Goal: Task Accomplishment & Management: Complete application form

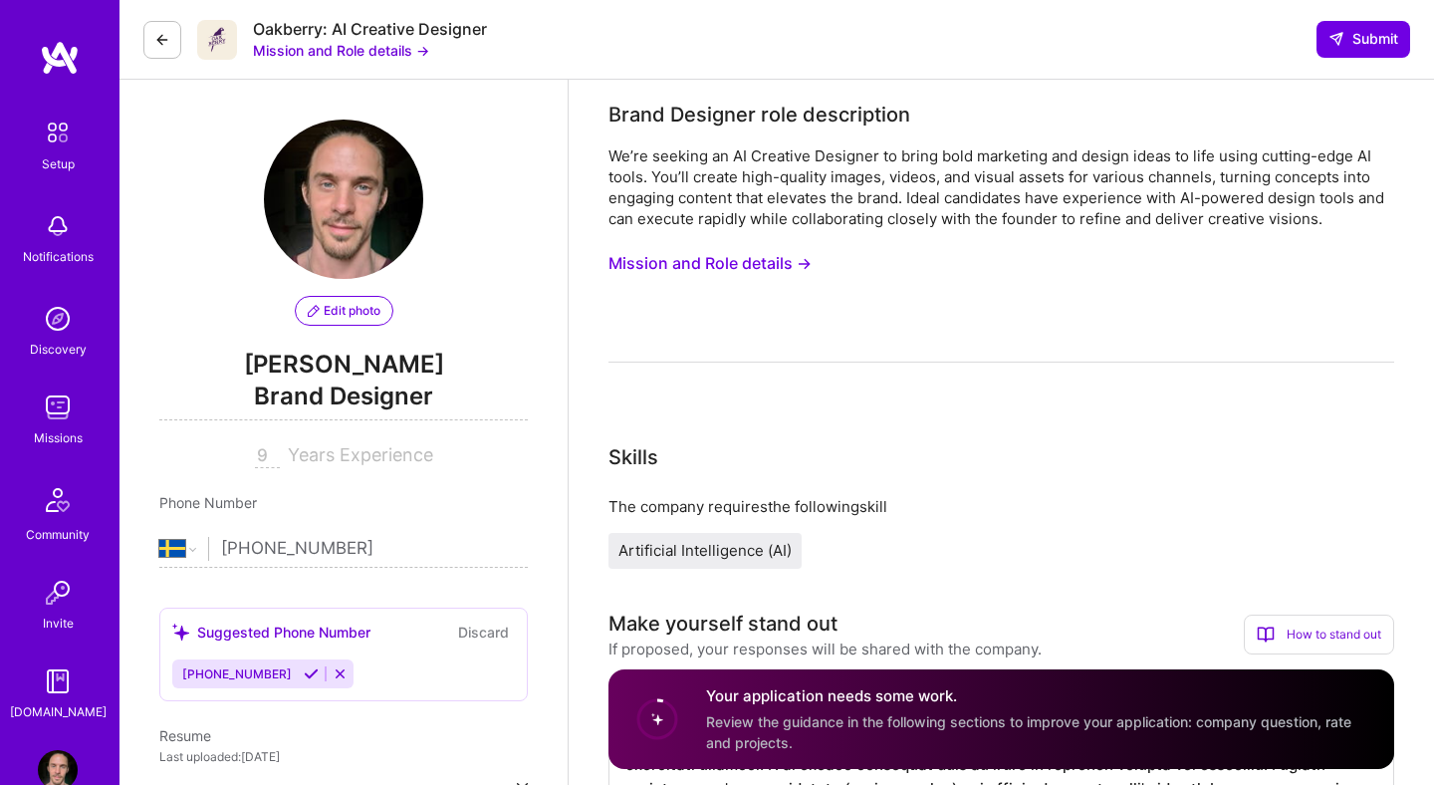
select select "SE"
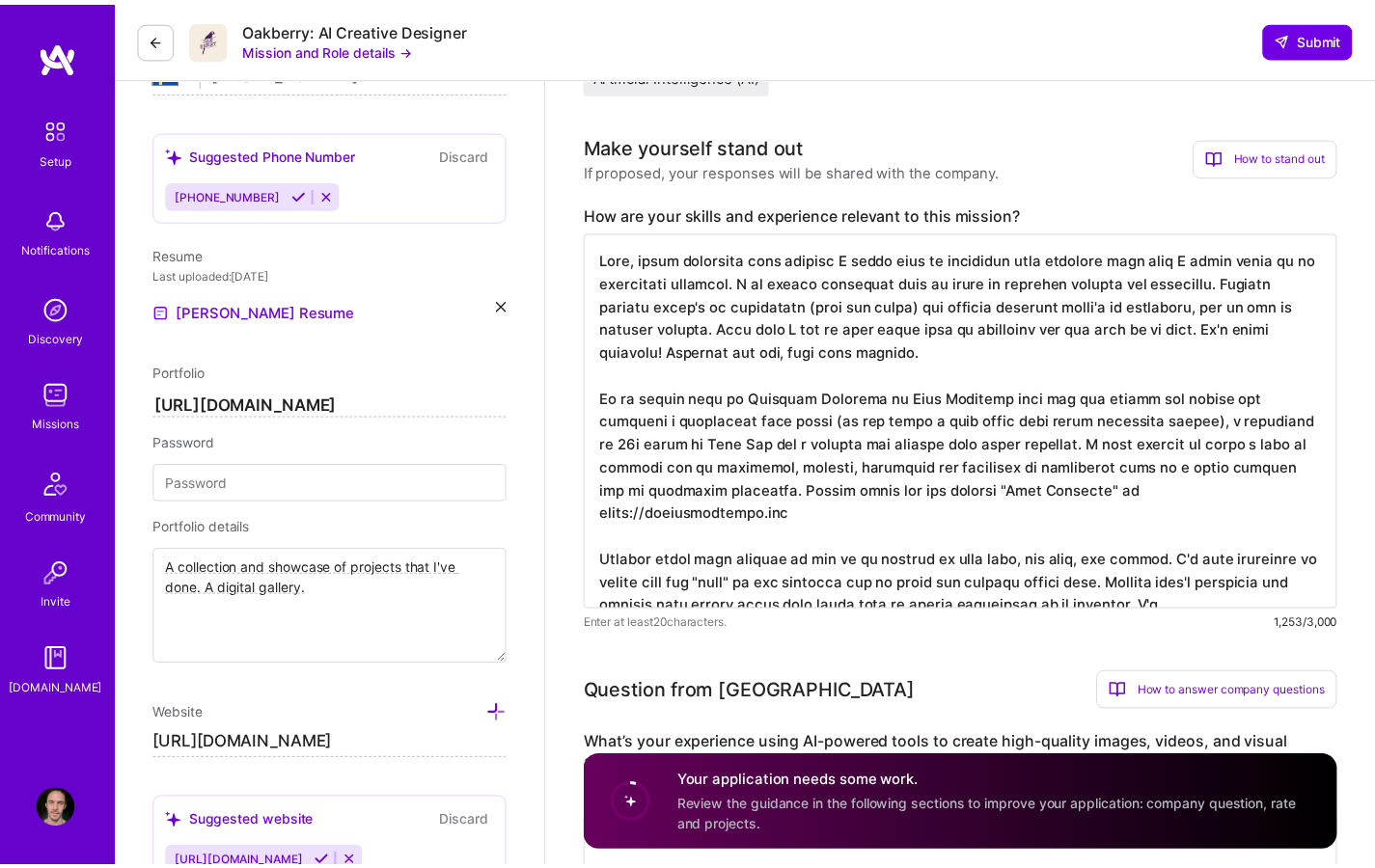
scroll to position [493, 0]
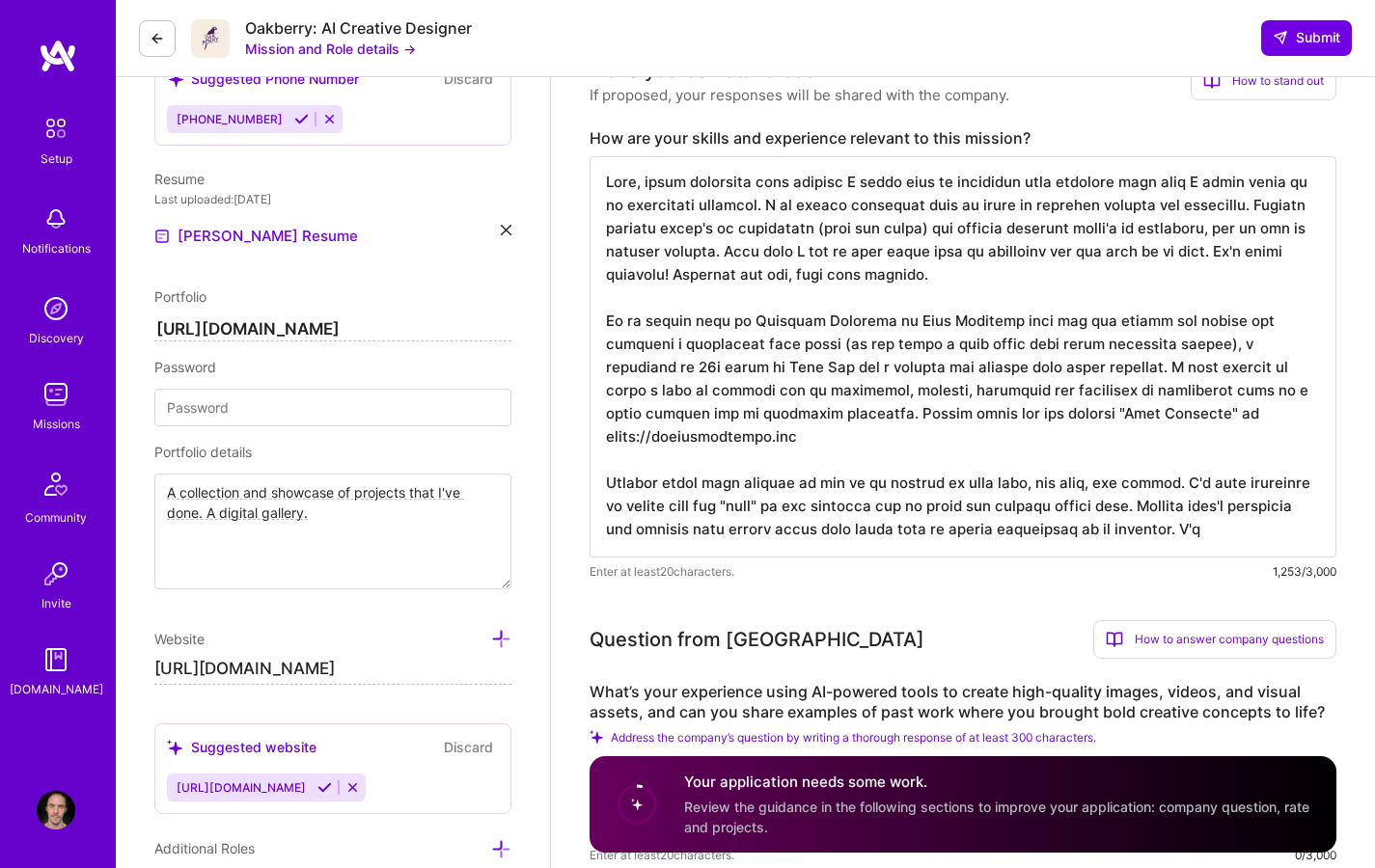
click at [988, 324] on textarea at bounding box center [962, 356] width 747 height 401
click at [860, 438] on textarea at bounding box center [962, 356] width 747 height 401
click at [879, 248] on textarea at bounding box center [962, 356] width 747 height 401
click at [836, 247] on textarea at bounding box center [962, 356] width 747 height 401
click at [900, 249] on textarea at bounding box center [962, 356] width 747 height 401
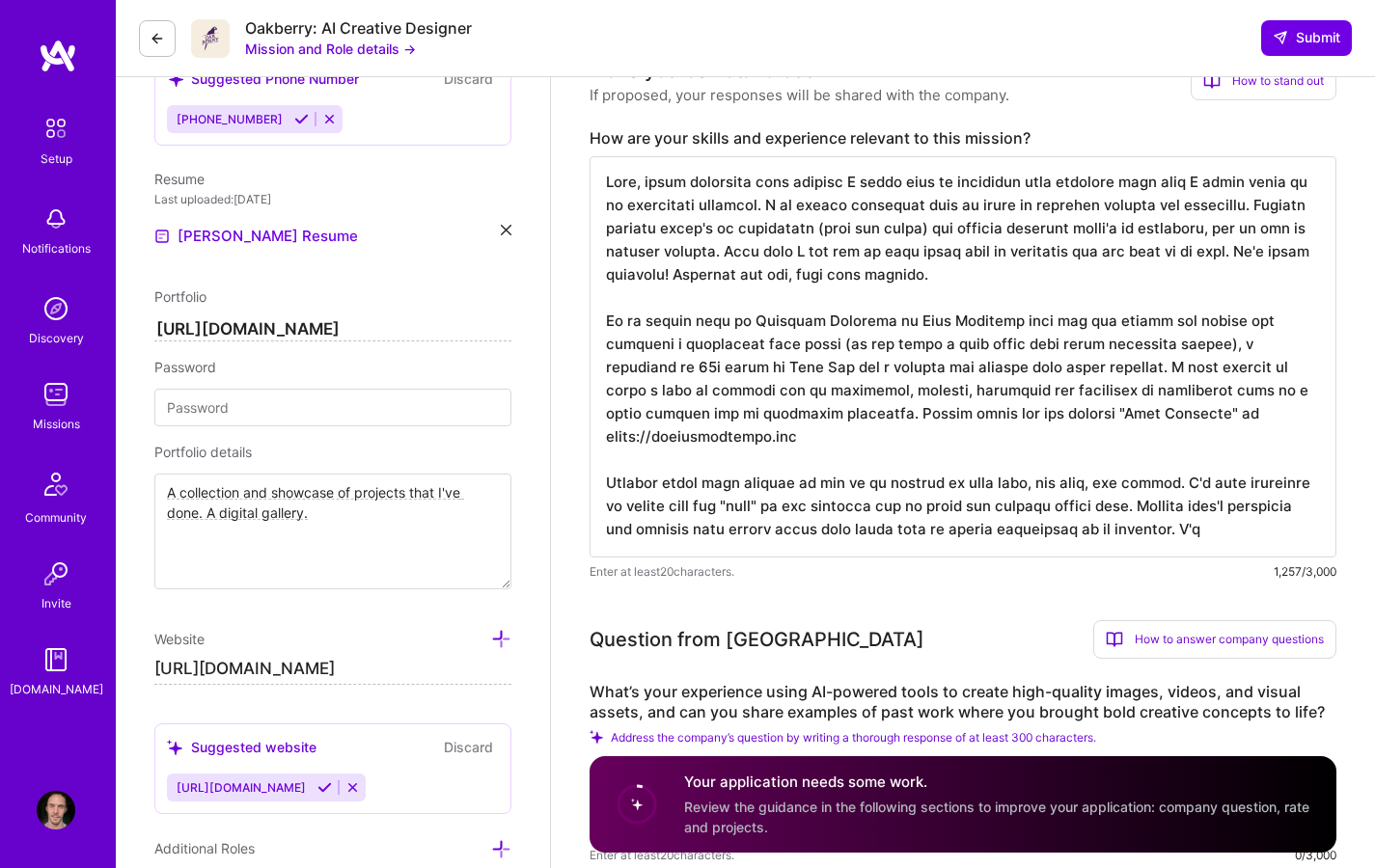
drag, startPoint x: 900, startPoint y: 249, endPoint x: 910, endPoint y: 255, distance: 11.7
click at [900, 249] on textarea at bounding box center [962, 356] width 747 height 401
click at [1037, 250] on textarea at bounding box center [962, 356] width 747 height 401
drag, startPoint x: 752, startPoint y: 247, endPoint x: 956, endPoint y: 244, distance: 204.0
click at [956, 244] on textarea at bounding box center [962, 356] width 747 height 401
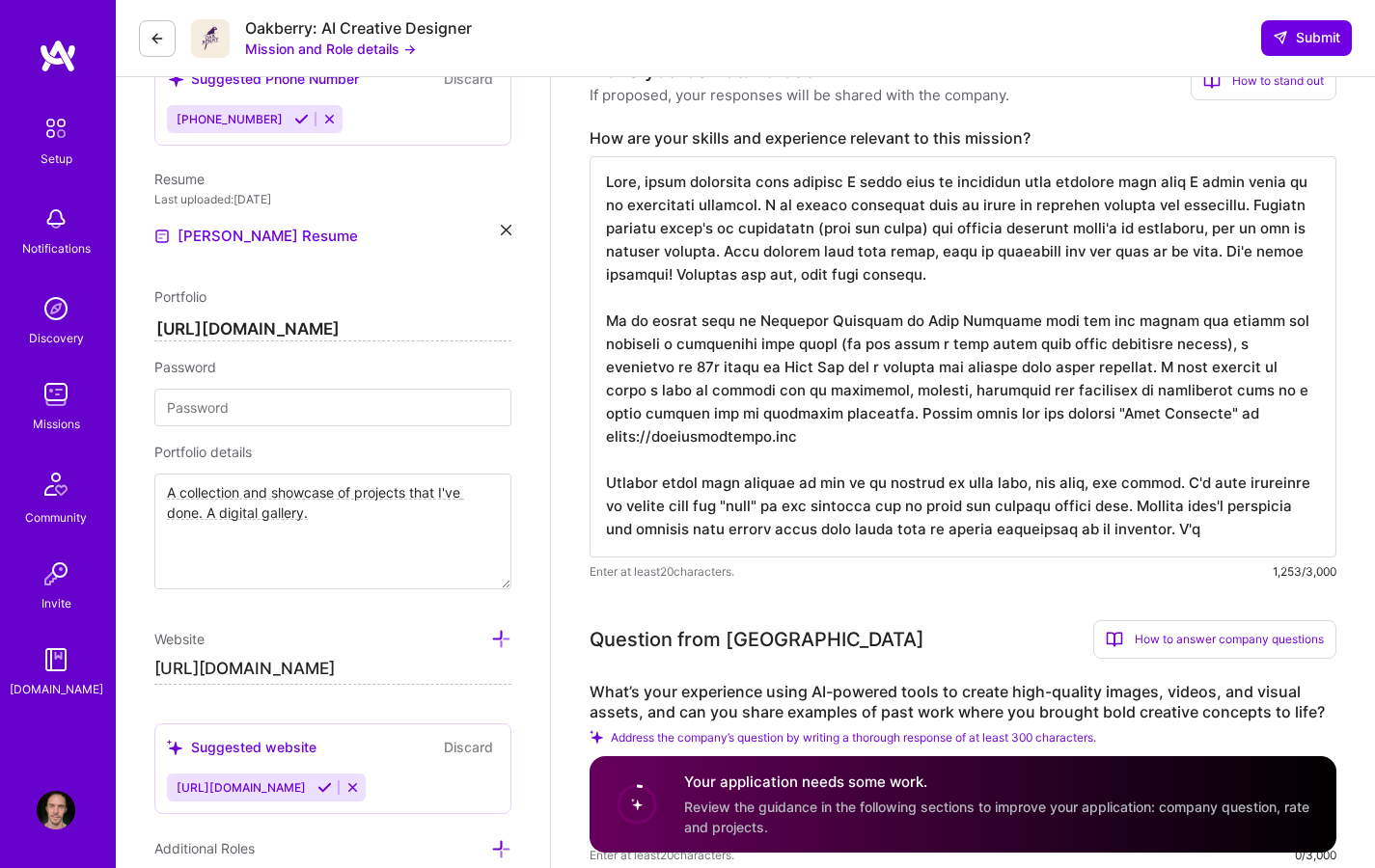
click at [960, 251] on textarea at bounding box center [962, 356] width 747 height 401
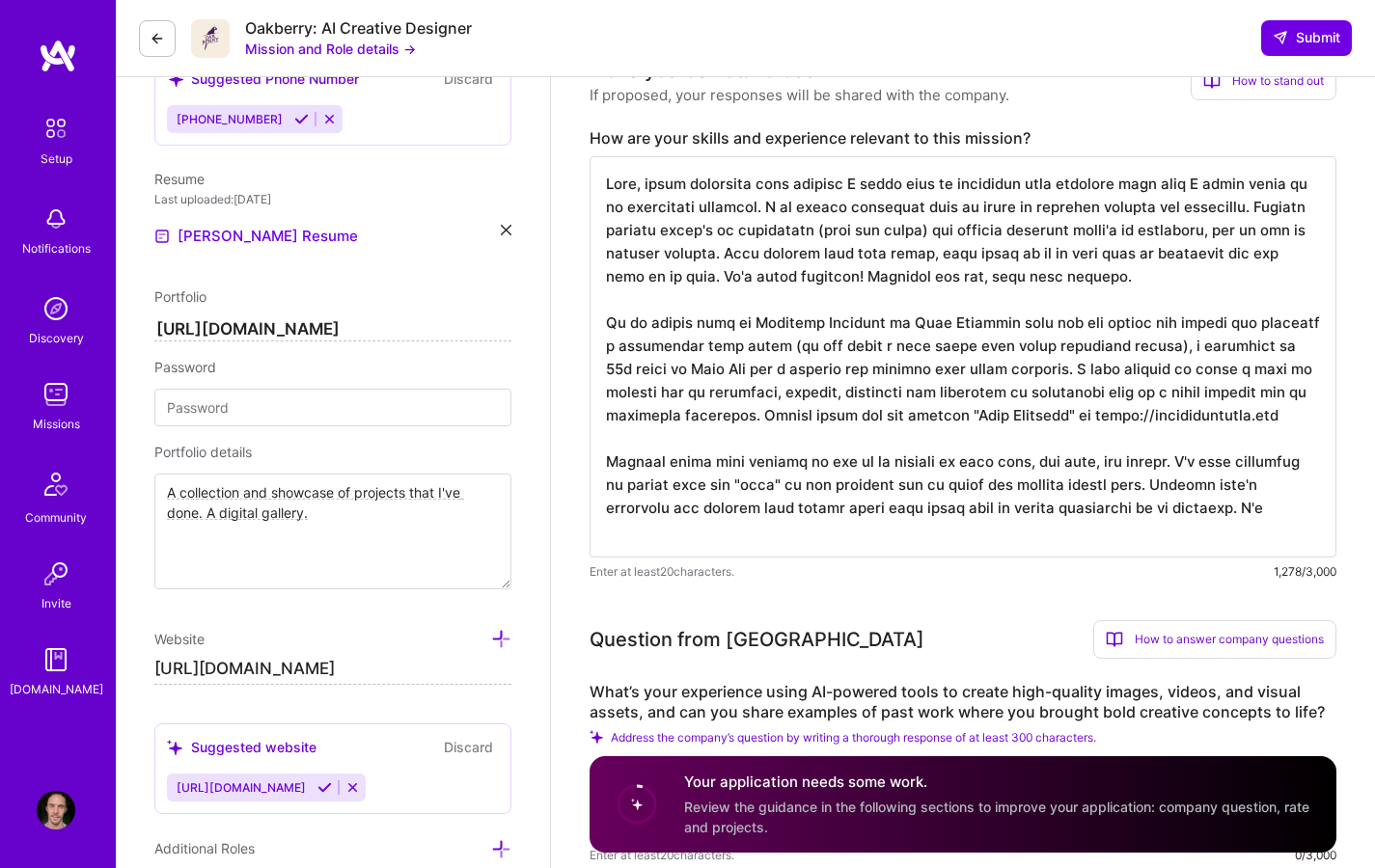
drag, startPoint x: 737, startPoint y: 275, endPoint x: 525, endPoint y: 269, distance: 212.1
click at [617, 274] on textarea at bounding box center [962, 356] width 747 height 401
click at [1095, 285] on textarea at bounding box center [962, 356] width 747 height 401
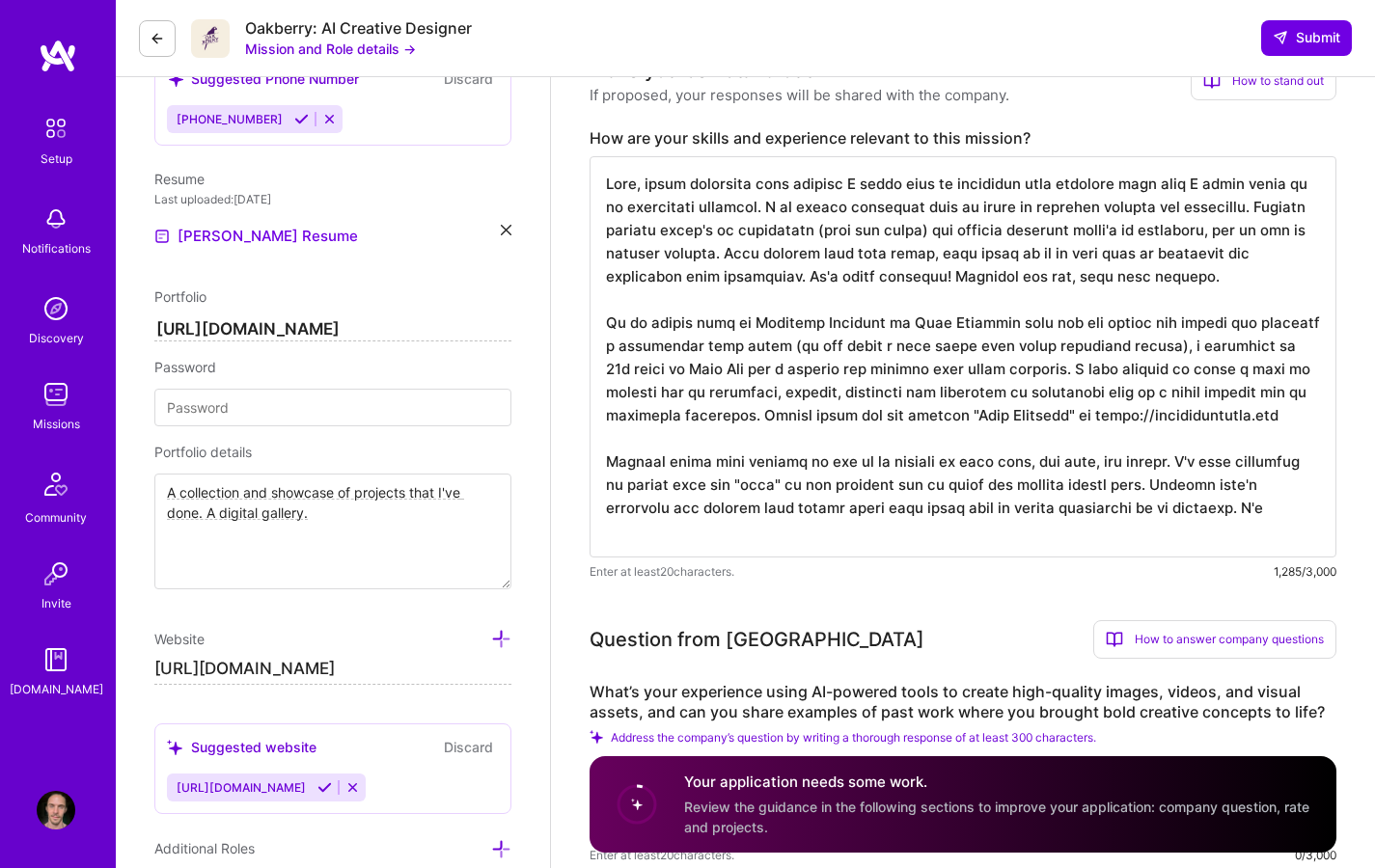
drag, startPoint x: 1135, startPoint y: 271, endPoint x: 888, endPoint y: 325, distance: 252.8
click at [804, 265] on textarea at bounding box center [962, 356] width 747 height 401
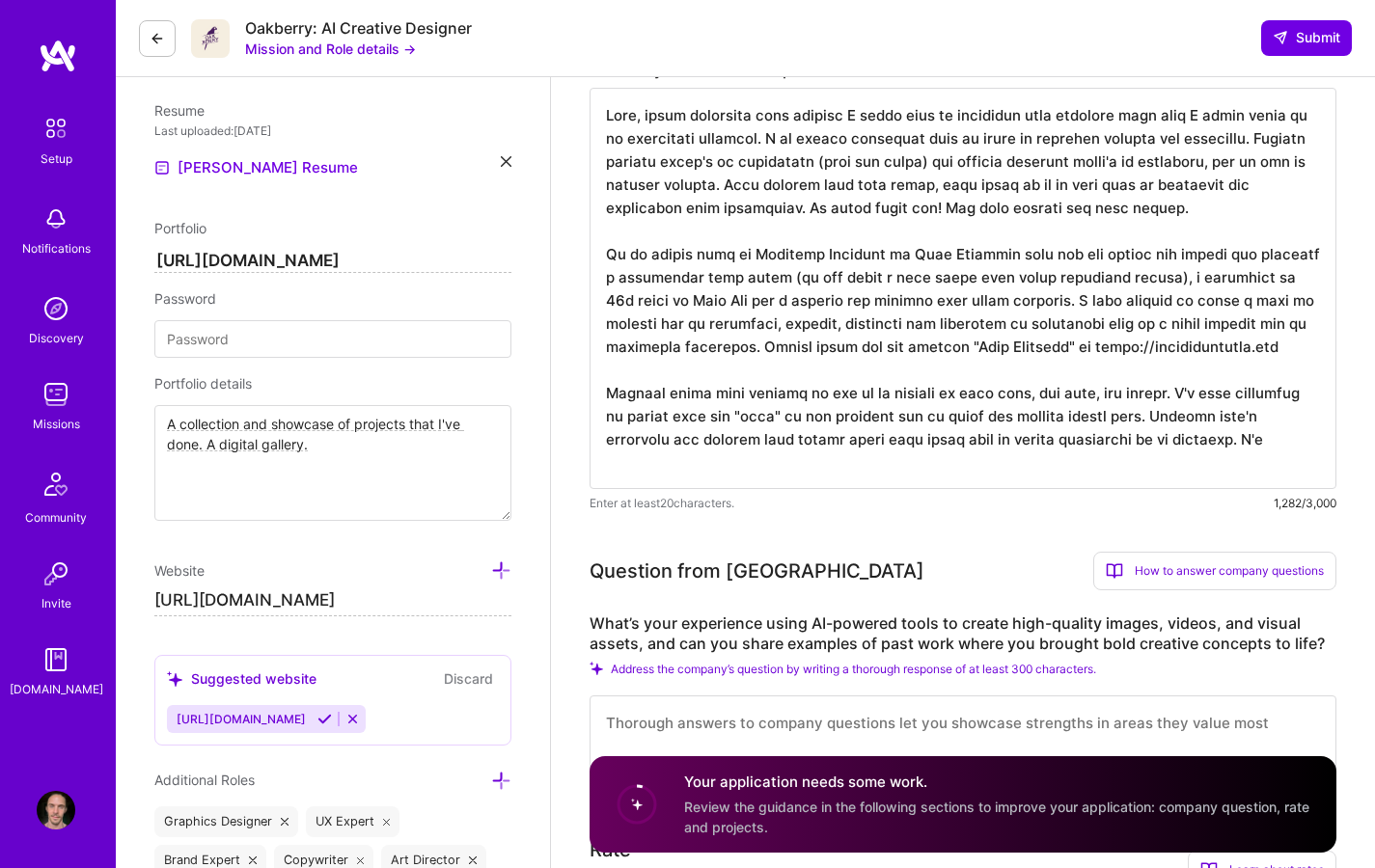
scroll to position [603, 0]
click at [979, 361] on textarea at bounding box center [962, 288] width 747 height 401
click at [1190, 273] on textarea at bounding box center [962, 288] width 747 height 401
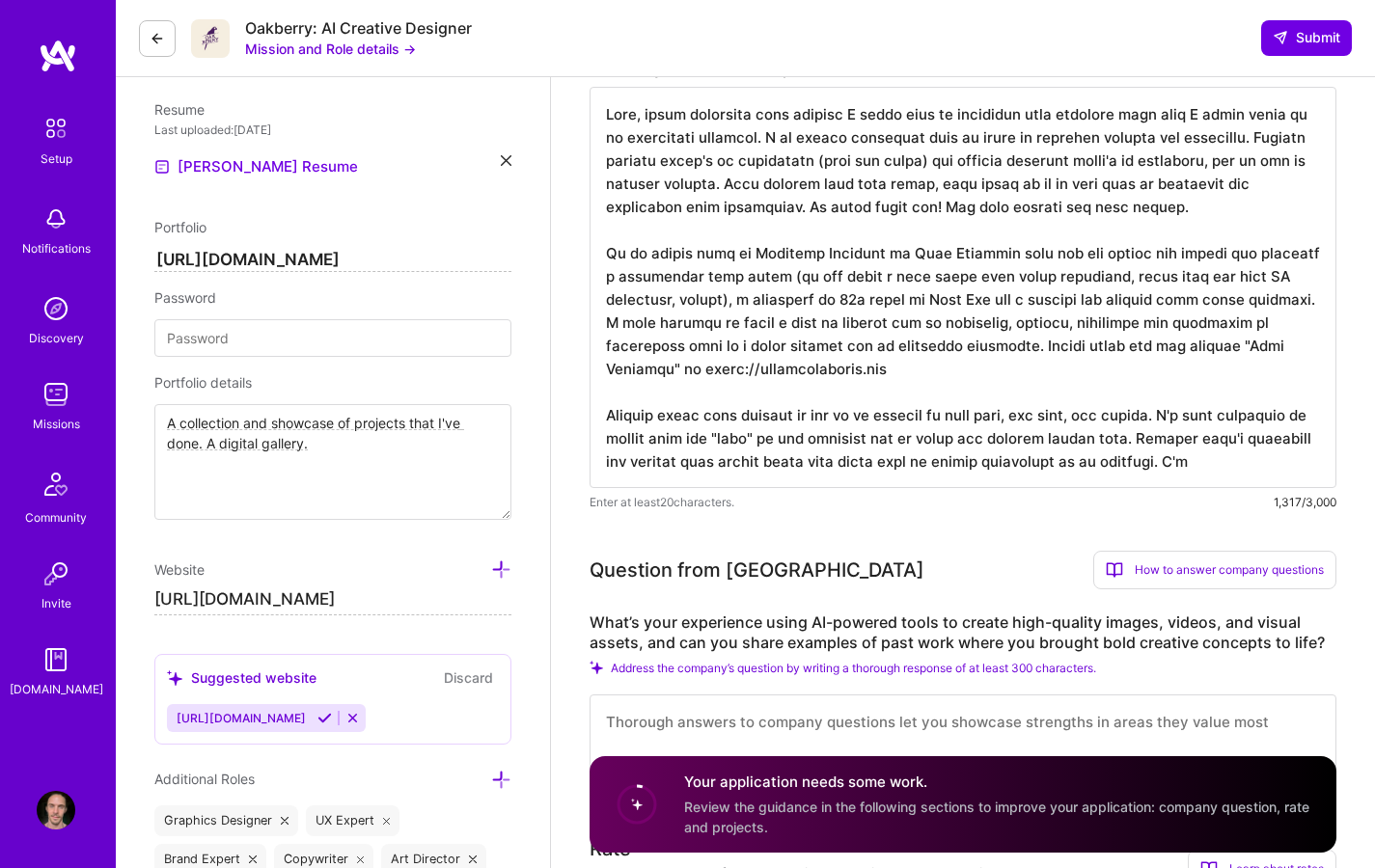
drag, startPoint x: 855, startPoint y: 275, endPoint x: 878, endPoint y: 334, distance: 63.3
click at [780, 298] on textarea at bounding box center [962, 288] width 747 height 401
click at [978, 297] on textarea at bounding box center [962, 288] width 747 height 401
drag, startPoint x: 934, startPoint y: 276, endPoint x: 893, endPoint y: 275, distance: 41.0
click at [893, 275] on textarea at bounding box center [962, 288] width 747 height 401
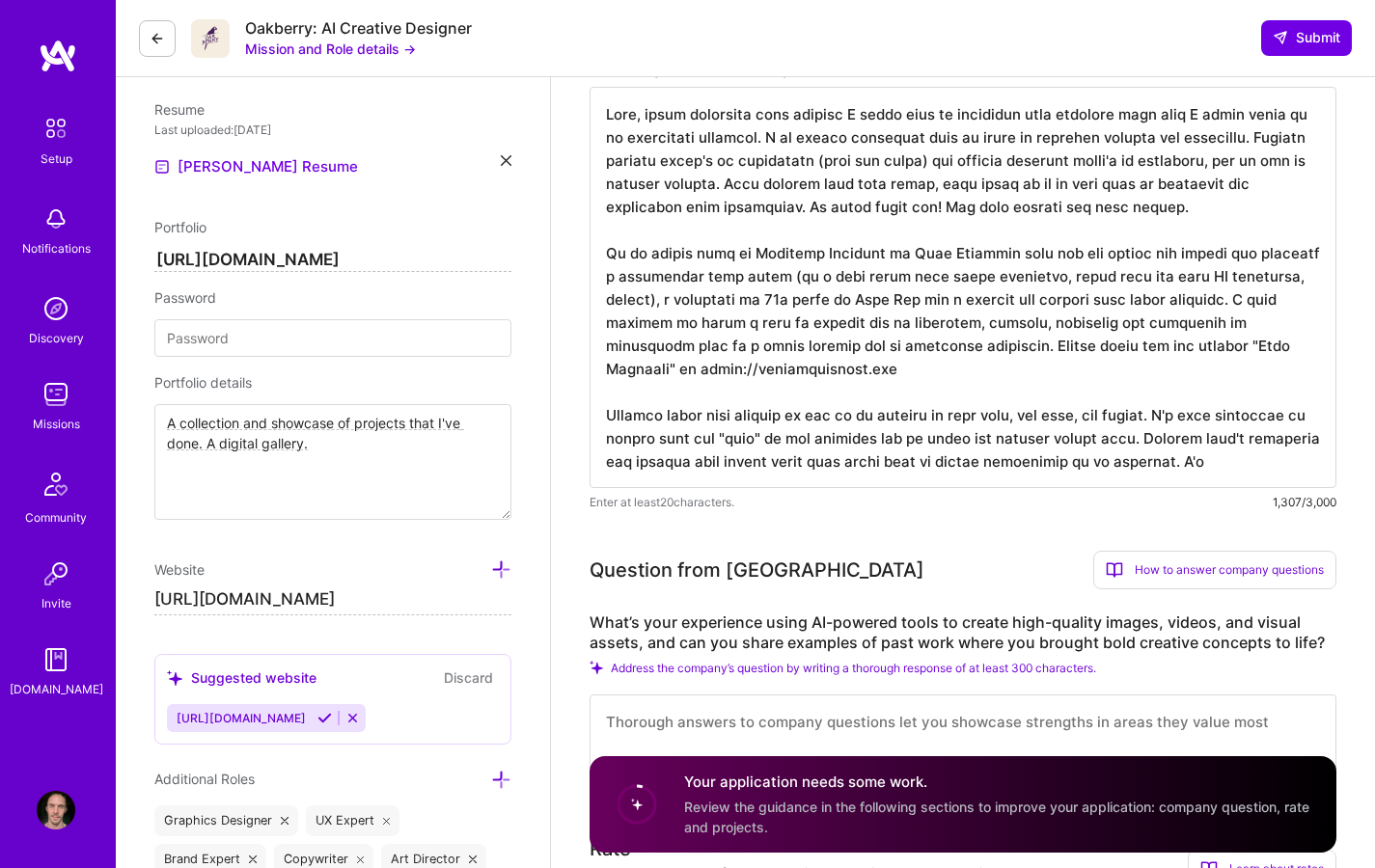
click at [1246, 276] on textarea at bounding box center [962, 288] width 747 height 401
click at [667, 325] on textarea at bounding box center [962, 288] width 747 height 401
click at [667, 324] on textarea at bounding box center [962, 288] width 747 height 401
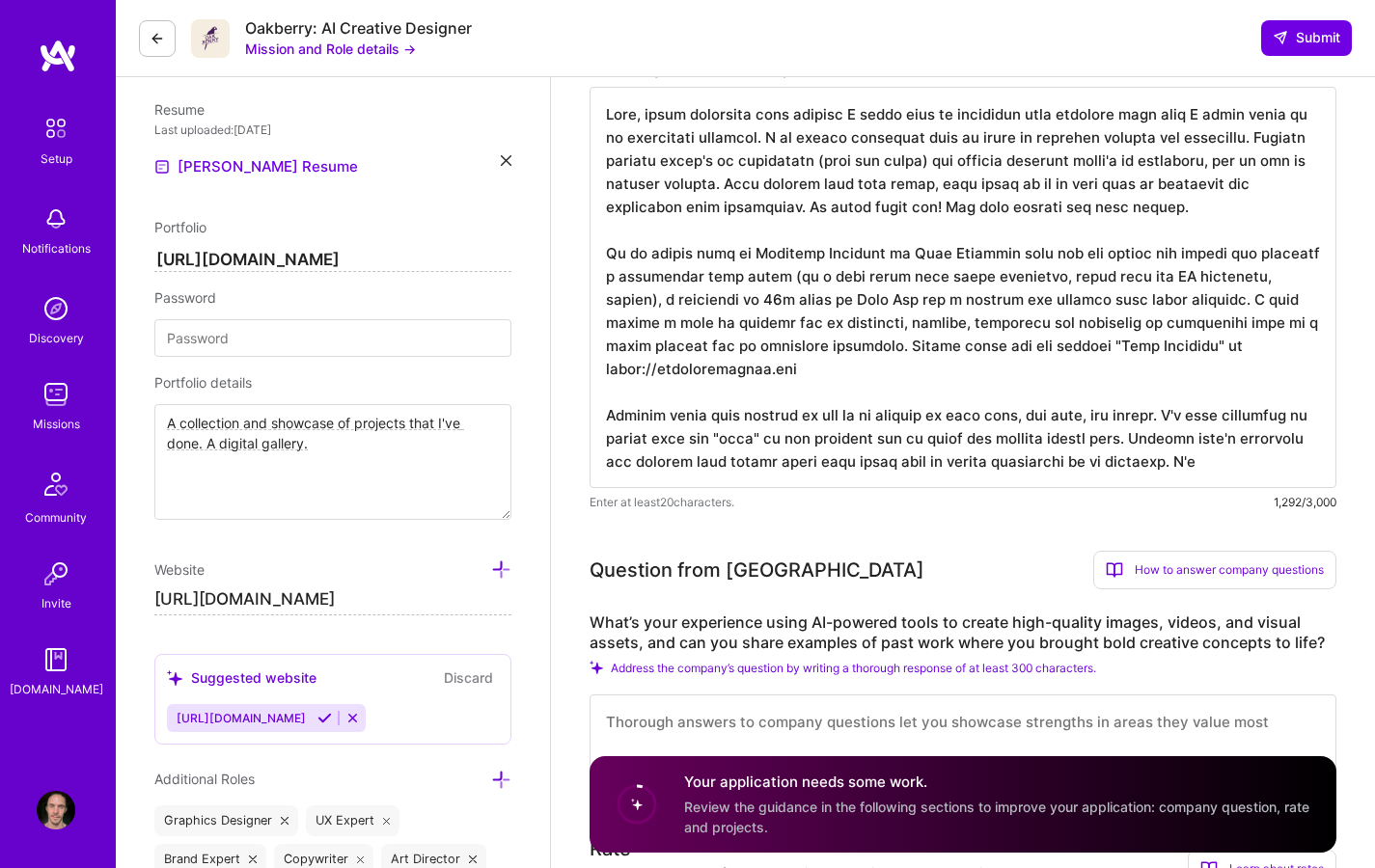
click at [897, 373] on textarea at bounding box center [962, 288] width 747 height 401
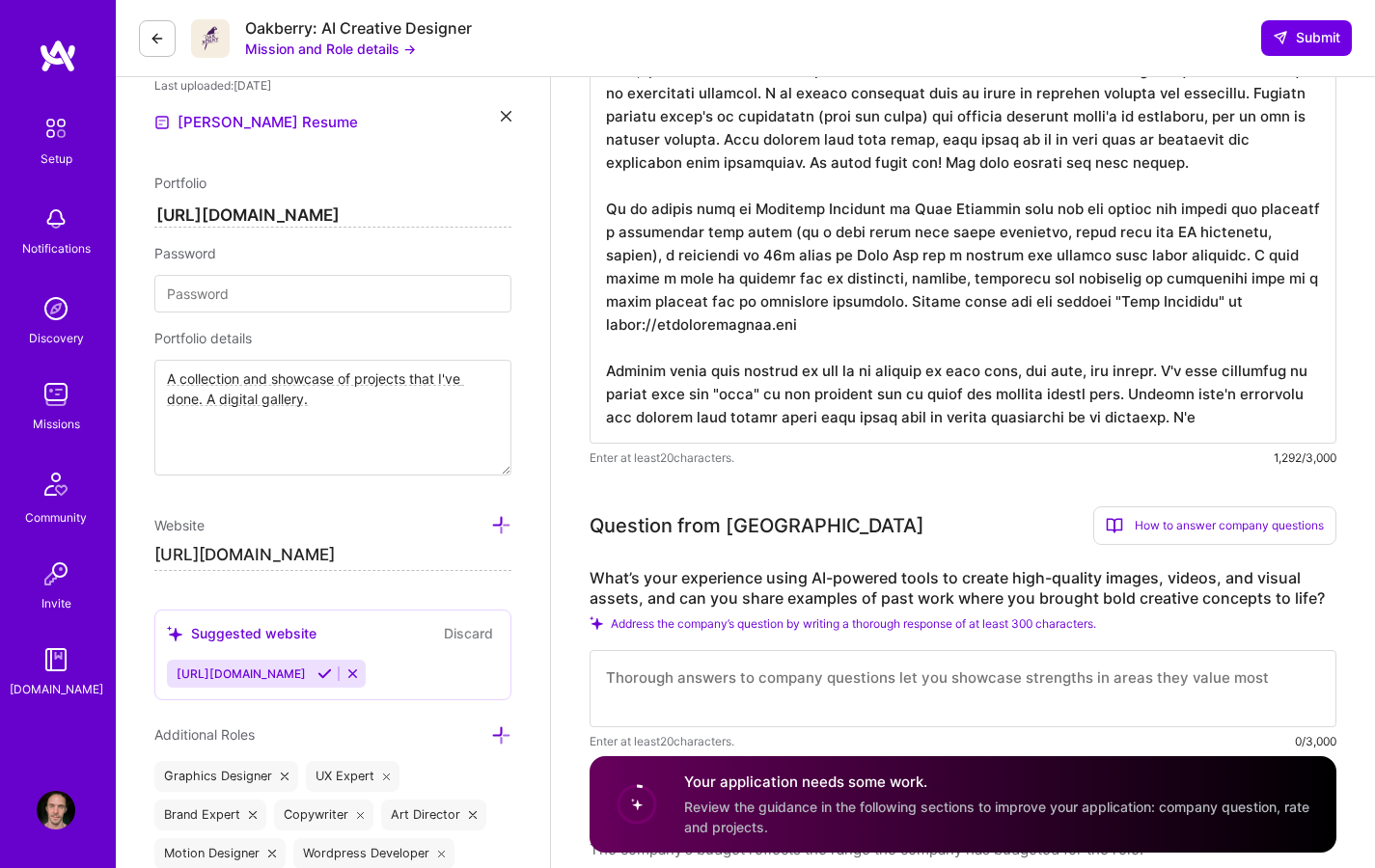
scroll to position [646, 0]
click at [1293, 397] on textarea at bounding box center [962, 244] width 747 height 401
click at [1296, 415] on textarea at bounding box center [962, 244] width 747 height 401
click at [1288, 416] on textarea at bounding box center [962, 244] width 747 height 401
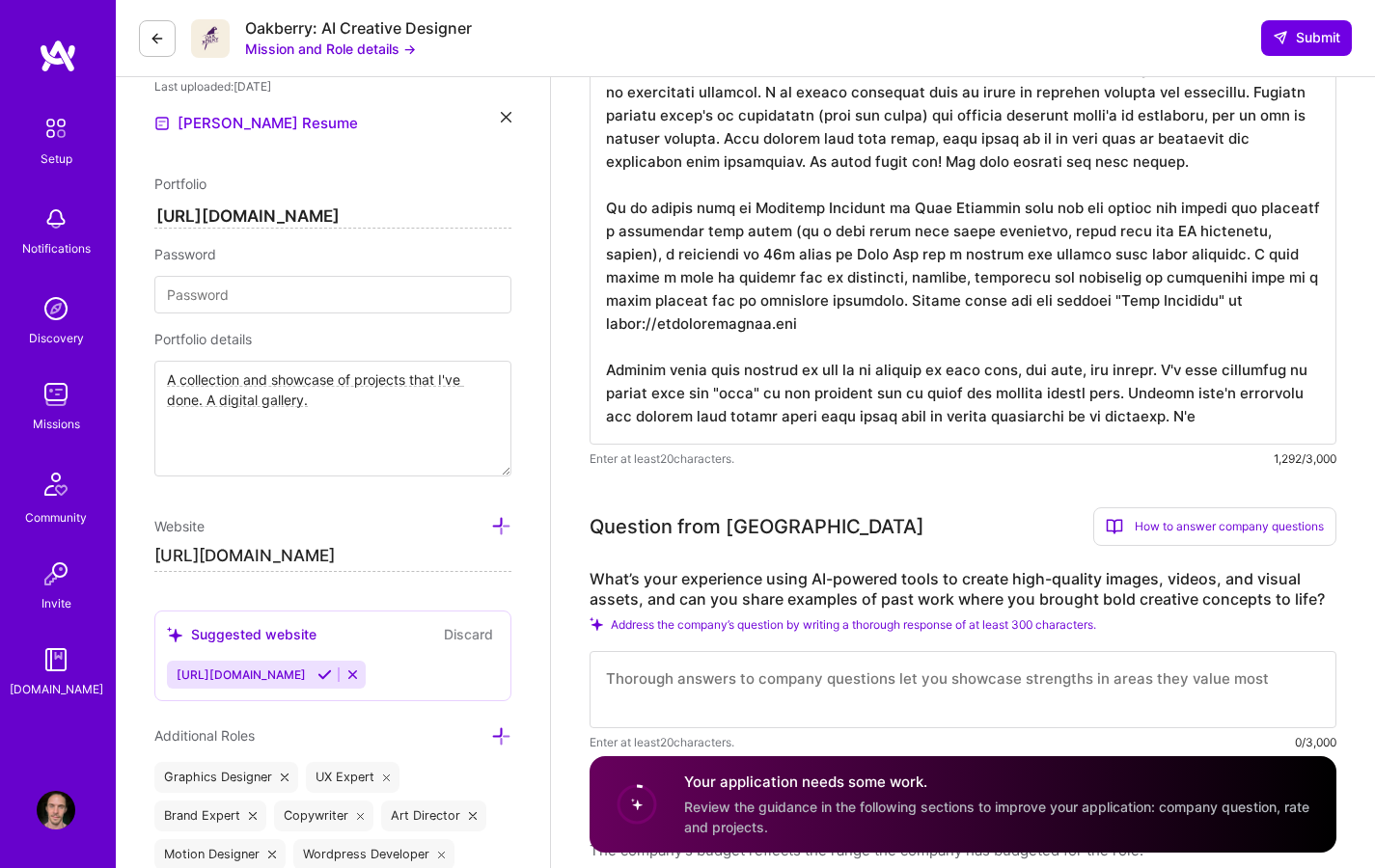
click at [606, 275] on textarea at bounding box center [962, 244] width 747 height 401
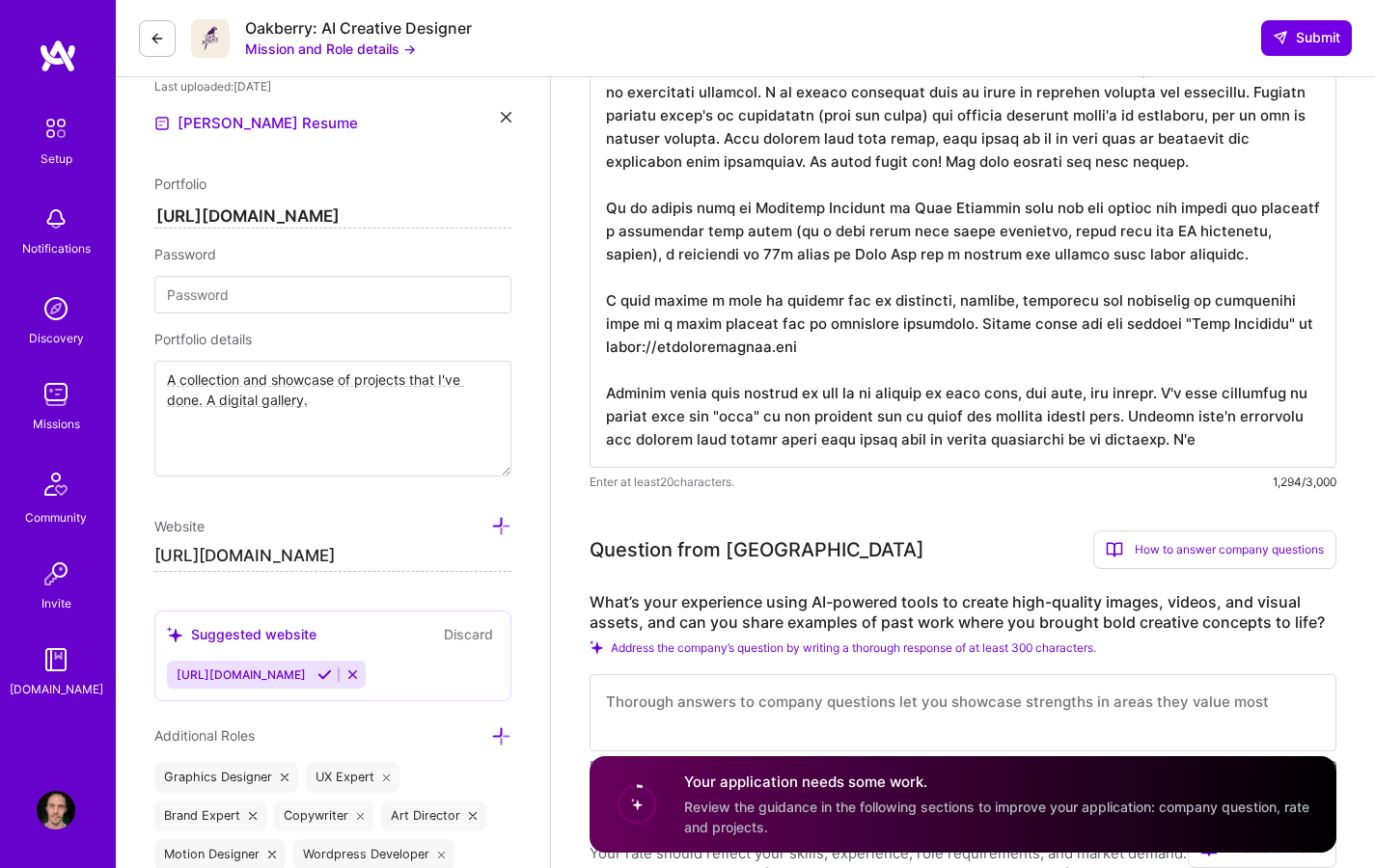
drag, startPoint x: 940, startPoint y: 301, endPoint x: 615, endPoint y: 300, distance: 325.0
click at [615, 300] on textarea at bounding box center [962, 256] width 747 height 424
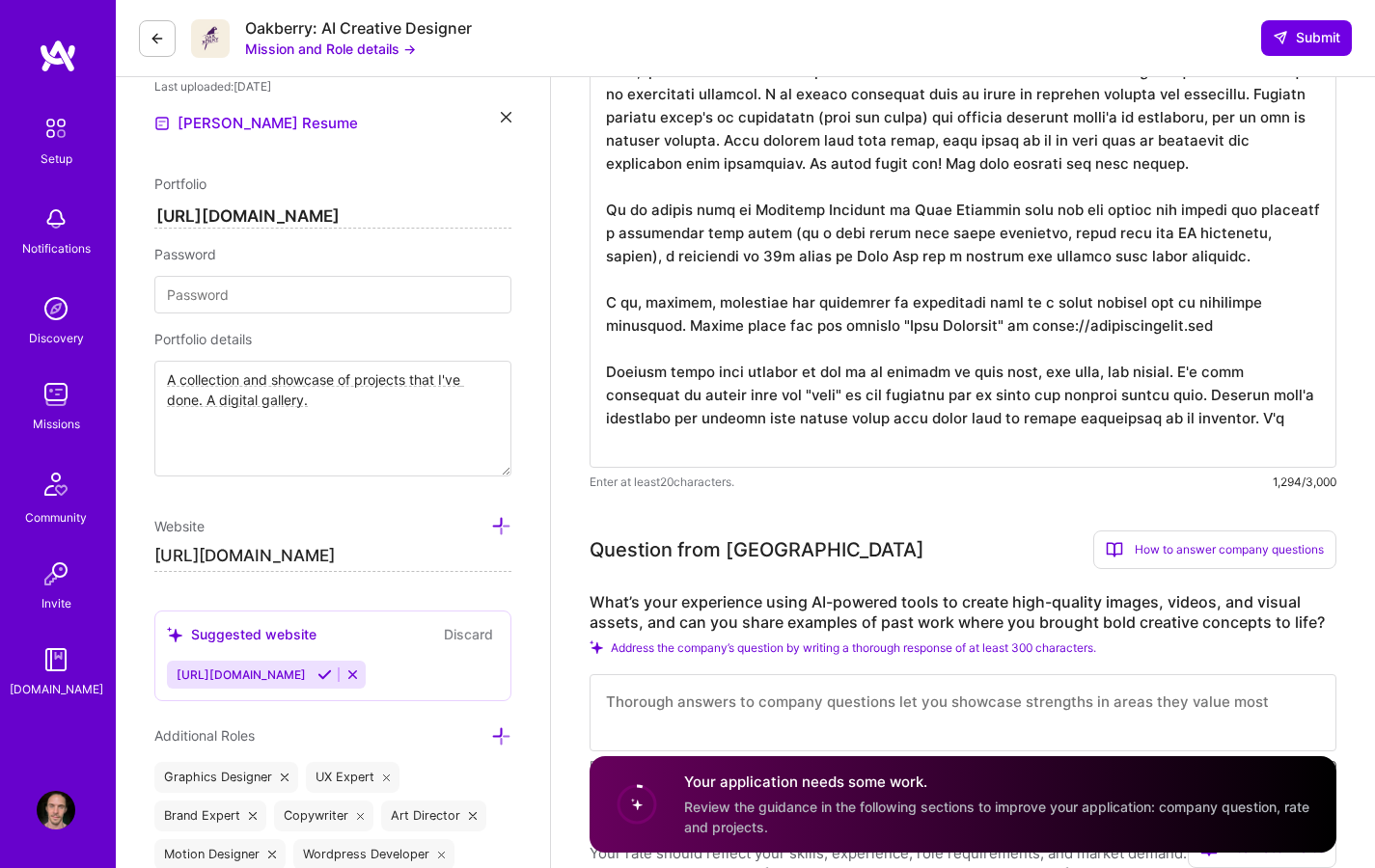
scroll to position [0, 0]
click at [765, 302] on textarea at bounding box center [962, 256] width 747 height 424
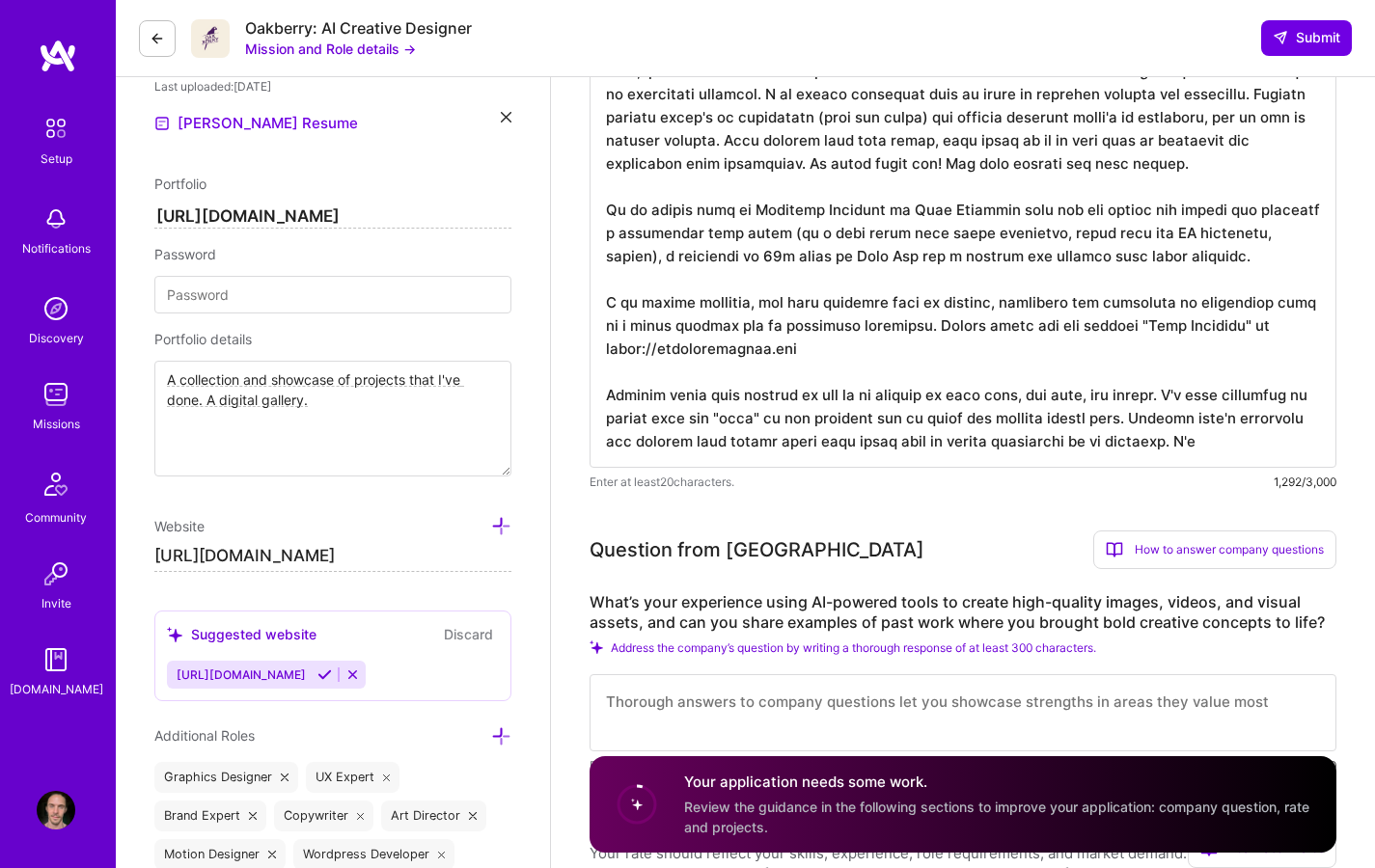
drag, startPoint x: 971, startPoint y: 326, endPoint x: 986, endPoint y: 348, distance: 26.6
click at [971, 326] on textarea at bounding box center [962, 256] width 747 height 424
click at [1046, 345] on textarea at bounding box center [962, 256] width 747 height 424
click at [1132, 326] on textarea at bounding box center [962, 256] width 747 height 424
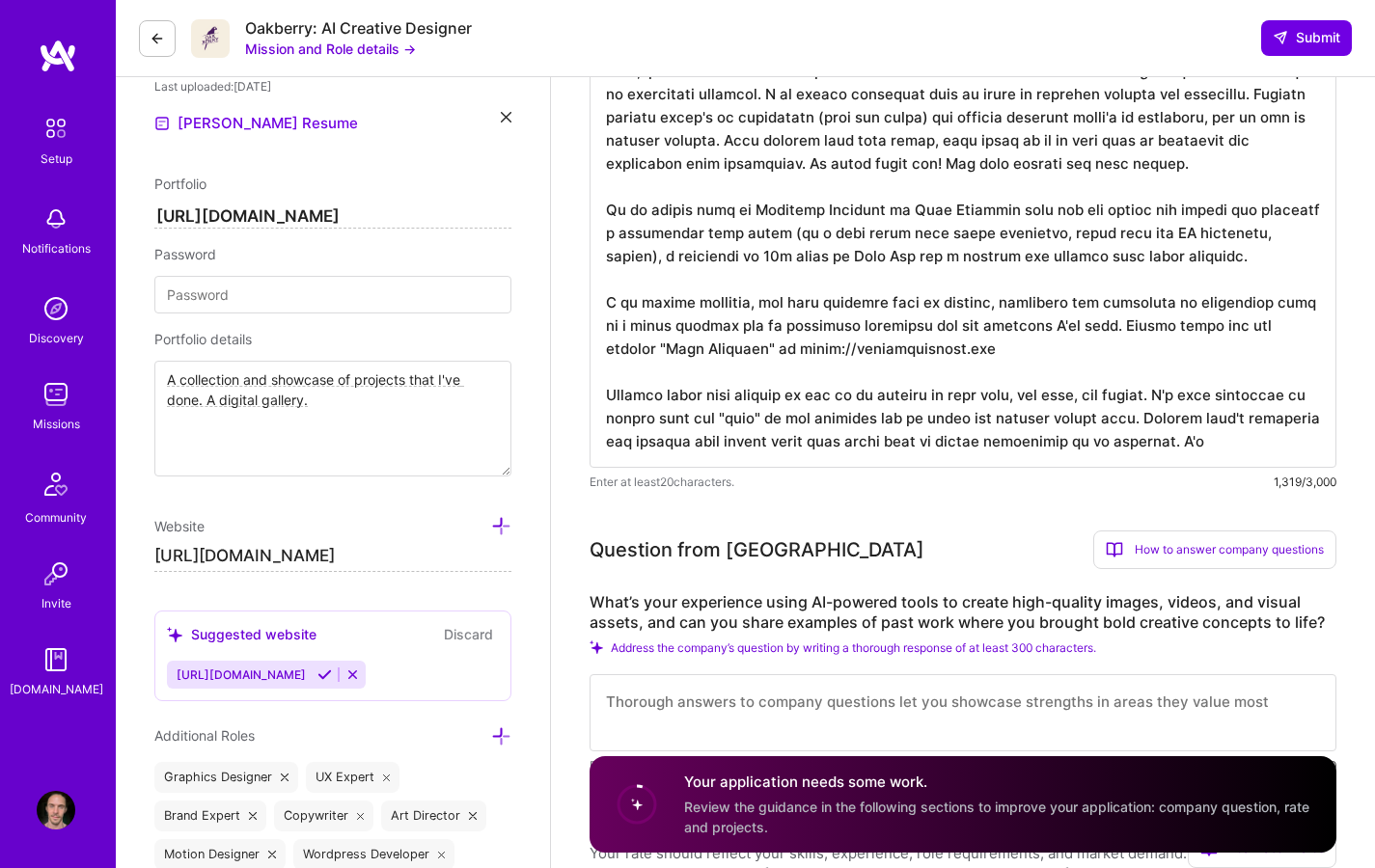
click at [1109, 350] on textarea at bounding box center [962, 256] width 747 height 424
click at [1290, 438] on textarea at bounding box center [962, 256] width 747 height 424
click at [1137, 437] on textarea at bounding box center [962, 256] width 747 height 424
click at [1239, 441] on textarea at bounding box center [962, 256] width 747 height 424
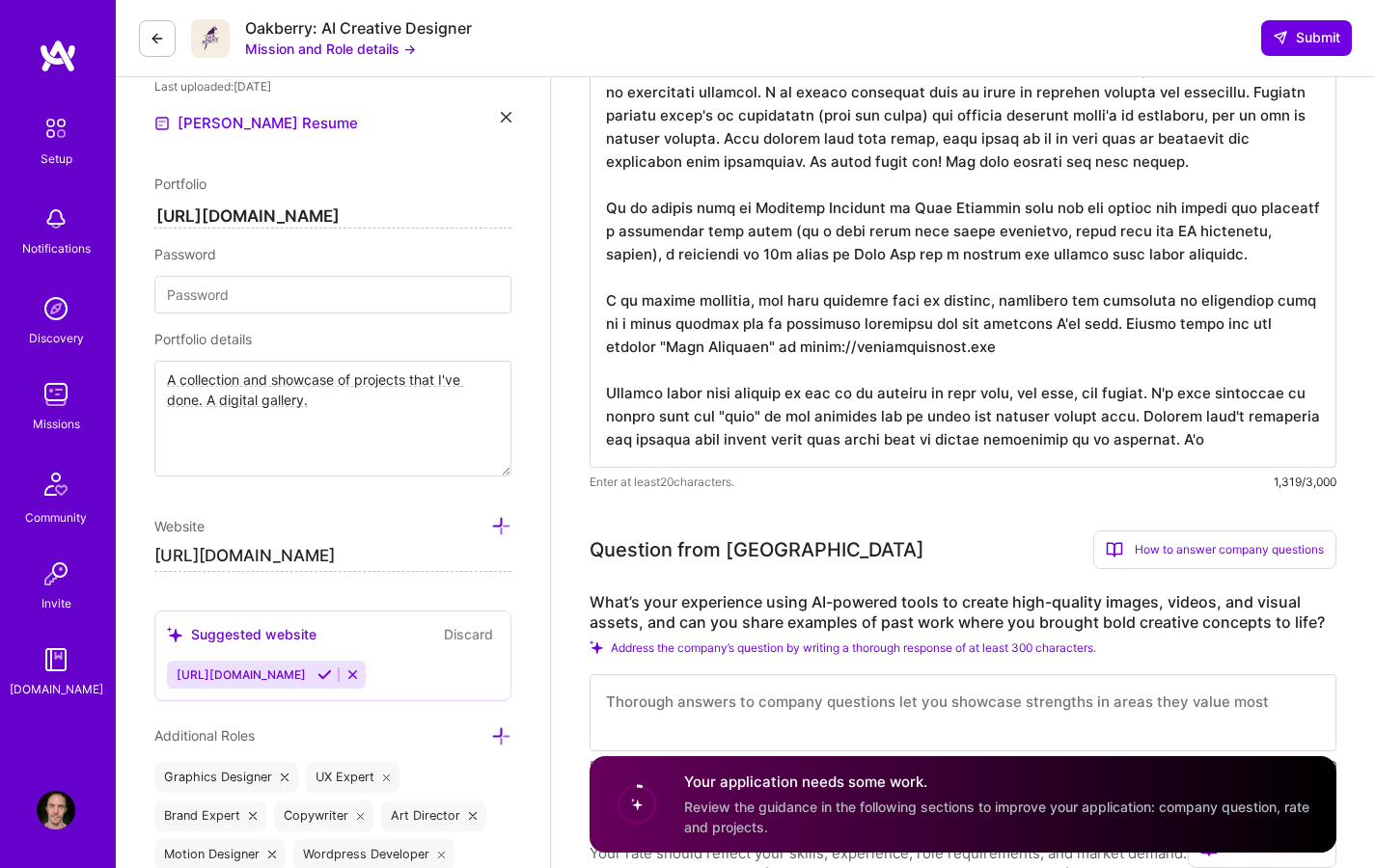
click at [1131, 416] on textarea at bounding box center [962, 256] width 747 height 424
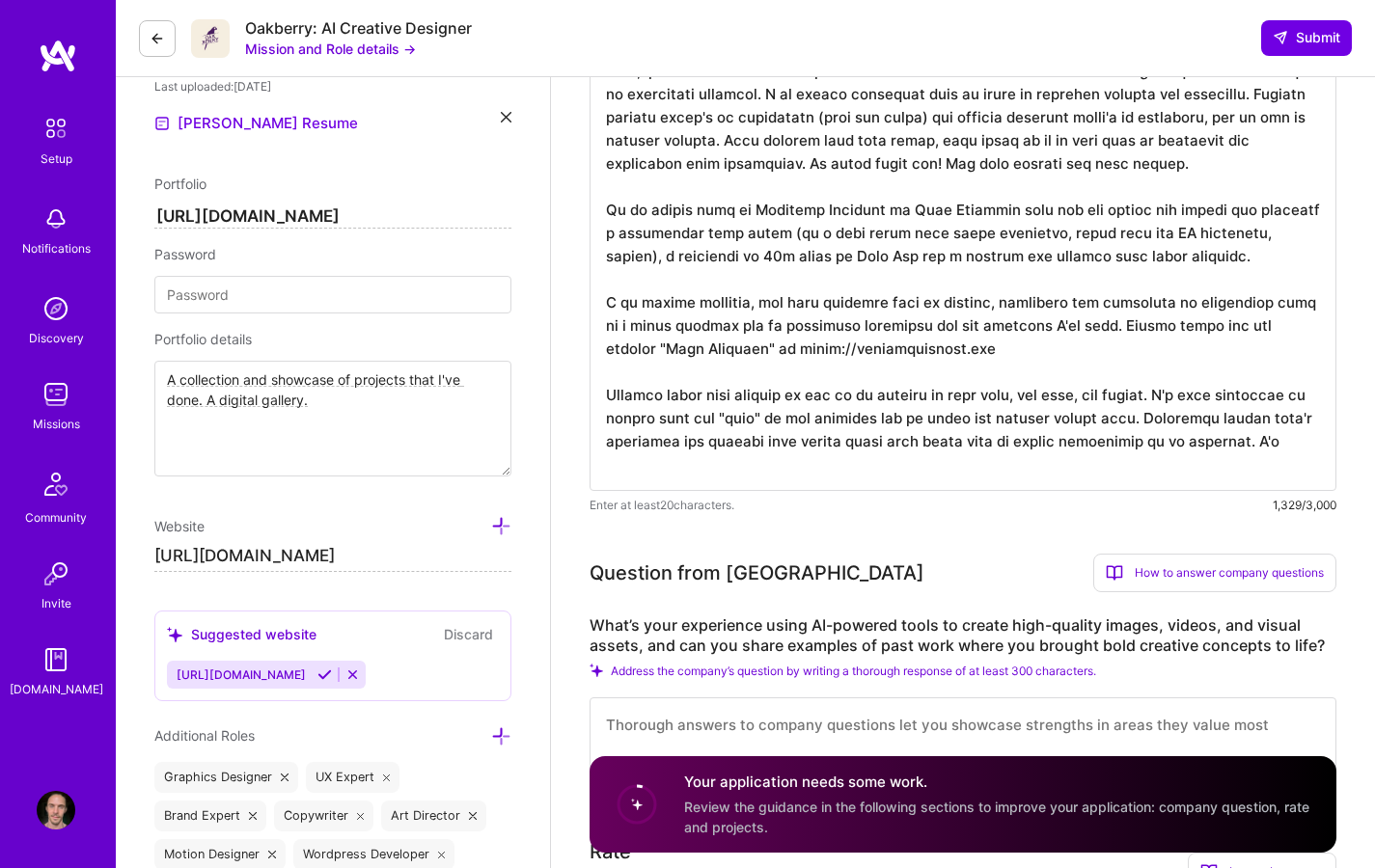
scroll to position [0, 0]
click at [891, 441] on textarea at bounding box center [962, 267] width 747 height 448
click at [1293, 441] on textarea at bounding box center [962, 267] width 747 height 448
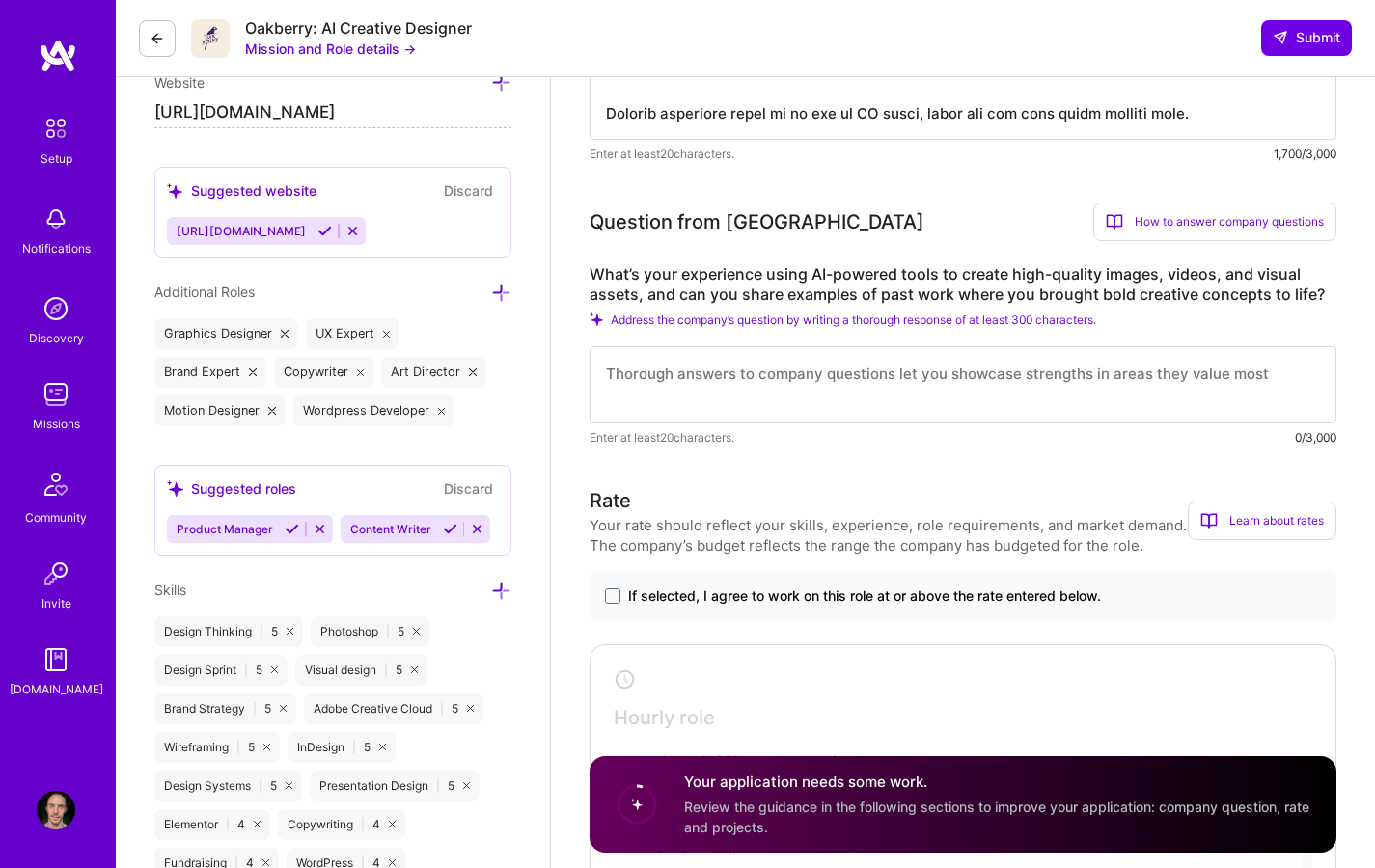
scroll to position [1091, 0]
type textarea "Well, after exploring your website I would like to highlight some specific ones…"
click at [1205, 277] on label "What’s your experience using AI-powered tools to create high-quality images, vi…" at bounding box center [962, 284] width 747 height 41
click at [962, 373] on textarea at bounding box center [962, 385] width 747 height 78
click at [930, 370] on textarea at bounding box center [962, 385] width 747 height 78
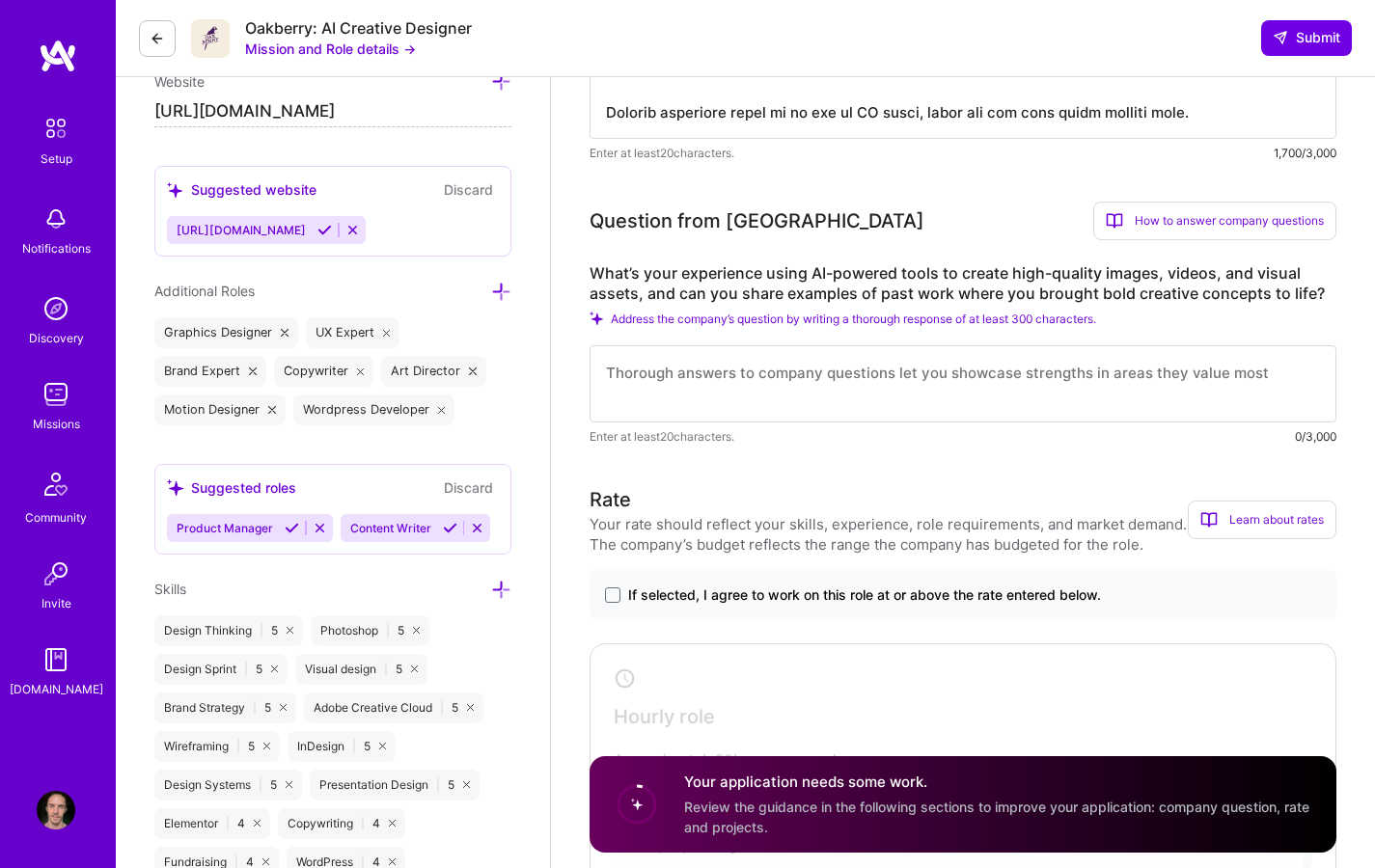
click at [868, 386] on textarea at bounding box center [962, 385] width 747 height 78
type textarea "A"
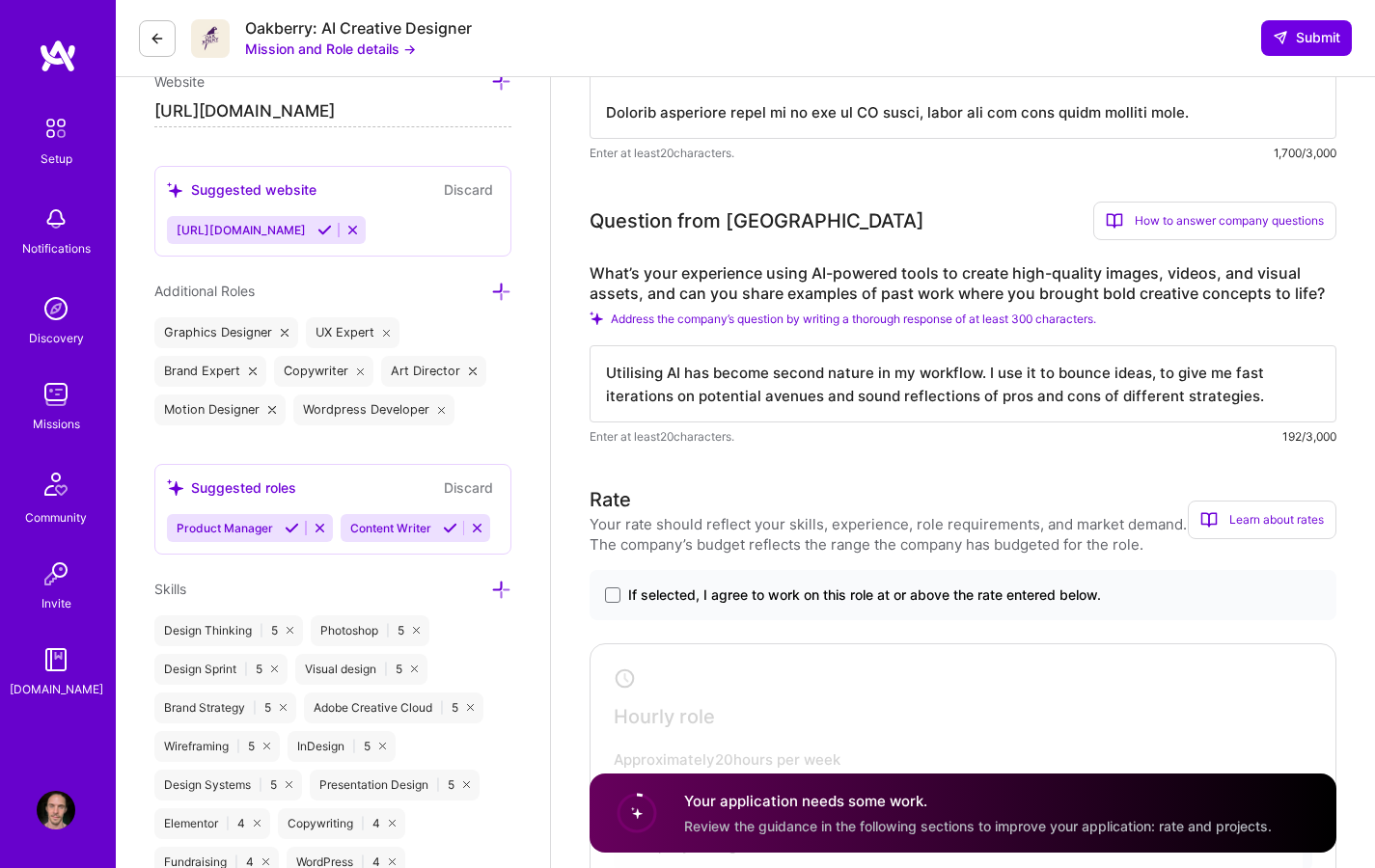
click at [981, 368] on textarea "Utilising AI has become second nature in my workflow. I use it to bounce ideas,…" at bounding box center [962, 385] width 747 height 78
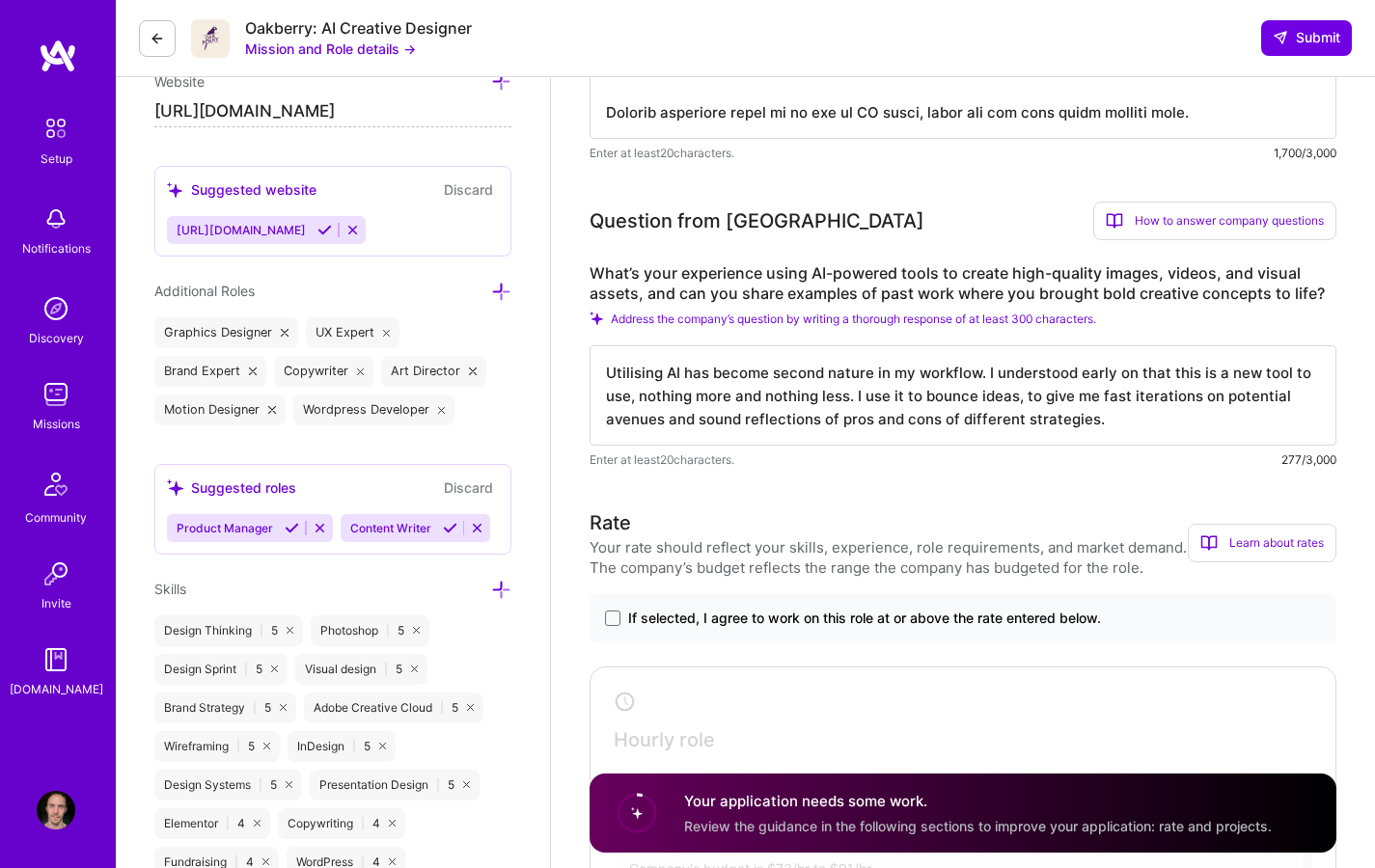
click at [849, 397] on textarea "Utilising AI has become second nature in my workflow. I understood early on tha…" at bounding box center [962, 396] width 747 height 101
click at [908, 393] on textarea "Utilising AI has become second nature in my workflow. I understood early on tha…" at bounding box center [962, 396] width 747 height 101
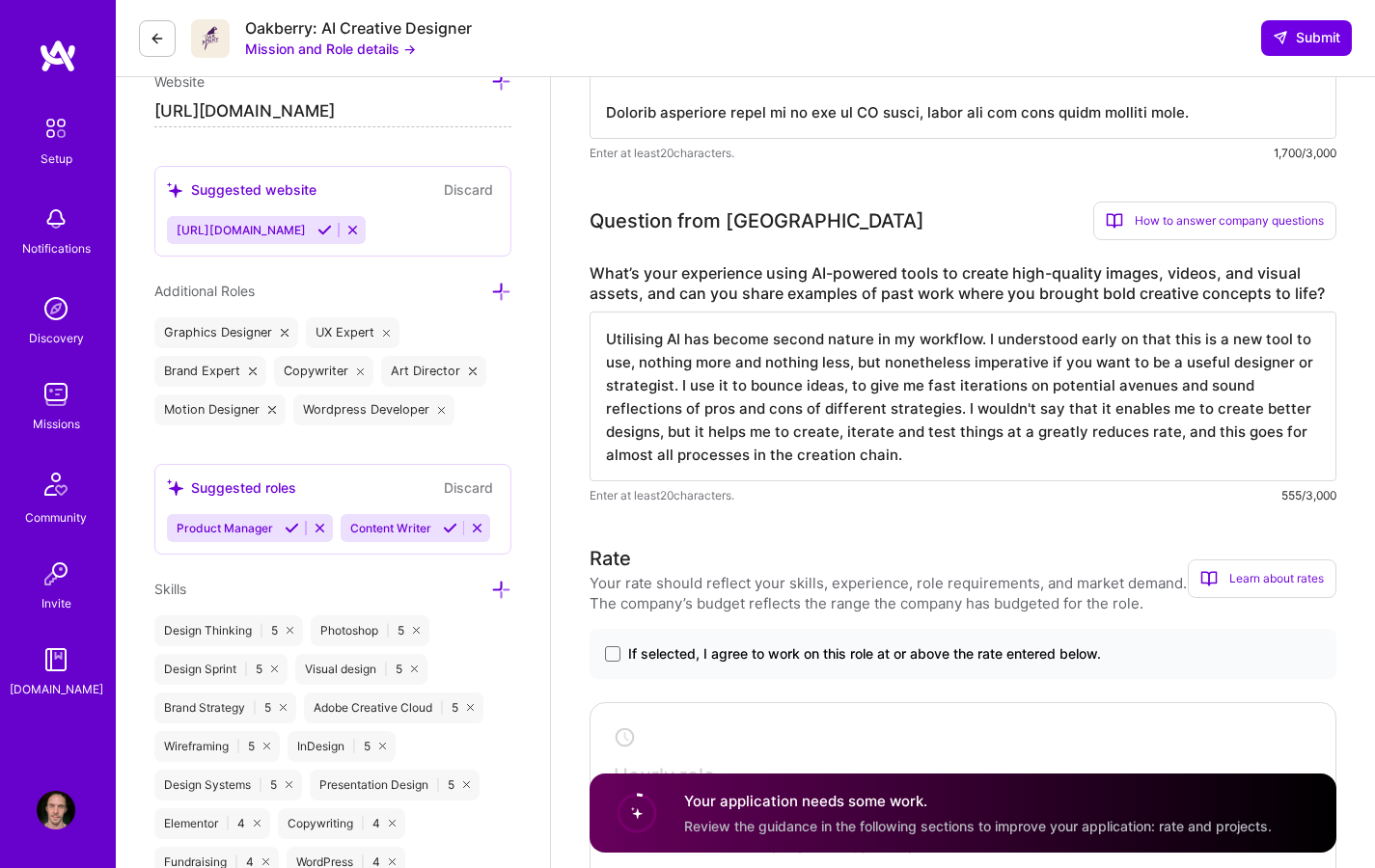
click at [953, 410] on textarea "Utilising AI has become second nature in my workflow. I understood early on tha…" at bounding box center [962, 396] width 747 height 170
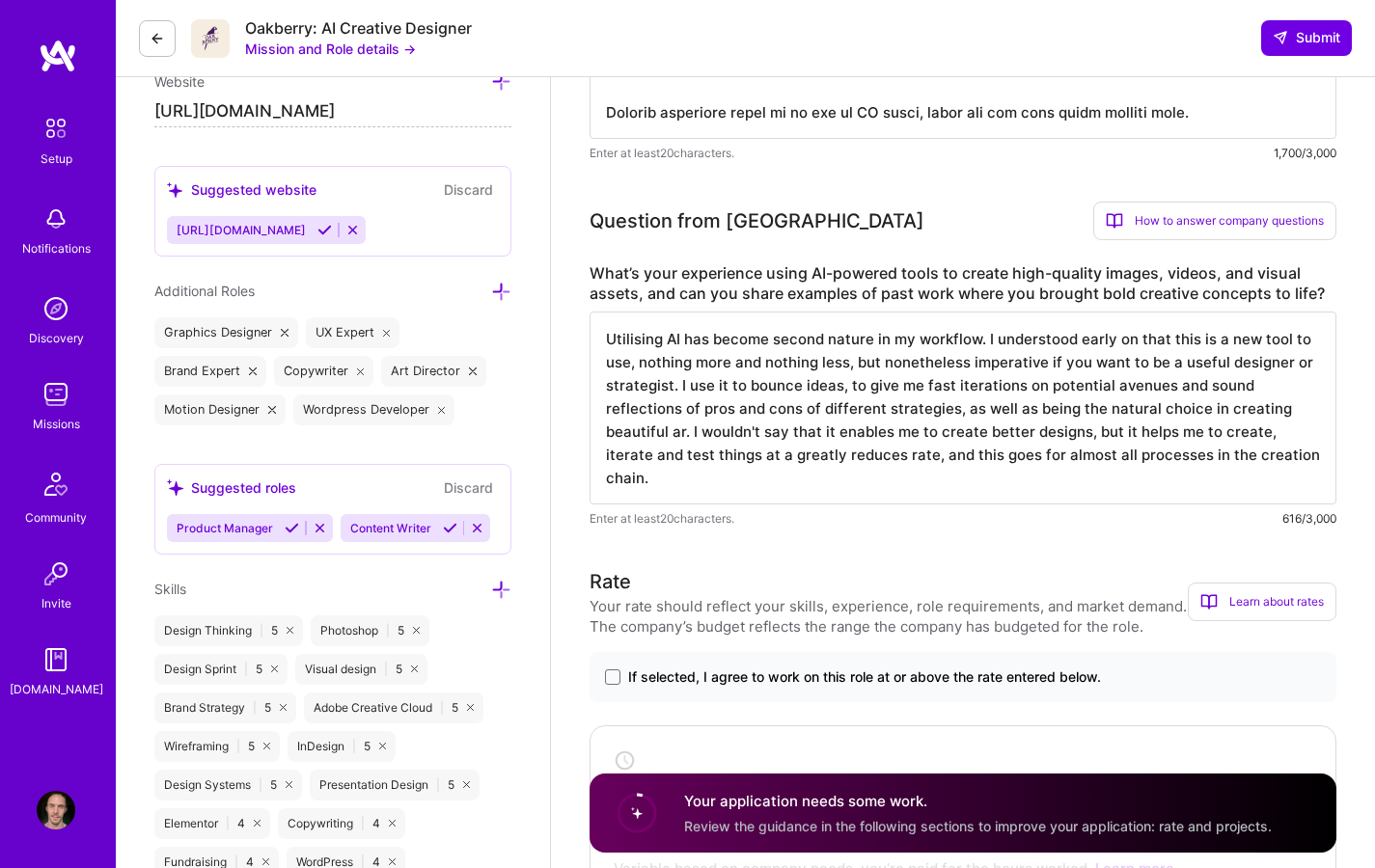
type textarea "Utilising AI has become second nature in my workflow. I understood early on tha…"
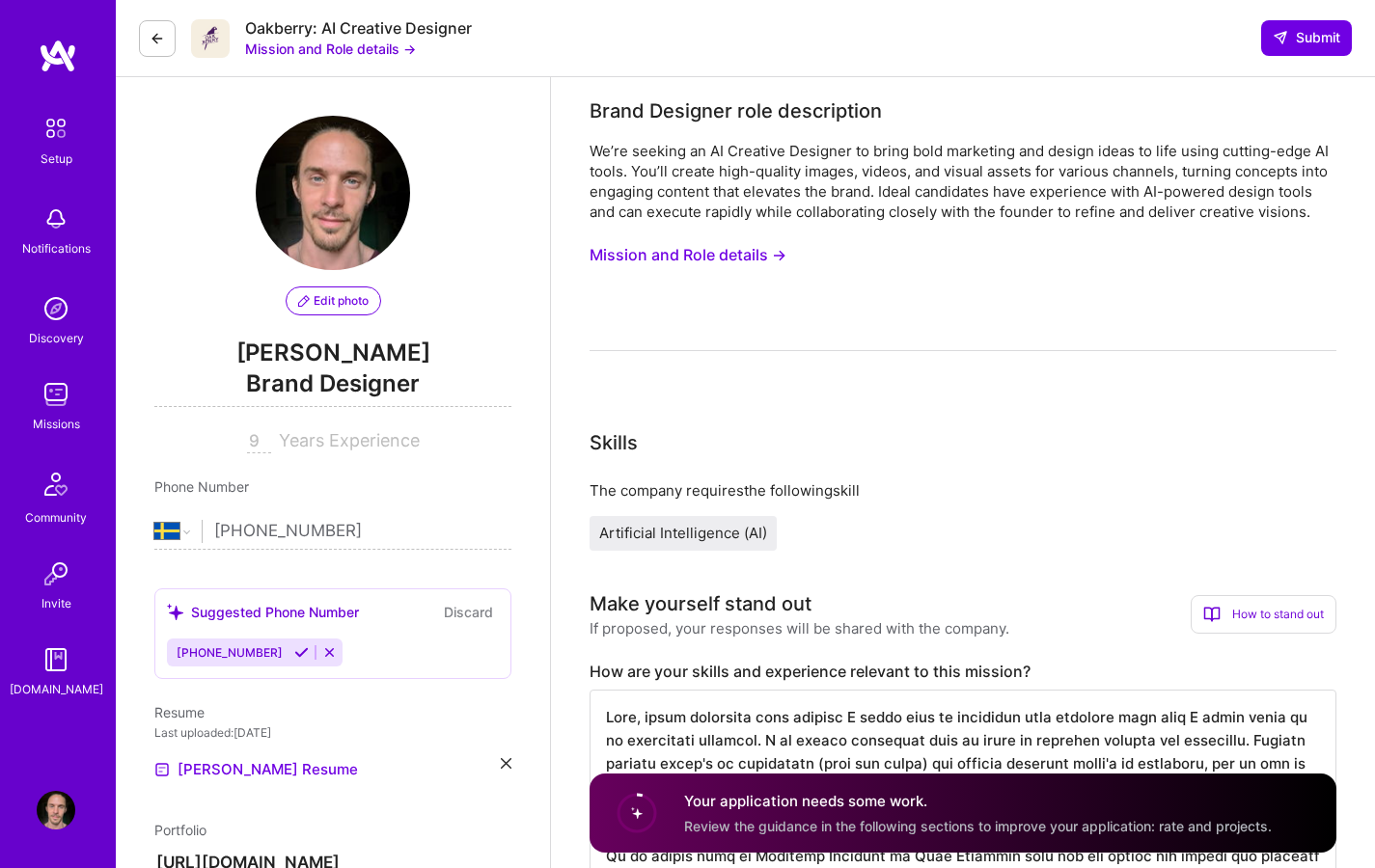
select select "SE"
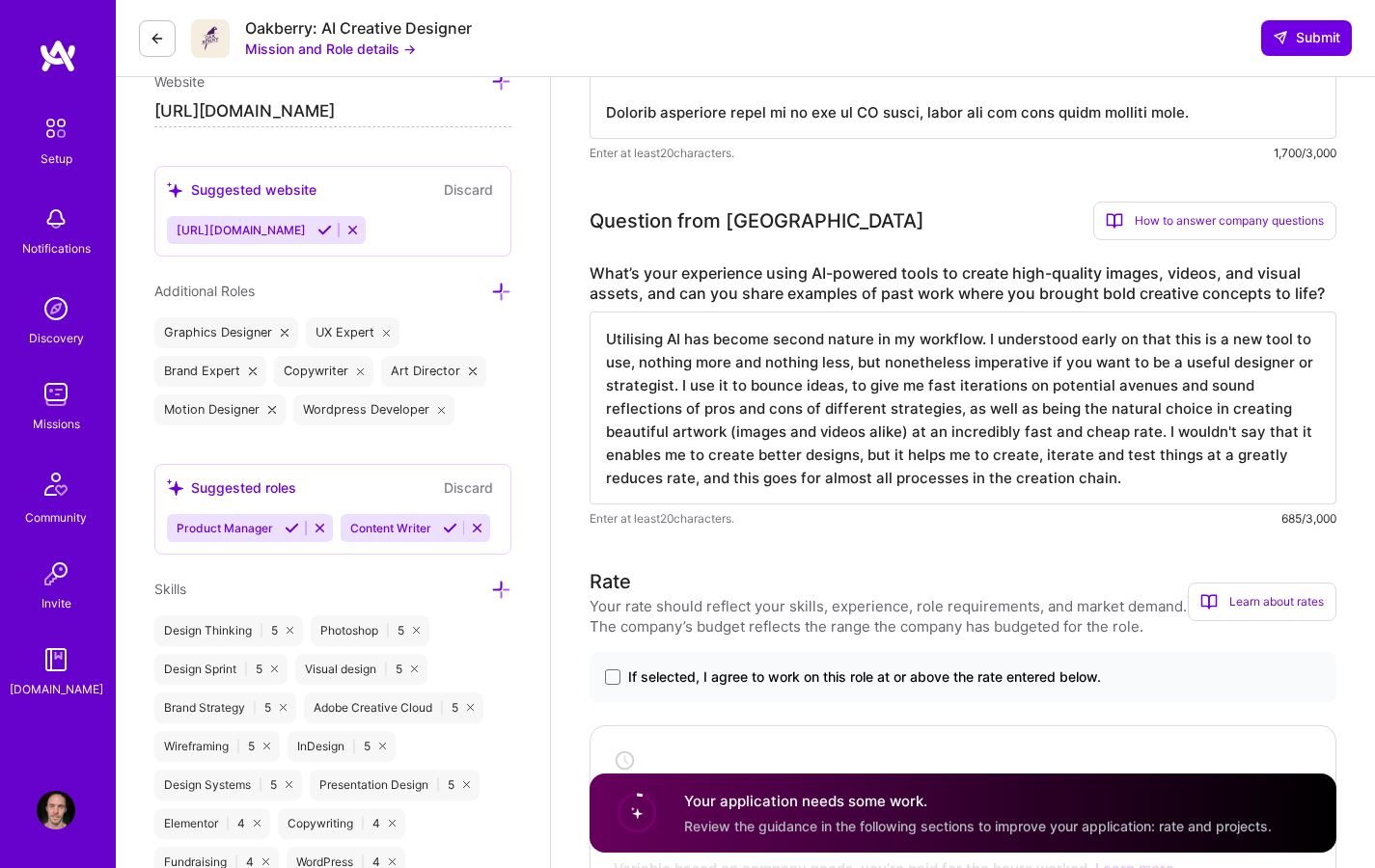
click at [1145, 479] on textarea "Utilising AI has become second nature in my workflow. I understood early on tha…" at bounding box center [962, 408] width 747 height 193
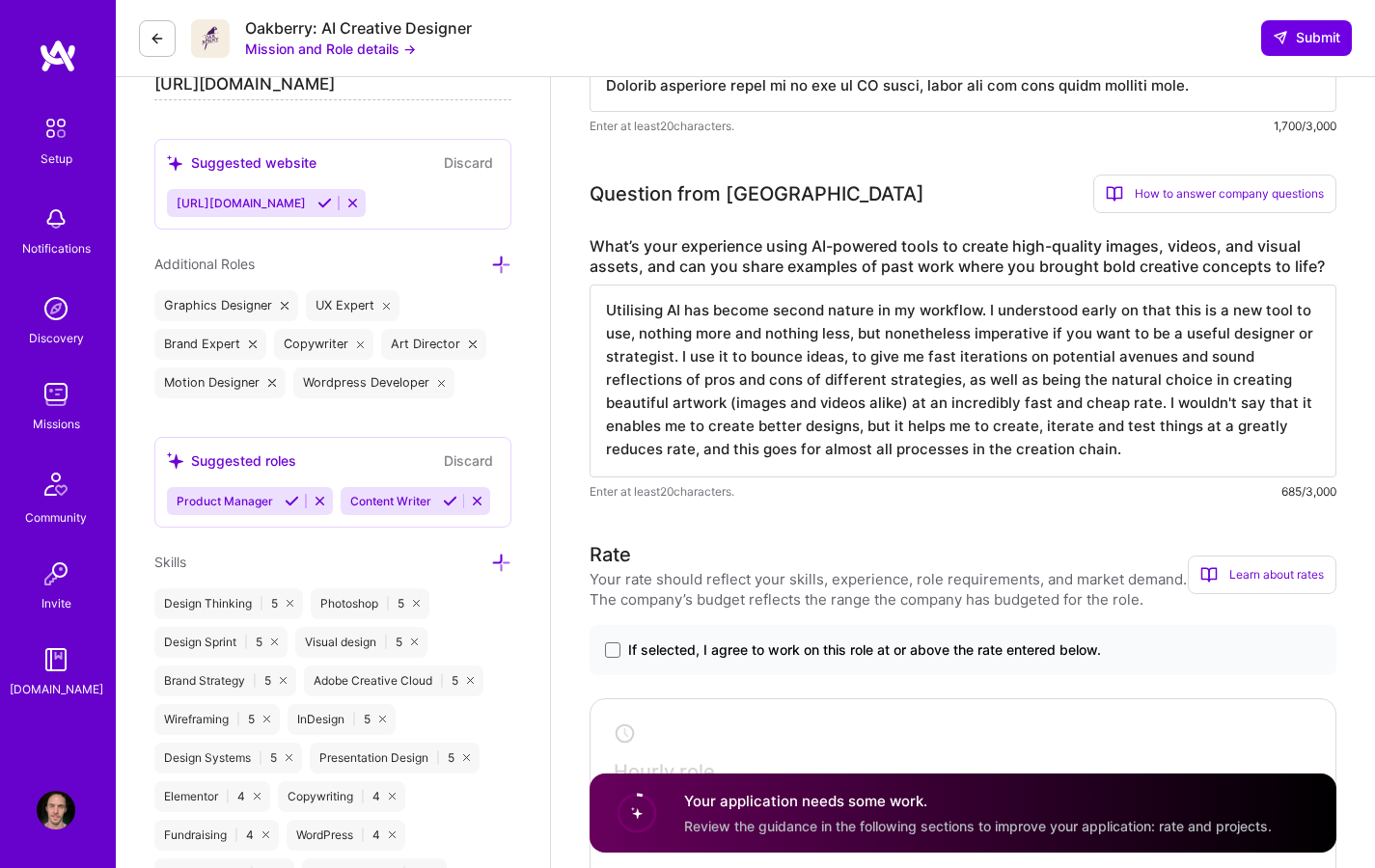
click at [1152, 451] on textarea "Utilising AI has become second nature in my workflow. I understood early on tha…" at bounding box center [962, 381] width 747 height 193
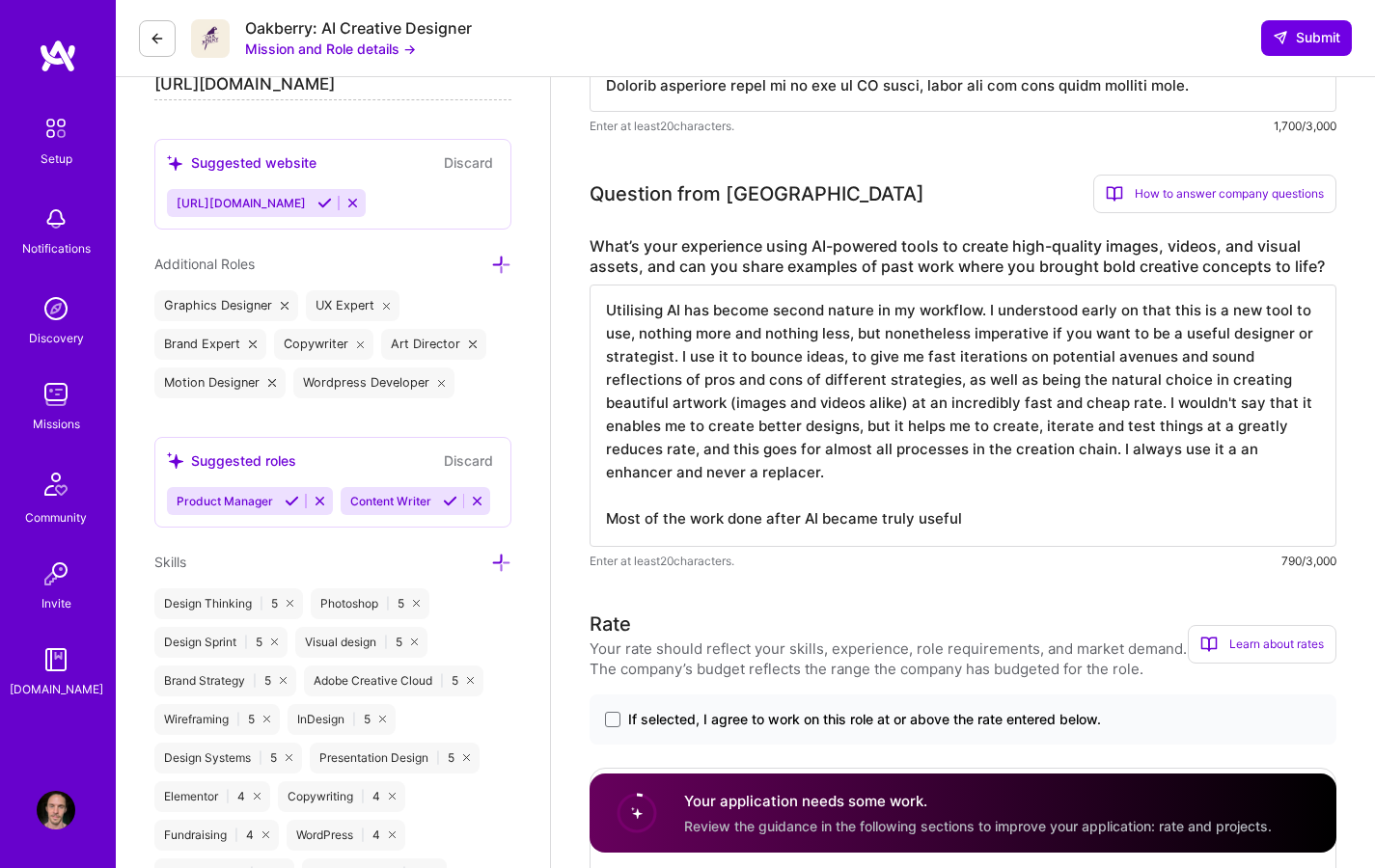
drag, startPoint x: 1000, startPoint y: 517, endPoint x: 545, endPoint y: 517, distance: 455.0
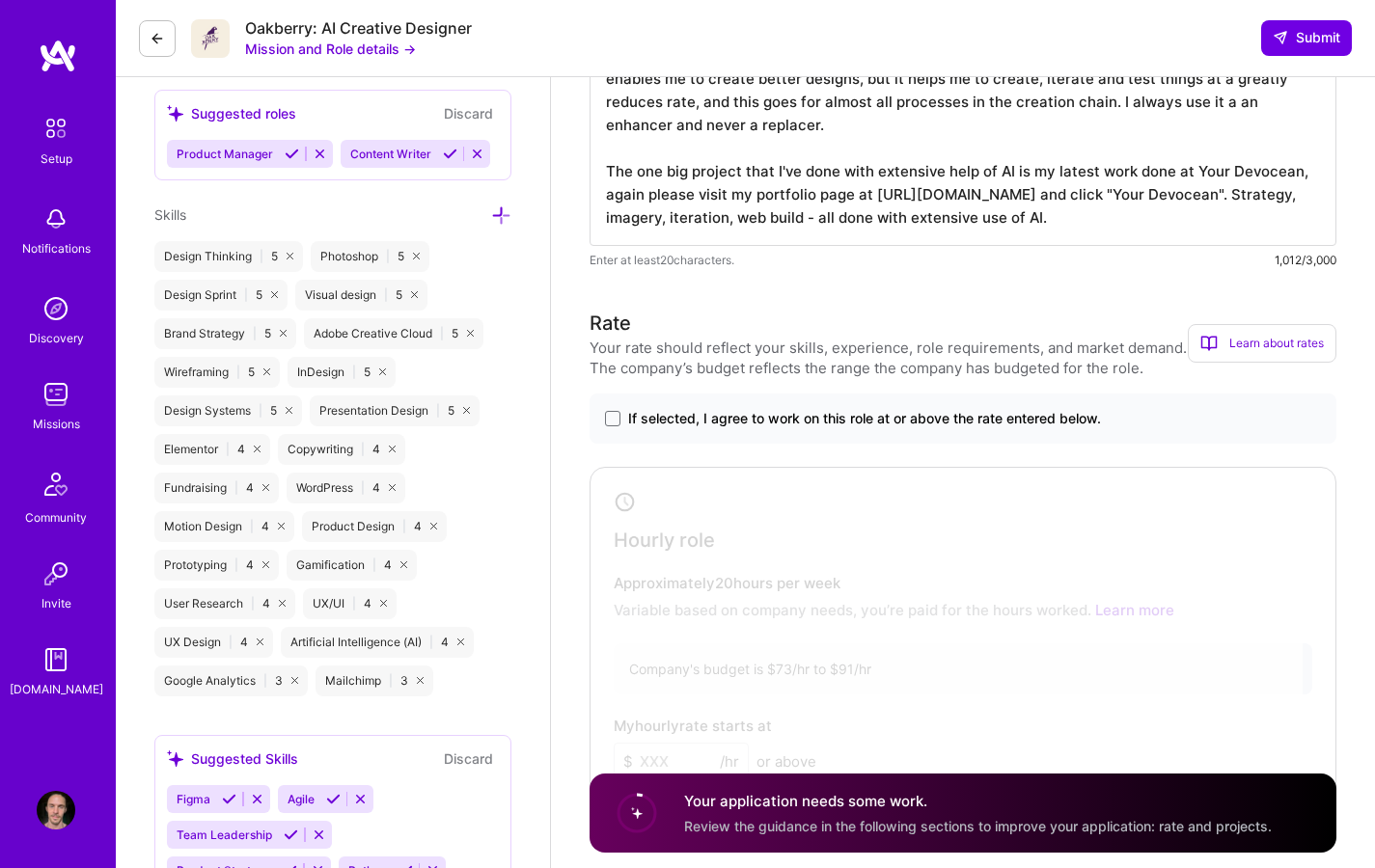
scroll to position [1471, 0]
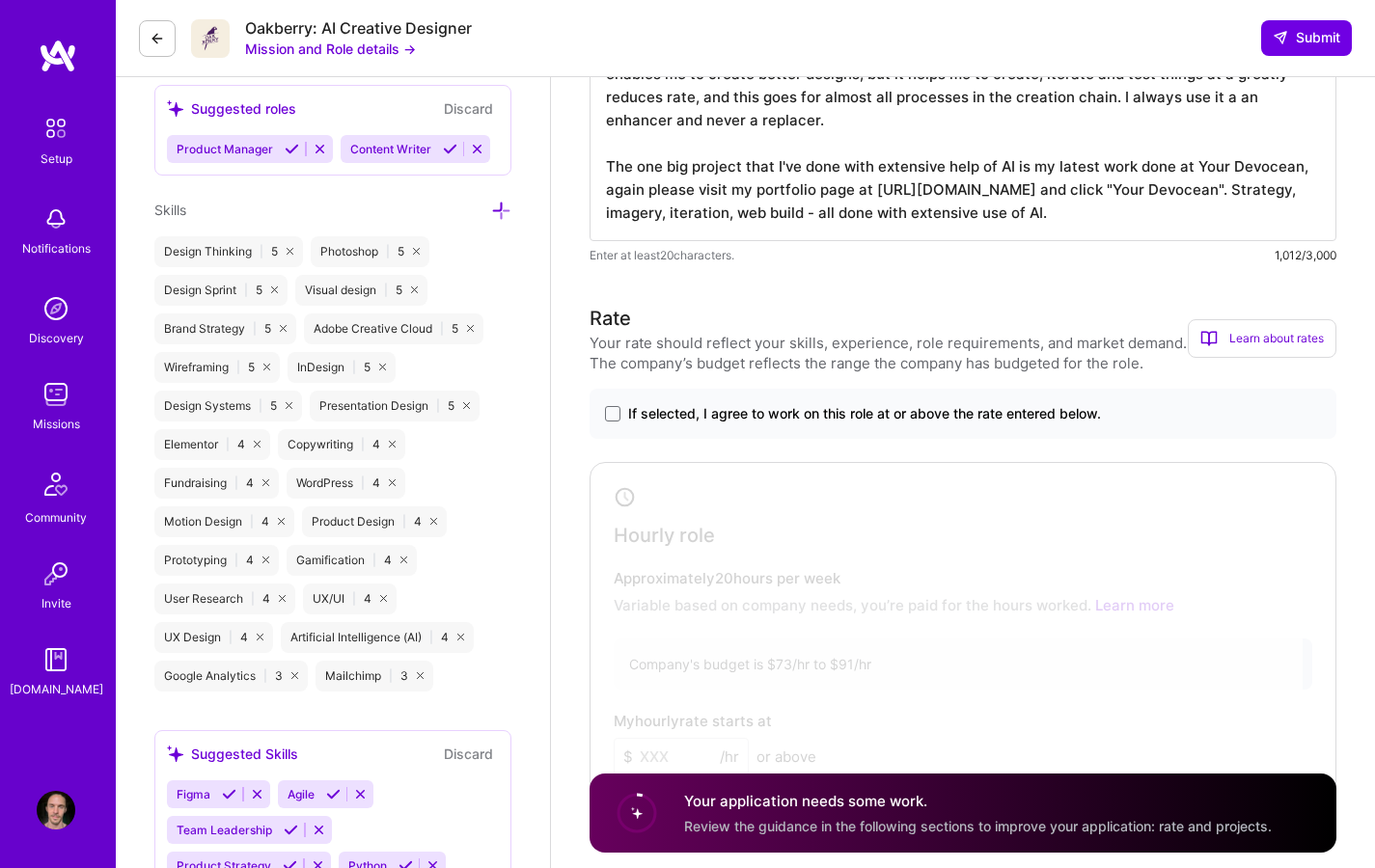
type textarea "Utilising AI has become second nature in my workflow. I understood early on tha…"
click at [829, 359] on div "Your rate should reflect your skills, experience, role requirements, and market…" at bounding box center [888, 354] width 598 height 41
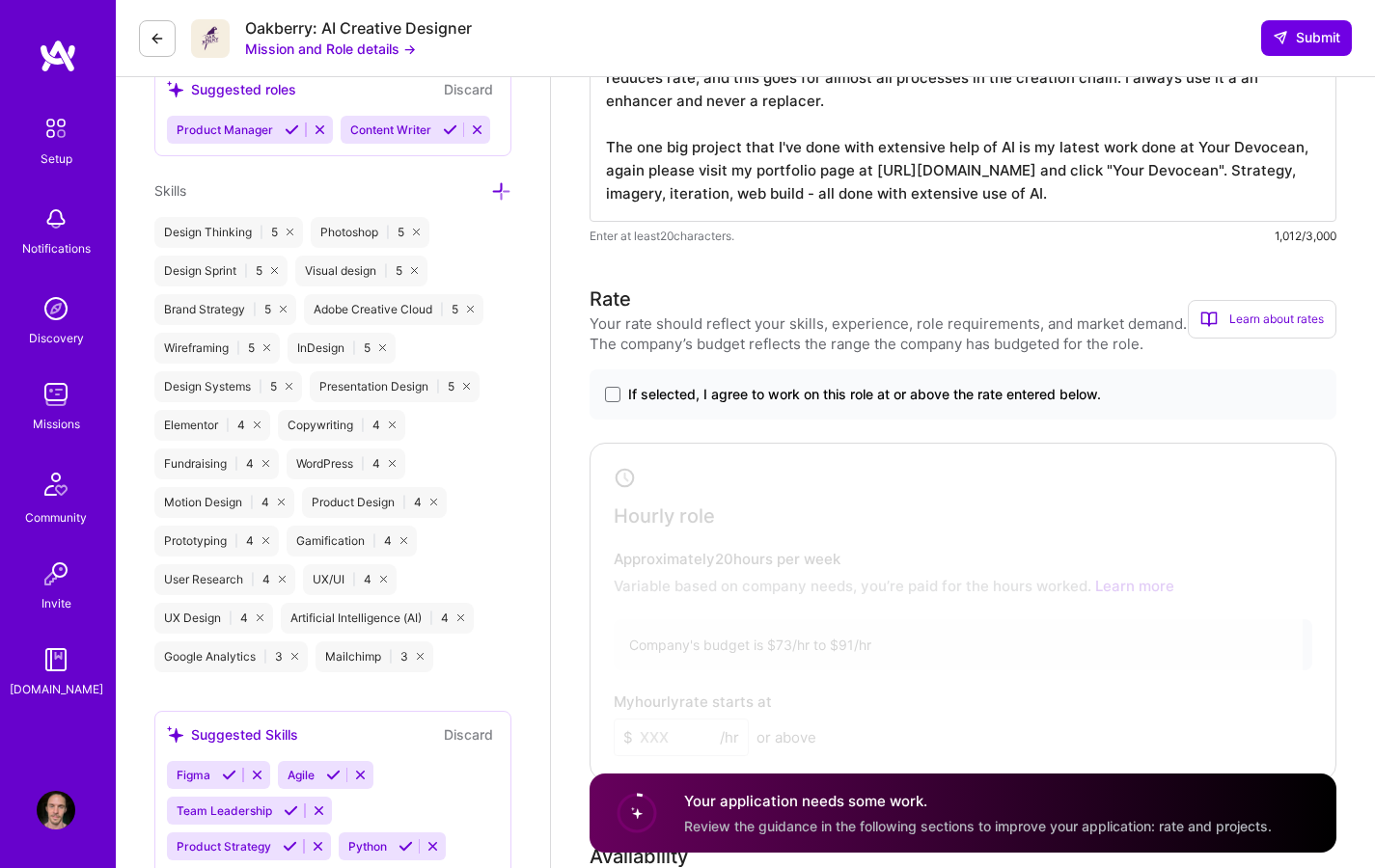
scroll to position [1513, 0]
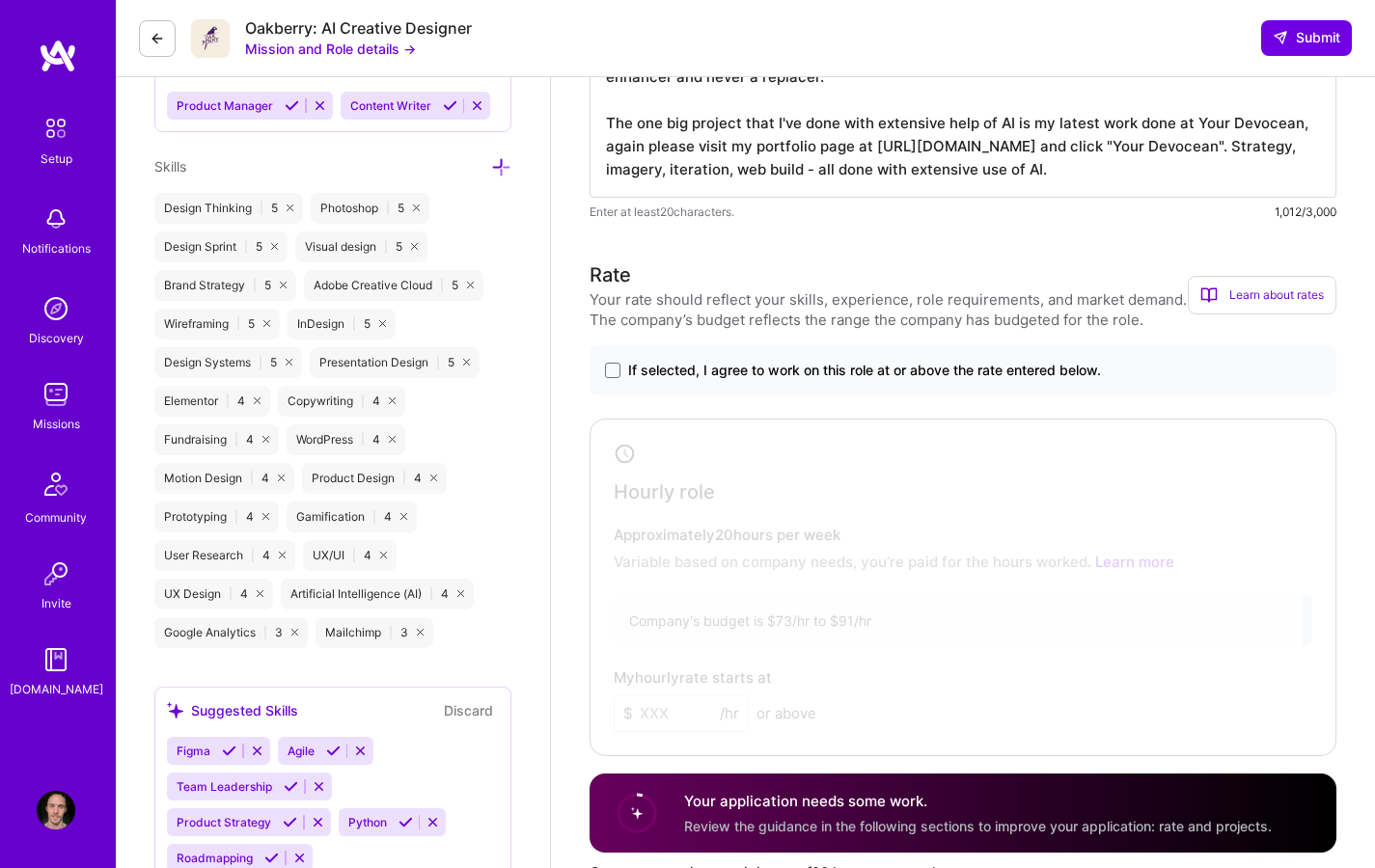
click at [1273, 291] on div "Learn about rates" at bounding box center [1262, 295] width 148 height 39
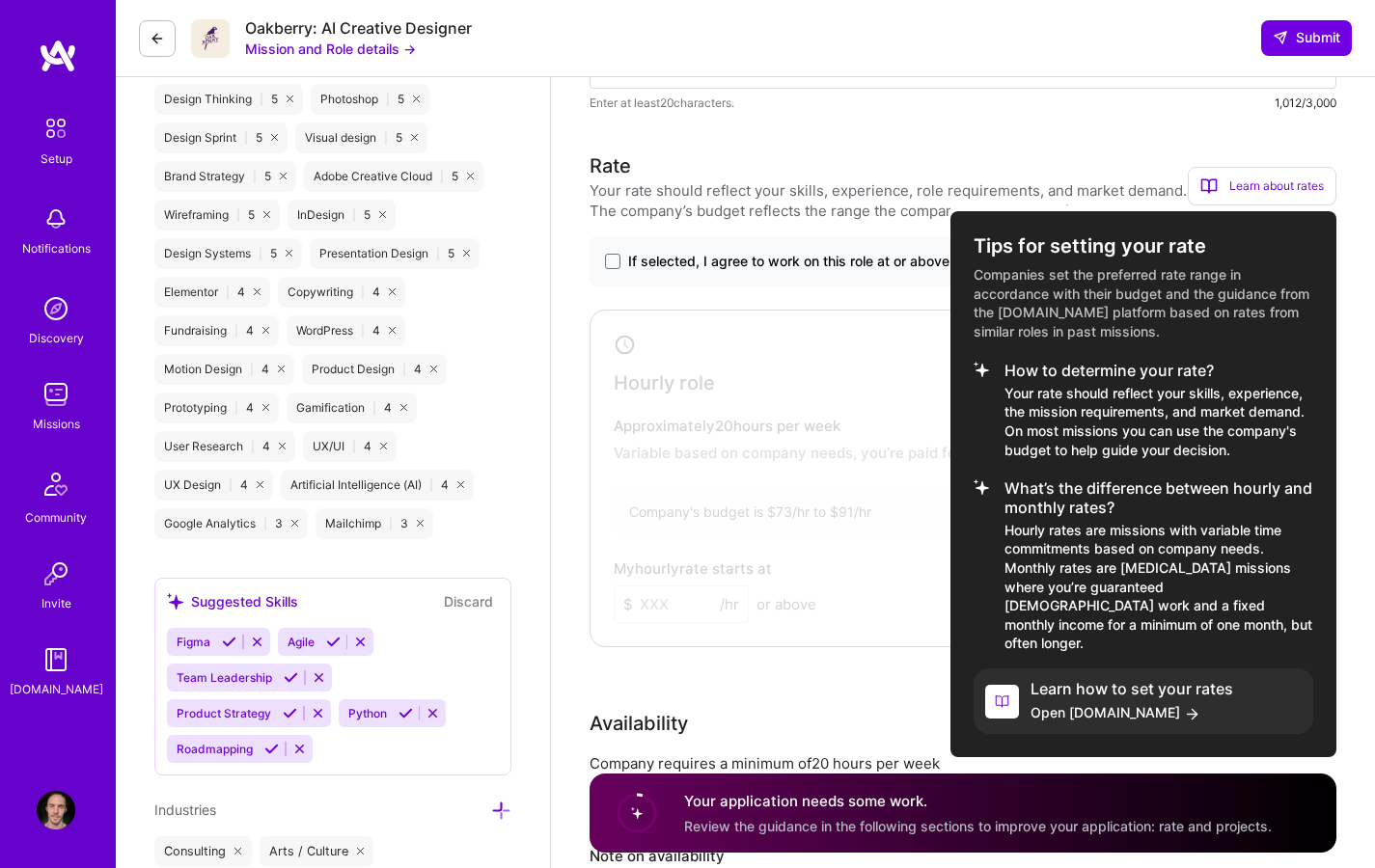
scroll to position [1624, 0]
click at [882, 189] on div at bounding box center [687, 434] width 1375 height 868
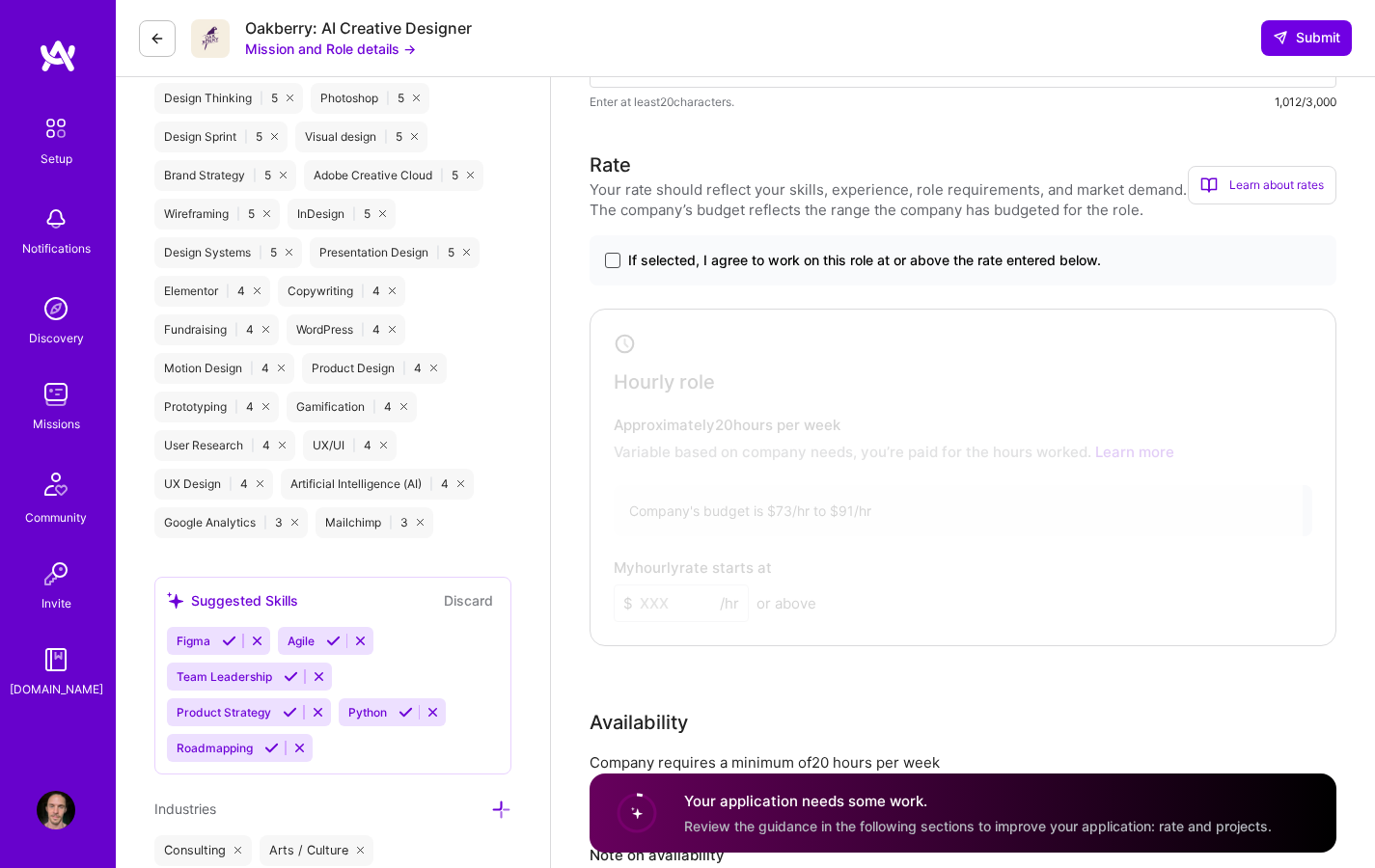
click at [610, 259] on span at bounding box center [612, 261] width 16 height 16
click at [0, 0] on input "If selected, I agree to work on this role at or above the rate entered below." at bounding box center [0, 0] width 0 height 0
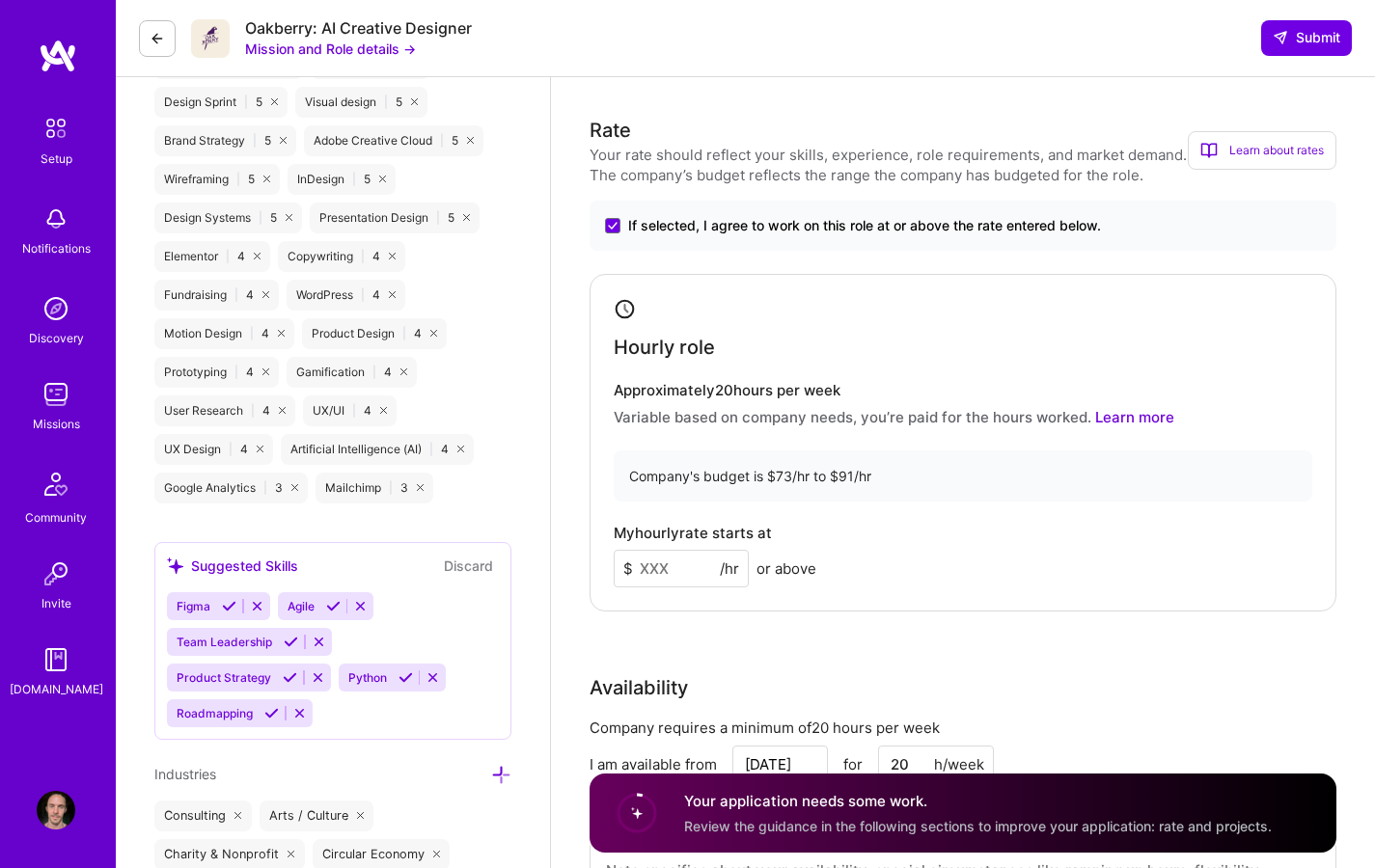
scroll to position [1665, 0]
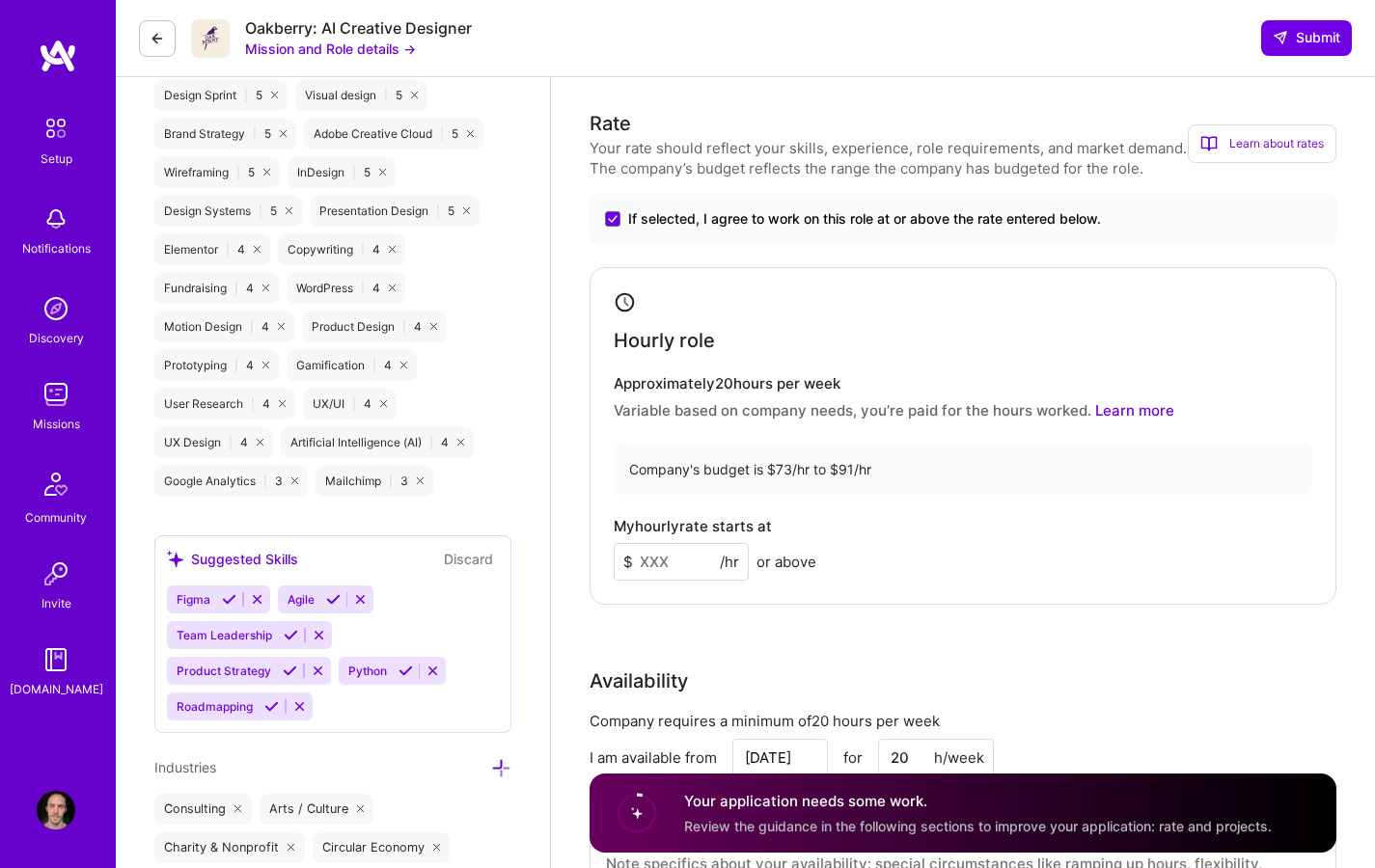
click at [670, 565] on input at bounding box center [680, 562] width 135 height 38
click at [1340, 498] on div "Brand Designer role description We’re seeking an AI Creative Designer to bring …" at bounding box center [963, 666] width 824 height 4507
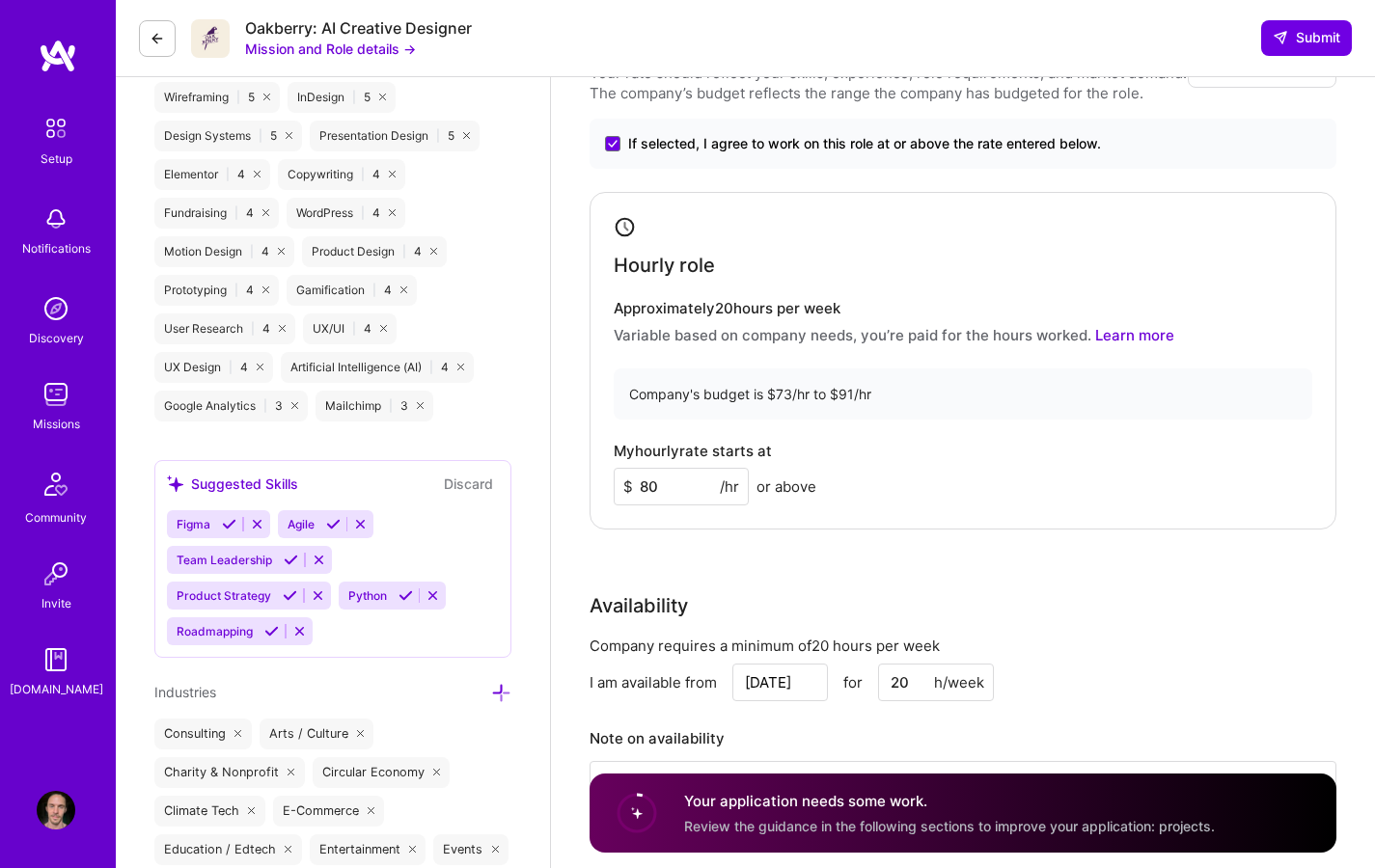
scroll to position [1741, 0]
drag, startPoint x: 667, startPoint y: 483, endPoint x: 594, endPoint y: 475, distance: 73.4
click at [608, 476] on div "Hourly role Approximately 20 hours per week Variable based on company needs, yo…" at bounding box center [962, 359] width 747 height 338
click at [1344, 451] on div "Brand Designer role description We’re seeking an AI Creative Designer to bring …" at bounding box center [963, 589] width 824 height 4507
click at [1340, 454] on div "Brand Designer role description We’re seeking an AI Creative Designer to bring …" at bounding box center [963, 589] width 824 height 4507
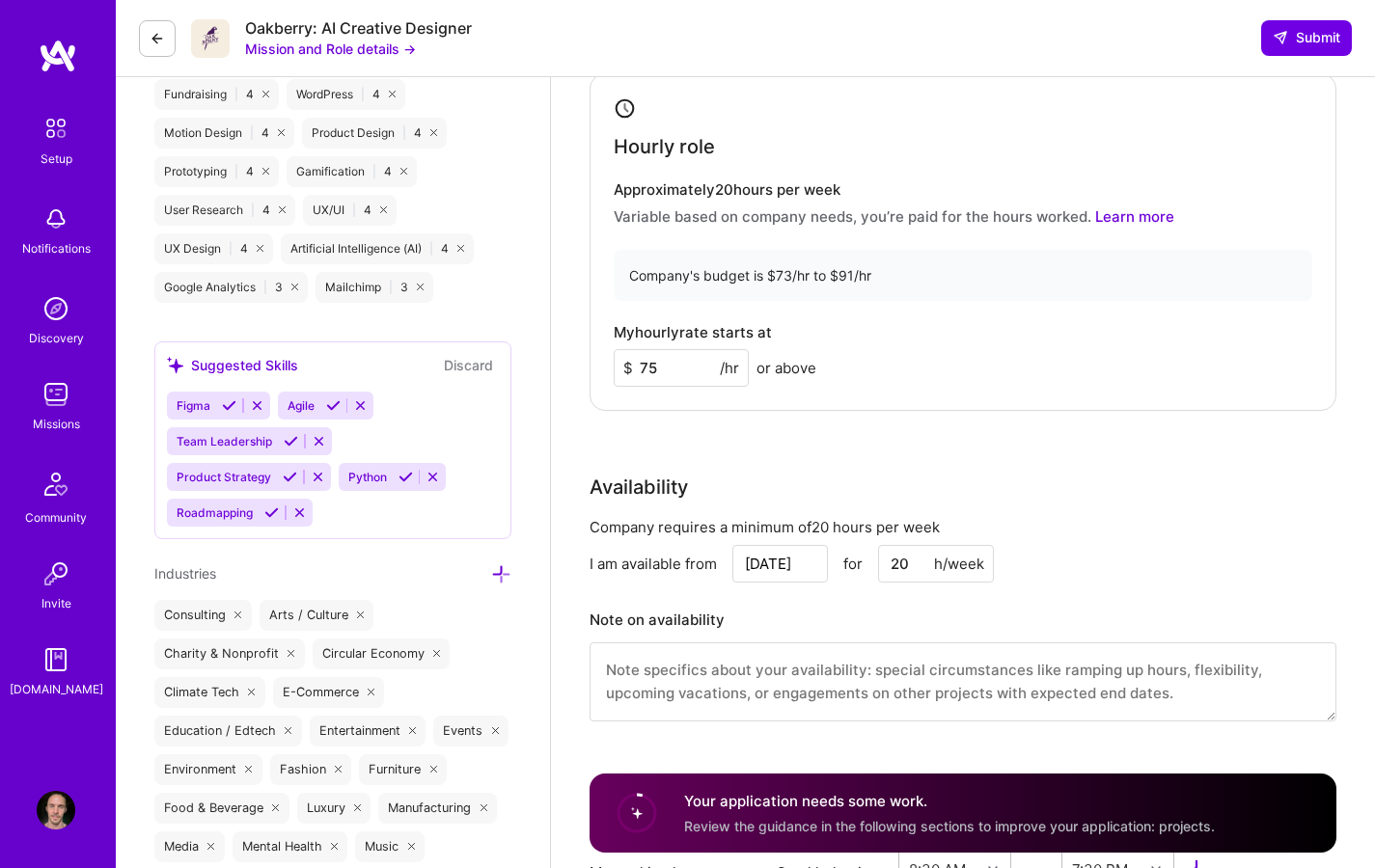
scroll to position [1802, 0]
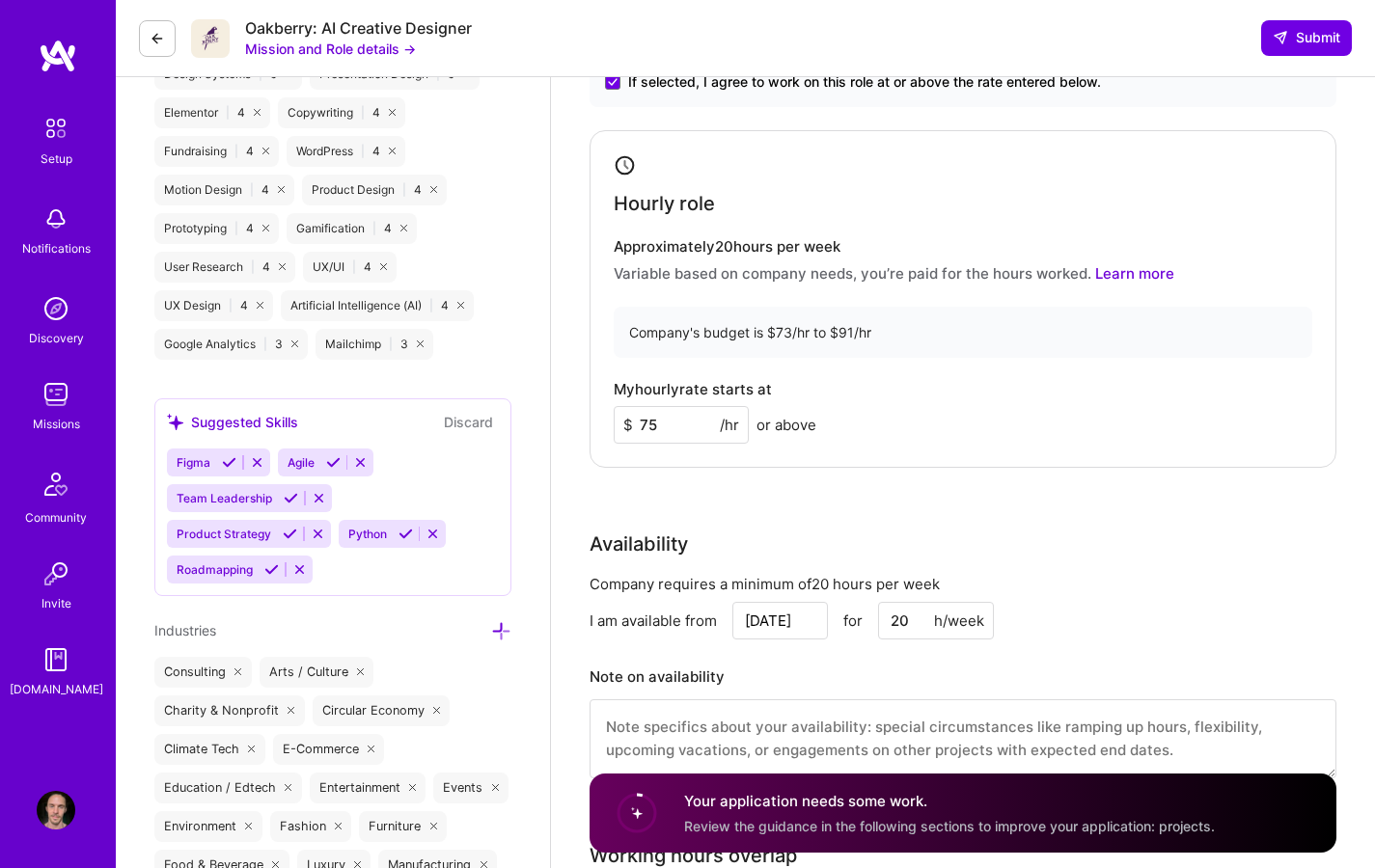
drag, startPoint x: 648, startPoint y: 422, endPoint x: 587, endPoint y: 417, distance: 61.2
click at [592, 417] on div "Hourly role Approximately 20 hours per week Variable based on company needs, yo…" at bounding box center [962, 298] width 747 height 338
type input "80"
click at [1339, 378] on div "Brand Designer role description We’re seeking an AI Creative Designer to bring …" at bounding box center [963, 528] width 824 height 4507
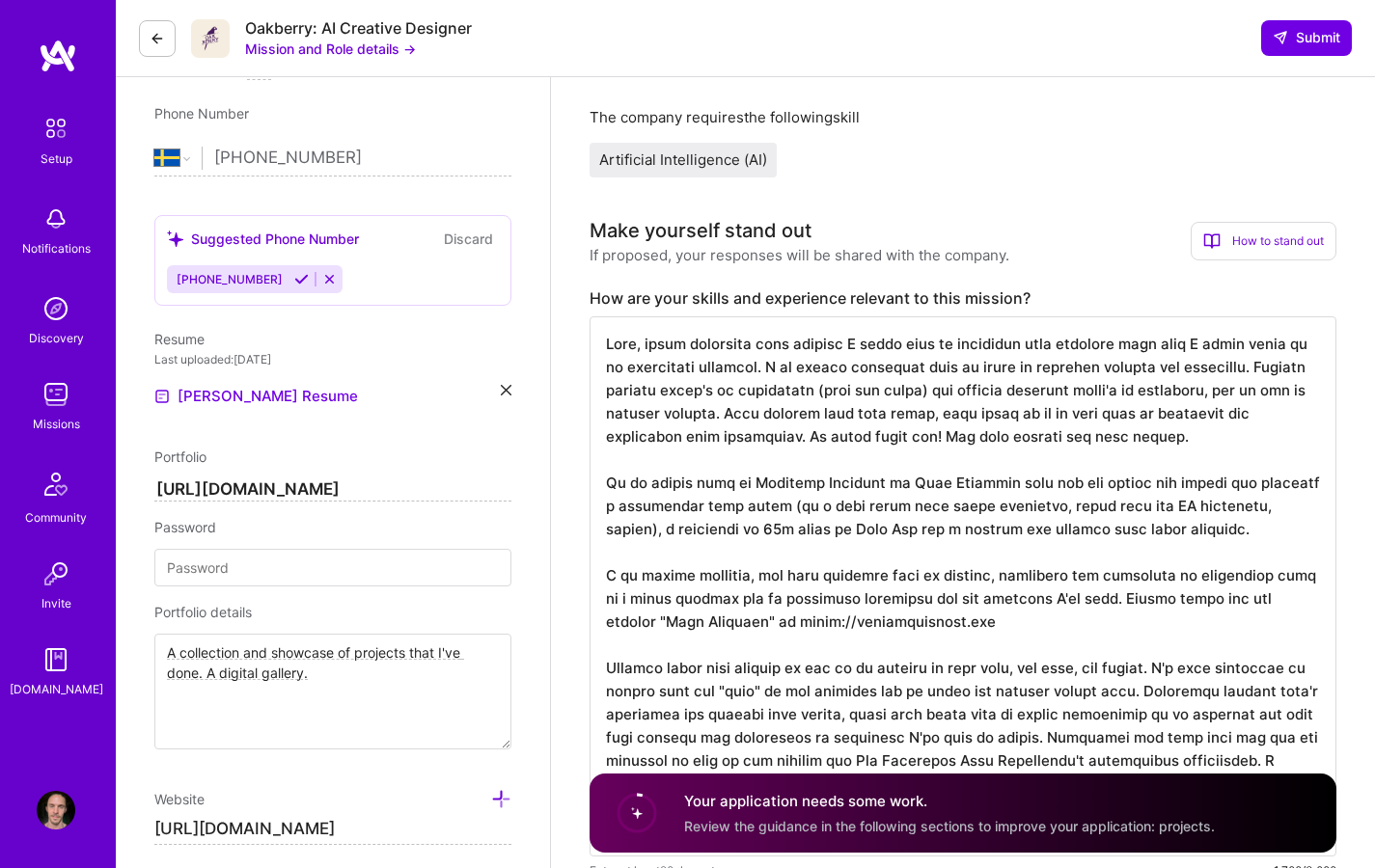
scroll to position [2, 0]
click at [850, 367] on textarea at bounding box center [962, 587] width 747 height 541
click at [874, 373] on textarea at bounding box center [962, 587] width 747 height 541
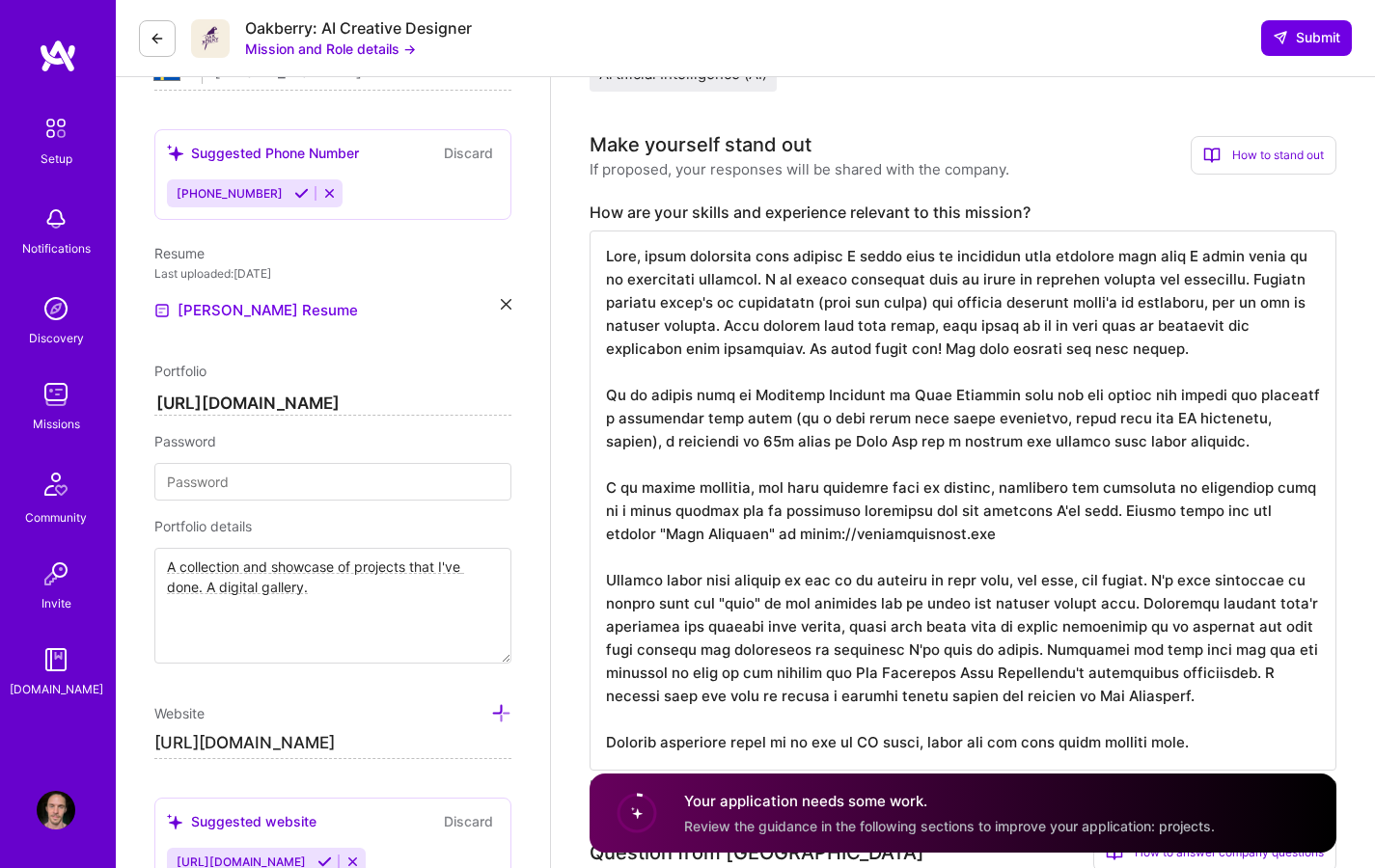
scroll to position [460, 0]
click at [896, 467] on textarea at bounding box center [962, 500] width 747 height 541
paste textarea "’d like to highlight a few points that I think could be of particular interest.…"
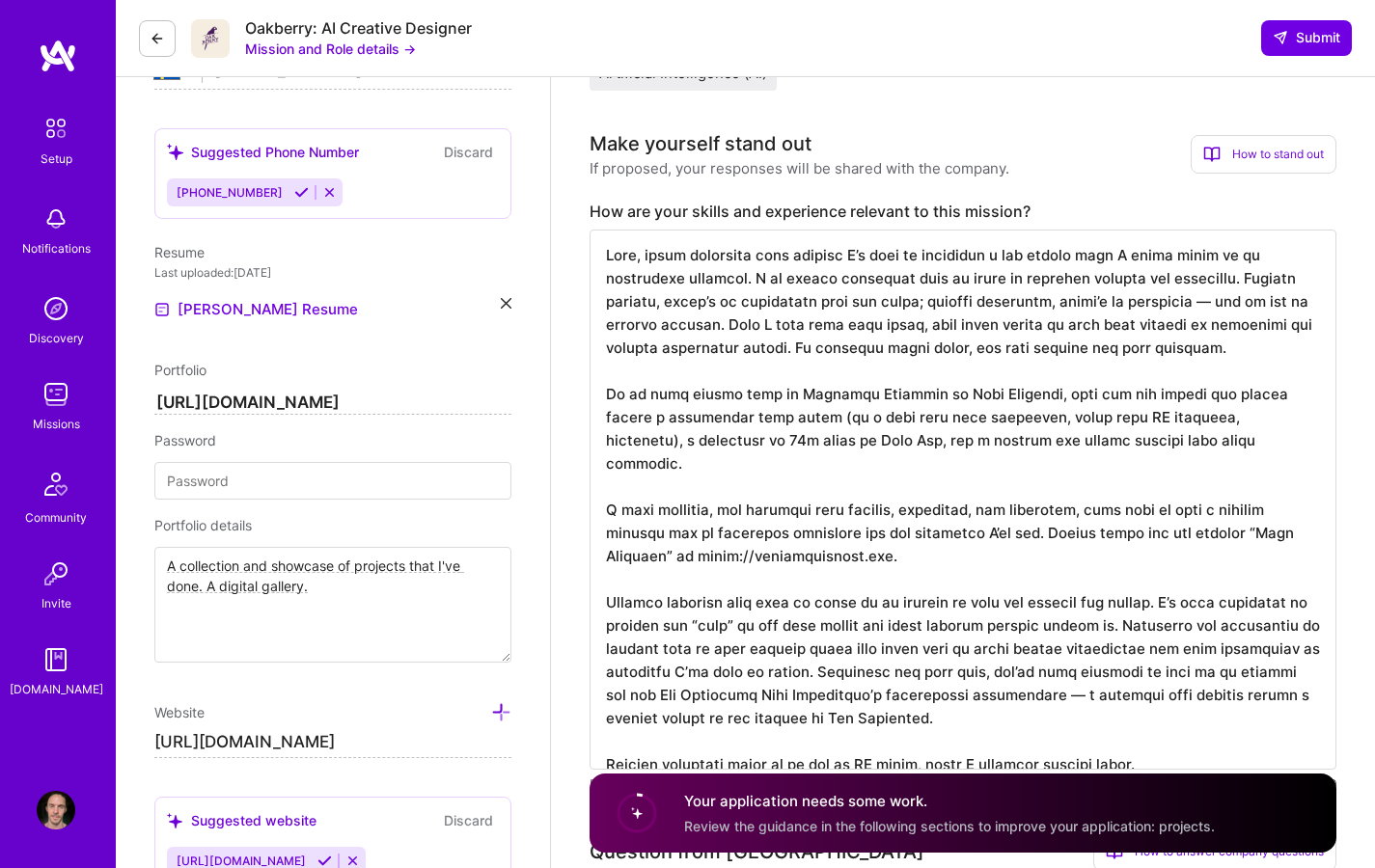
scroll to position [0, 0]
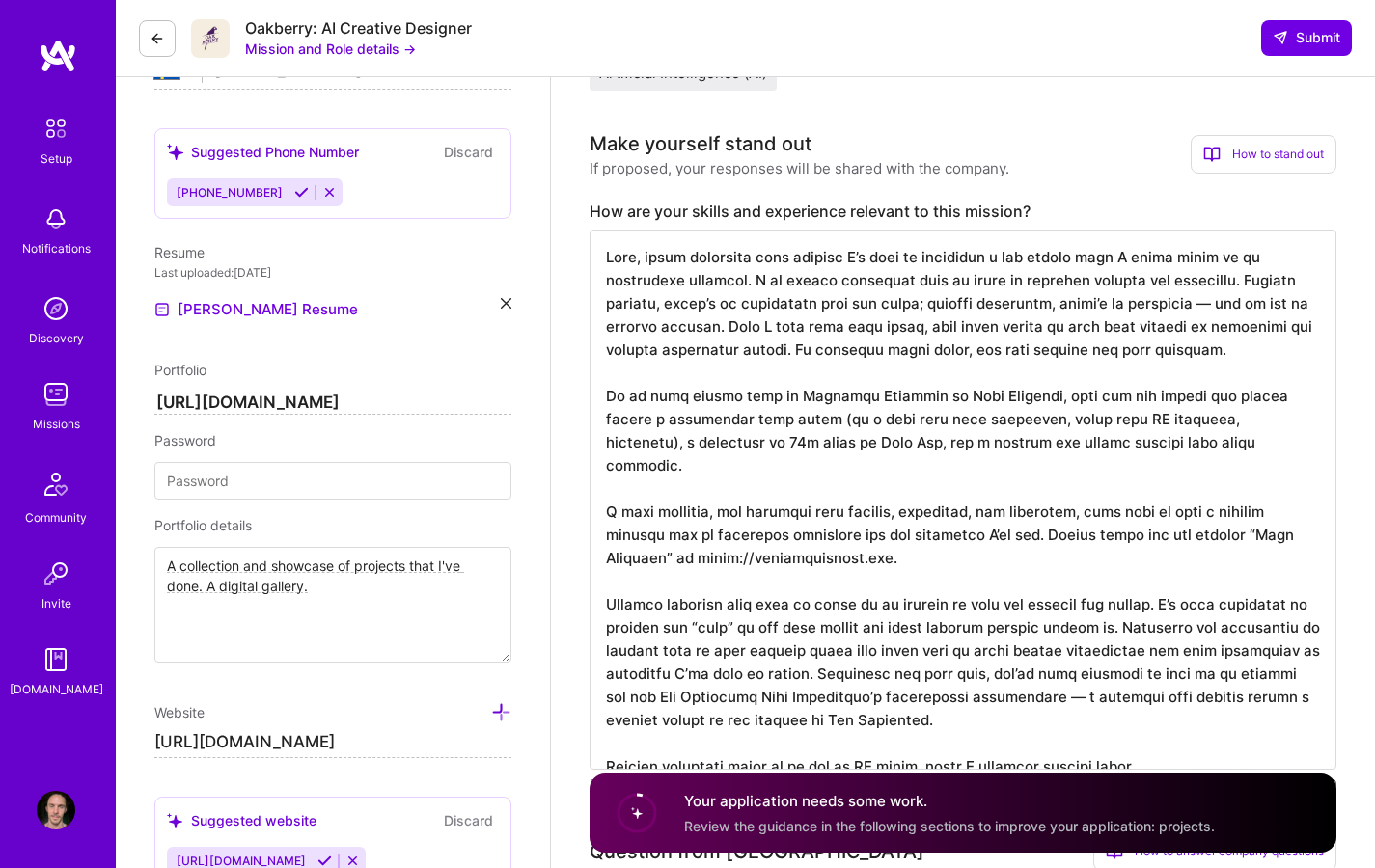
click at [864, 349] on textarea at bounding box center [962, 500] width 747 height 541
click at [1156, 351] on textarea at bounding box center [962, 500] width 747 height 541
click at [796, 350] on textarea at bounding box center [962, 500] width 747 height 541
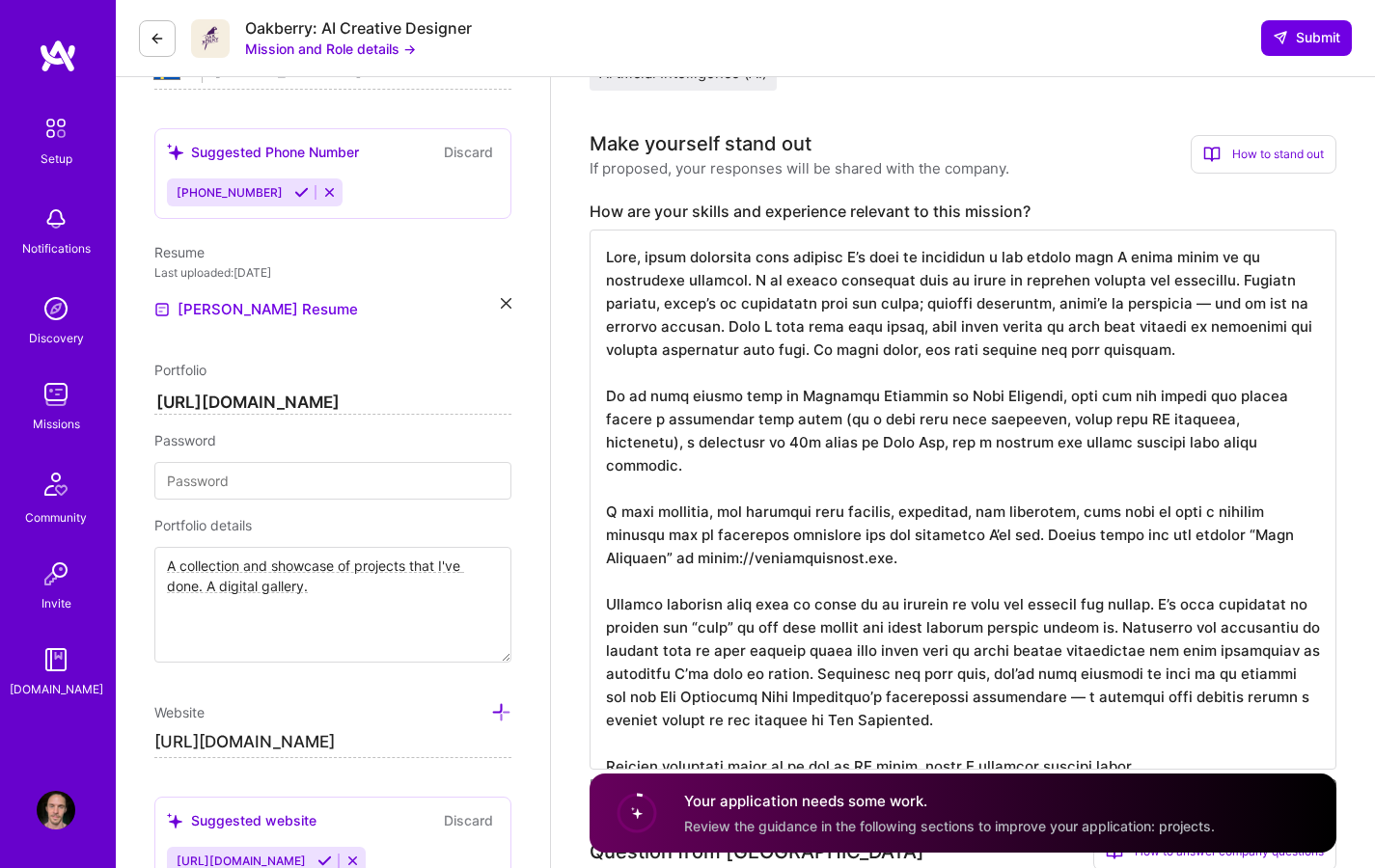
click at [1249, 447] on textarea at bounding box center [962, 500] width 747 height 541
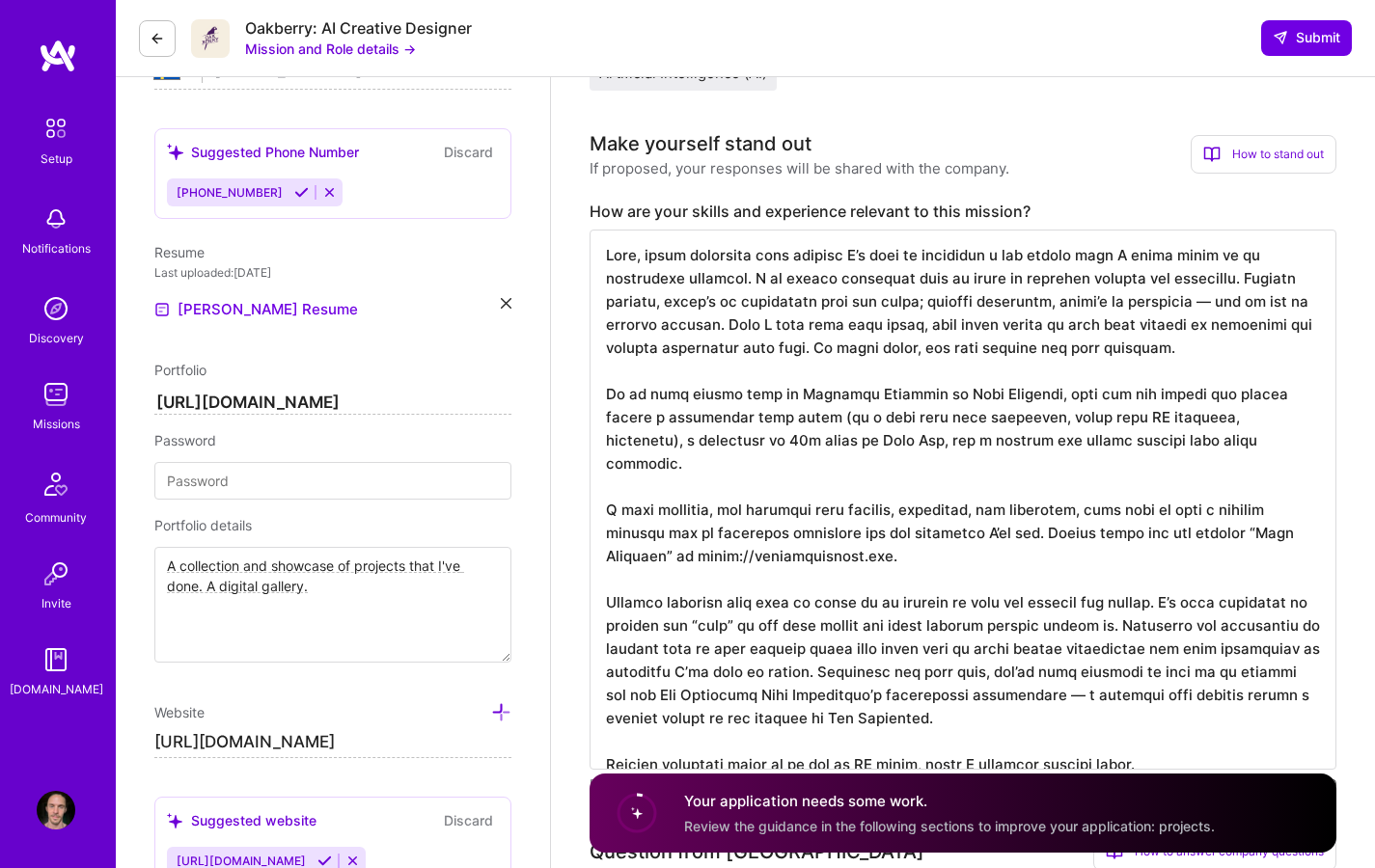
click at [1000, 532] on textarea at bounding box center [962, 500] width 747 height 541
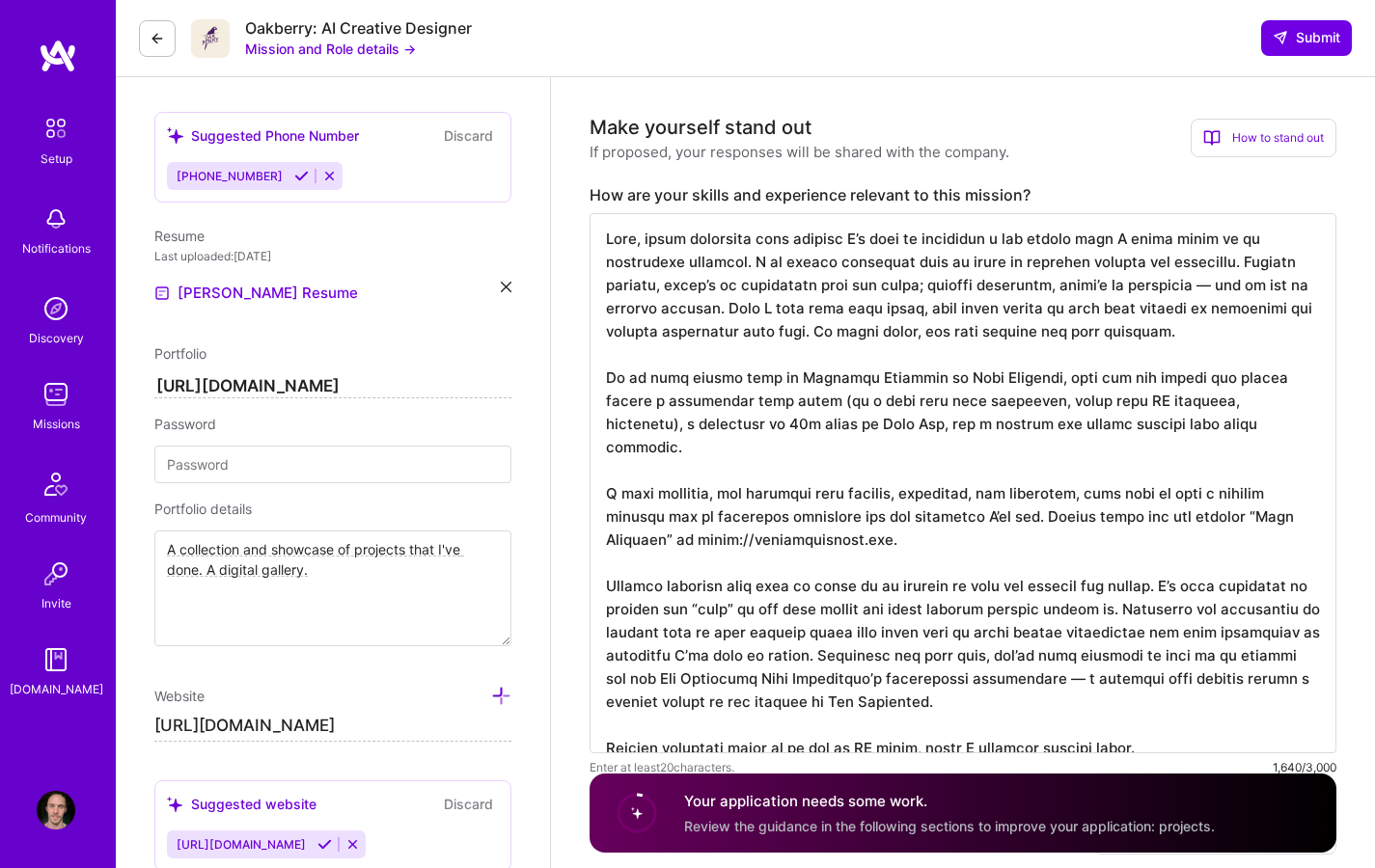
scroll to position [478, 0]
click at [1035, 491] on textarea at bounding box center [962, 482] width 747 height 541
click at [1135, 514] on textarea at bounding box center [962, 482] width 747 height 541
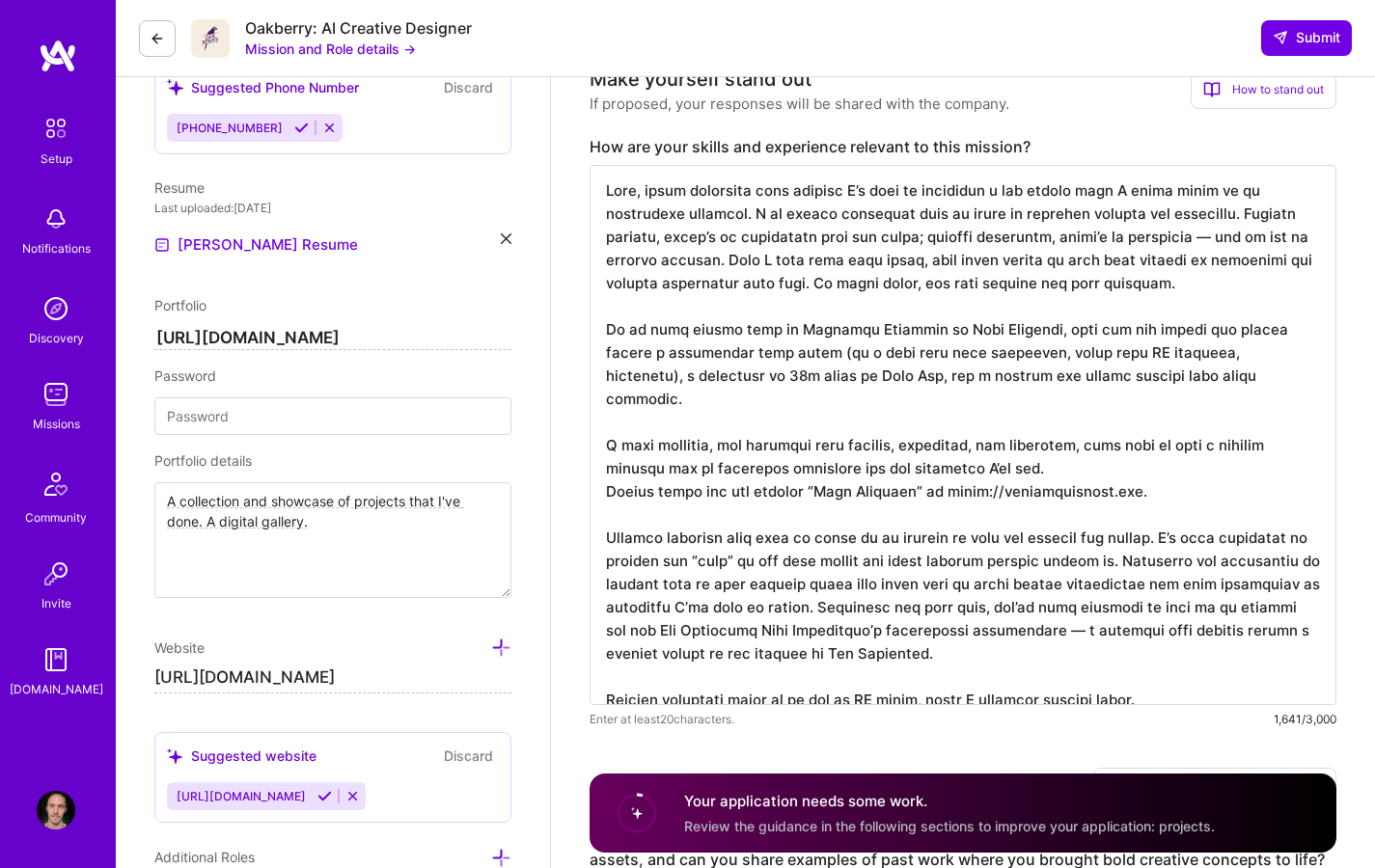
scroll to position [578, 0]
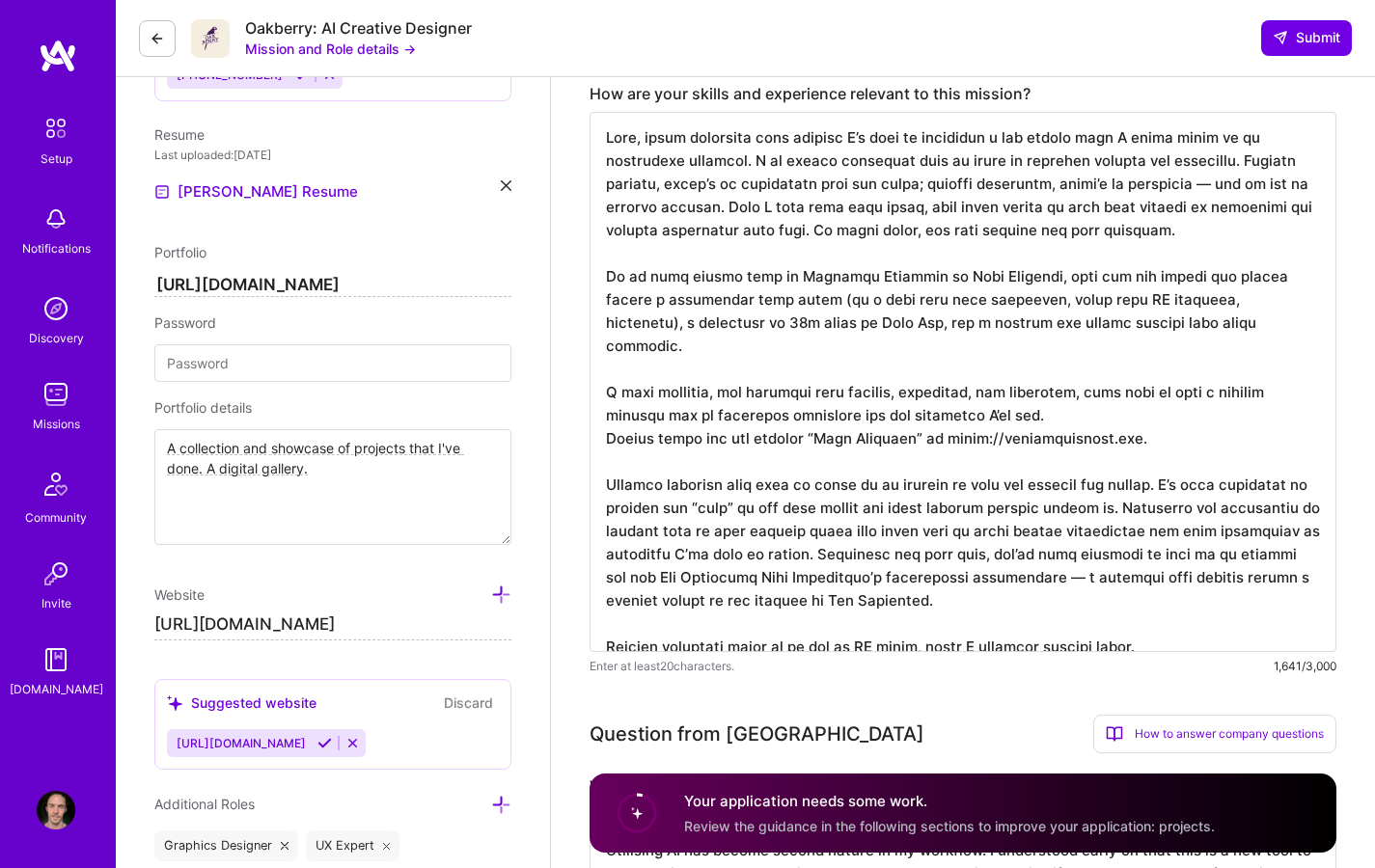
click at [1193, 418] on textarea at bounding box center [962, 383] width 747 height 541
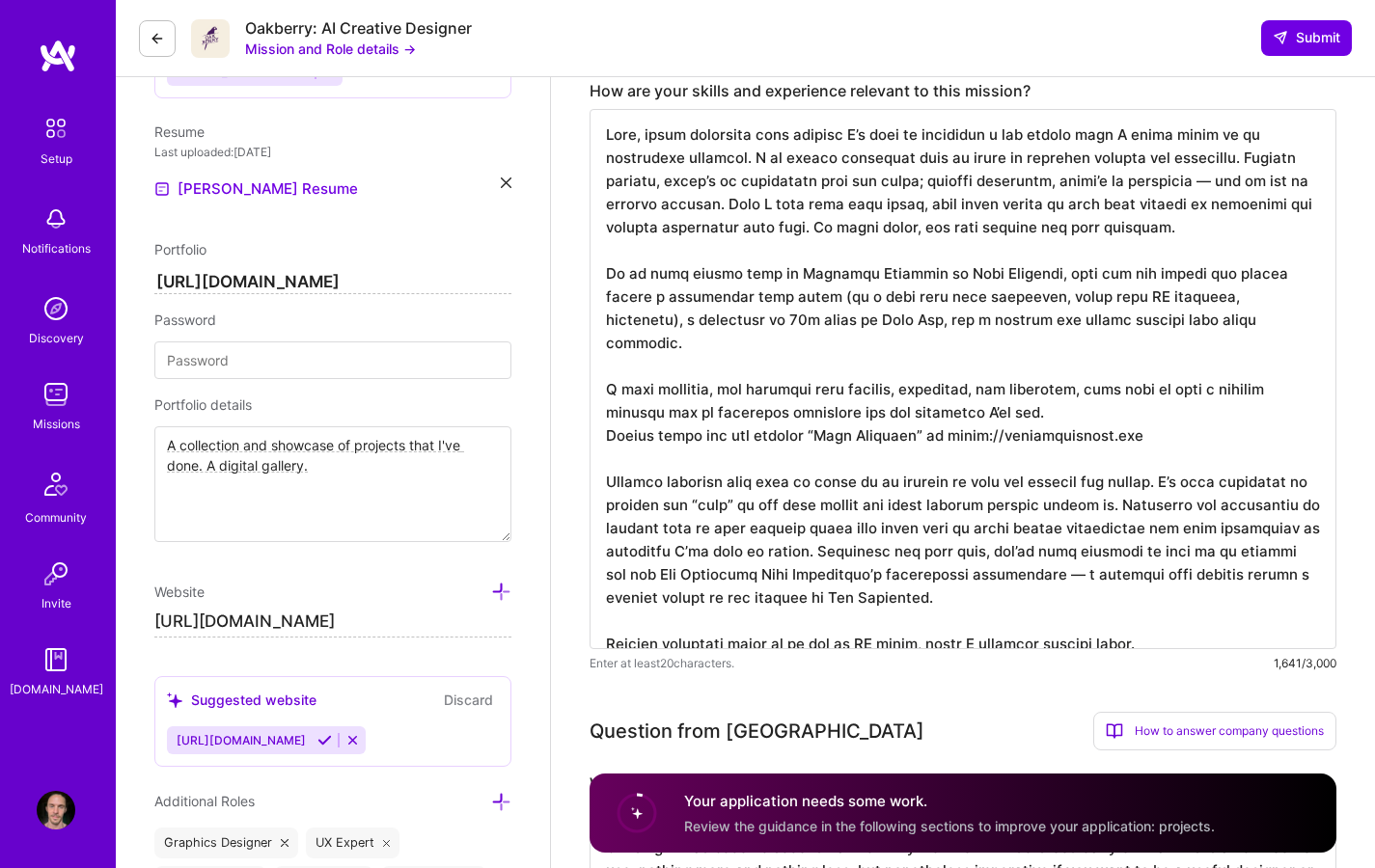
scroll to position [581, 0]
drag, startPoint x: 1087, startPoint y: 418, endPoint x: 582, endPoint y: 421, distance: 505.0
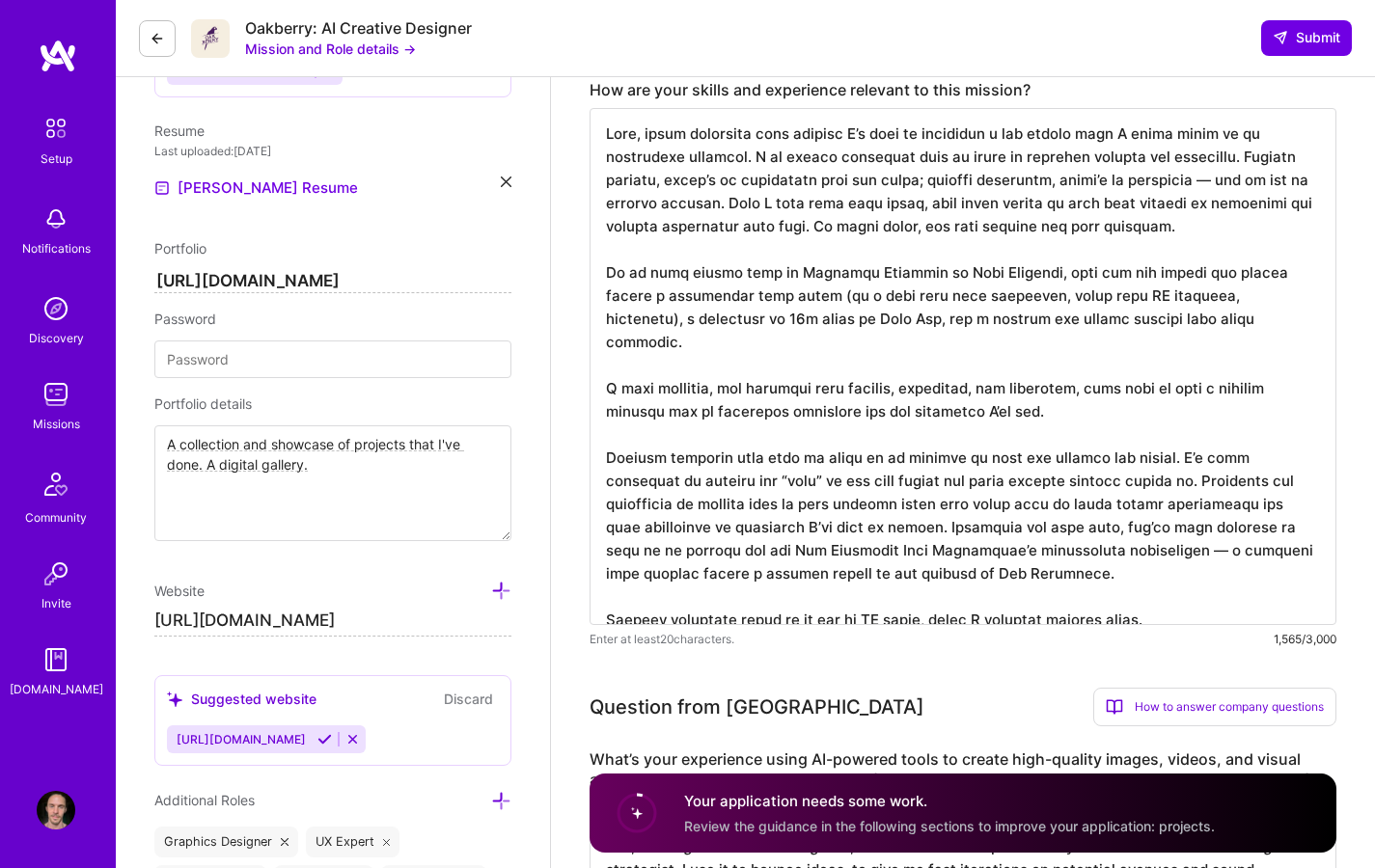
scroll to position [0, 0]
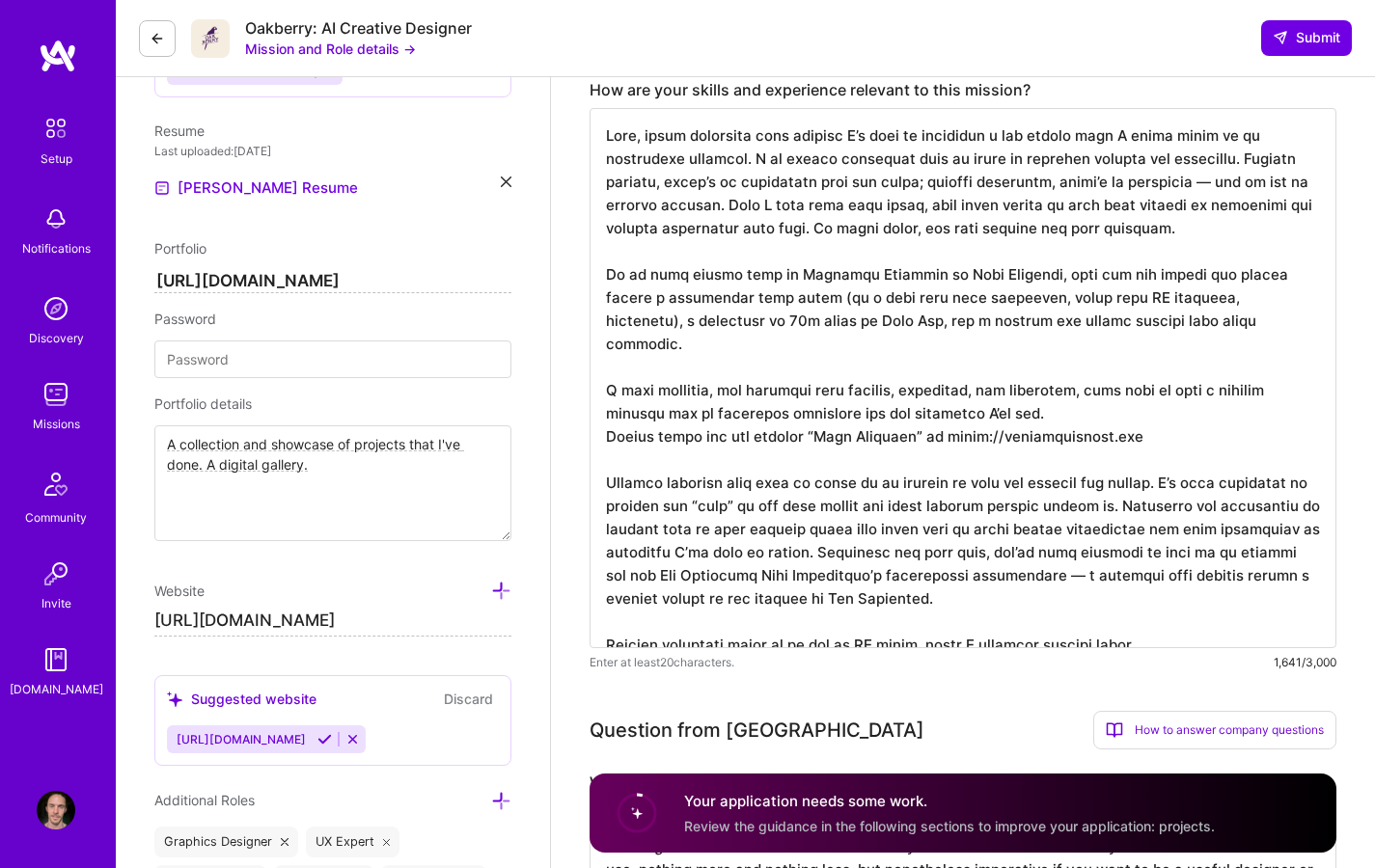
click at [1170, 381] on textarea at bounding box center [962, 379] width 747 height 541
click at [1157, 586] on textarea at bounding box center [962, 379] width 747 height 541
click at [1180, 578] on textarea at bounding box center [962, 379] width 747 height 541
click at [1188, 627] on textarea at bounding box center [962, 379] width 747 height 541
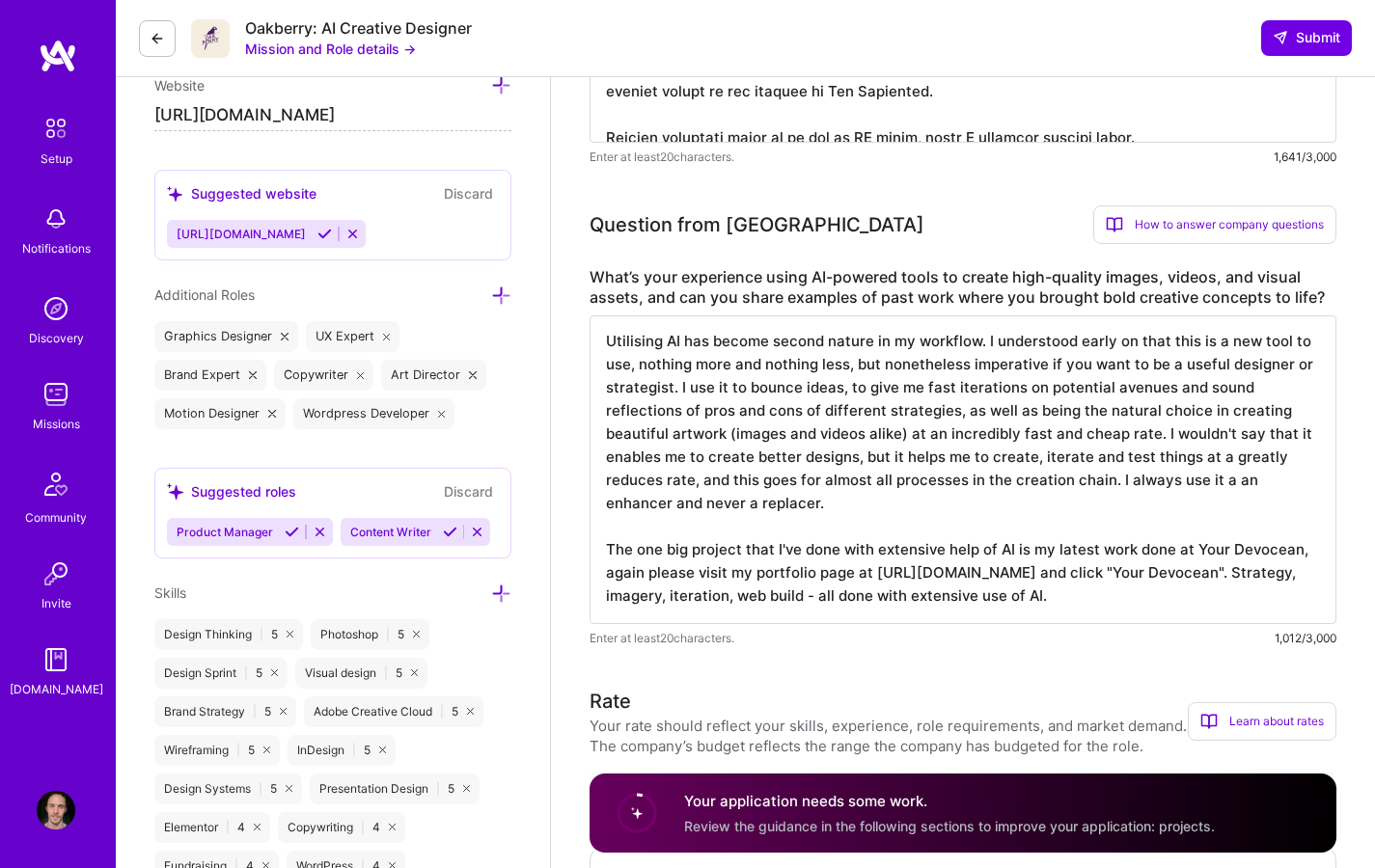
scroll to position [1087, 0]
type textarea "Well, after exploring your website I’d like to highlight a few points that I th…"
click at [923, 458] on textarea "Utilising AI has become second nature in my workflow. I understood early on tha…" at bounding box center [962, 470] width 747 height 309
paste textarea "sing AI has become second nature in my workflow. Early on, I understood it as s…"
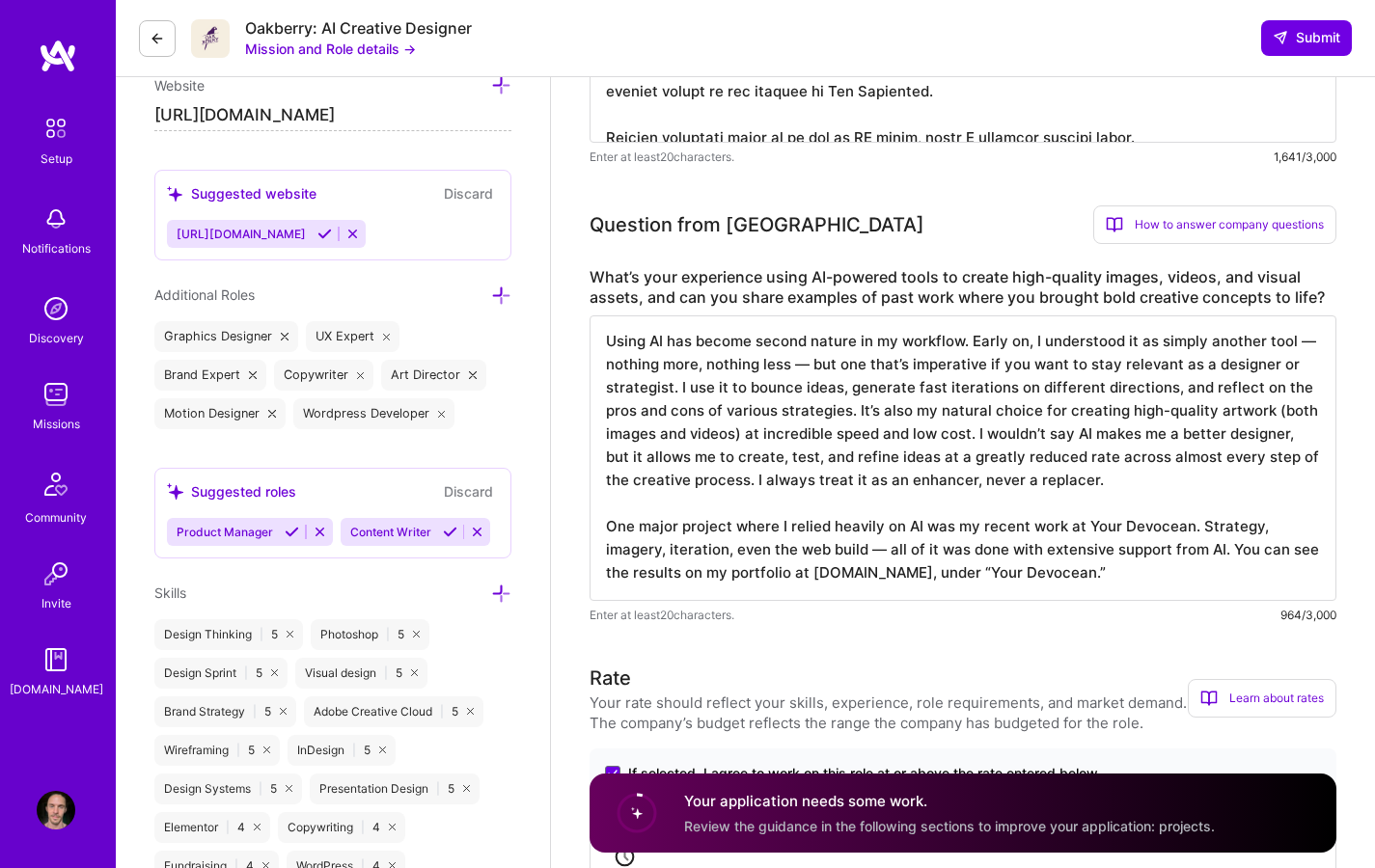
scroll to position [0, 0]
click at [1292, 342] on textarea "Using AI has become second nature in my workflow. Early on, I understood it as …" at bounding box center [962, 458] width 747 height 286
click at [925, 363] on textarea "Using AI has become second nature in my workflow. Early on, I understood it as …" at bounding box center [962, 458] width 747 height 286
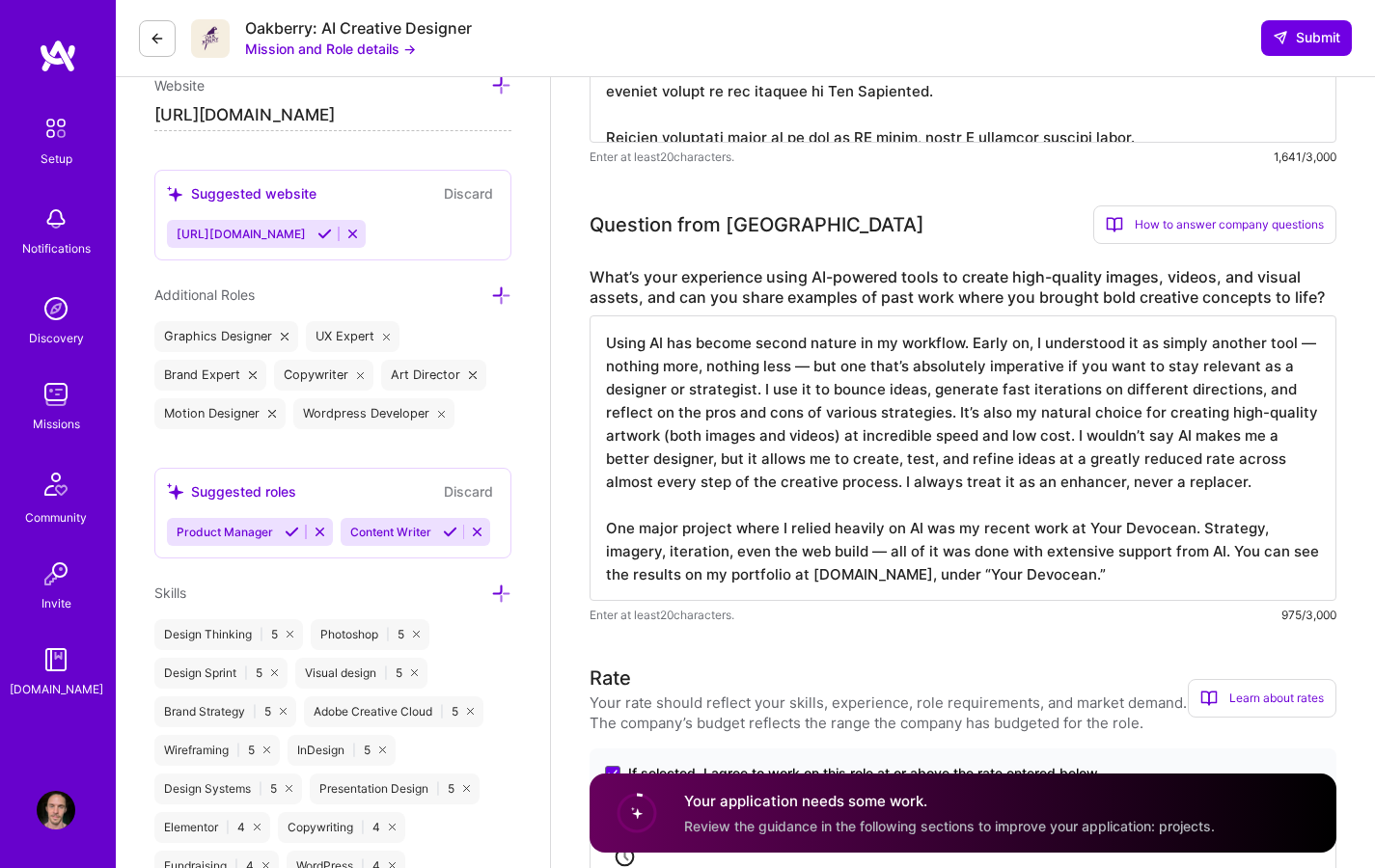
click at [1295, 388] on textarea "Using AI has become second nature in my workflow. Early on, I understood it as …" at bounding box center [962, 458] width 747 height 286
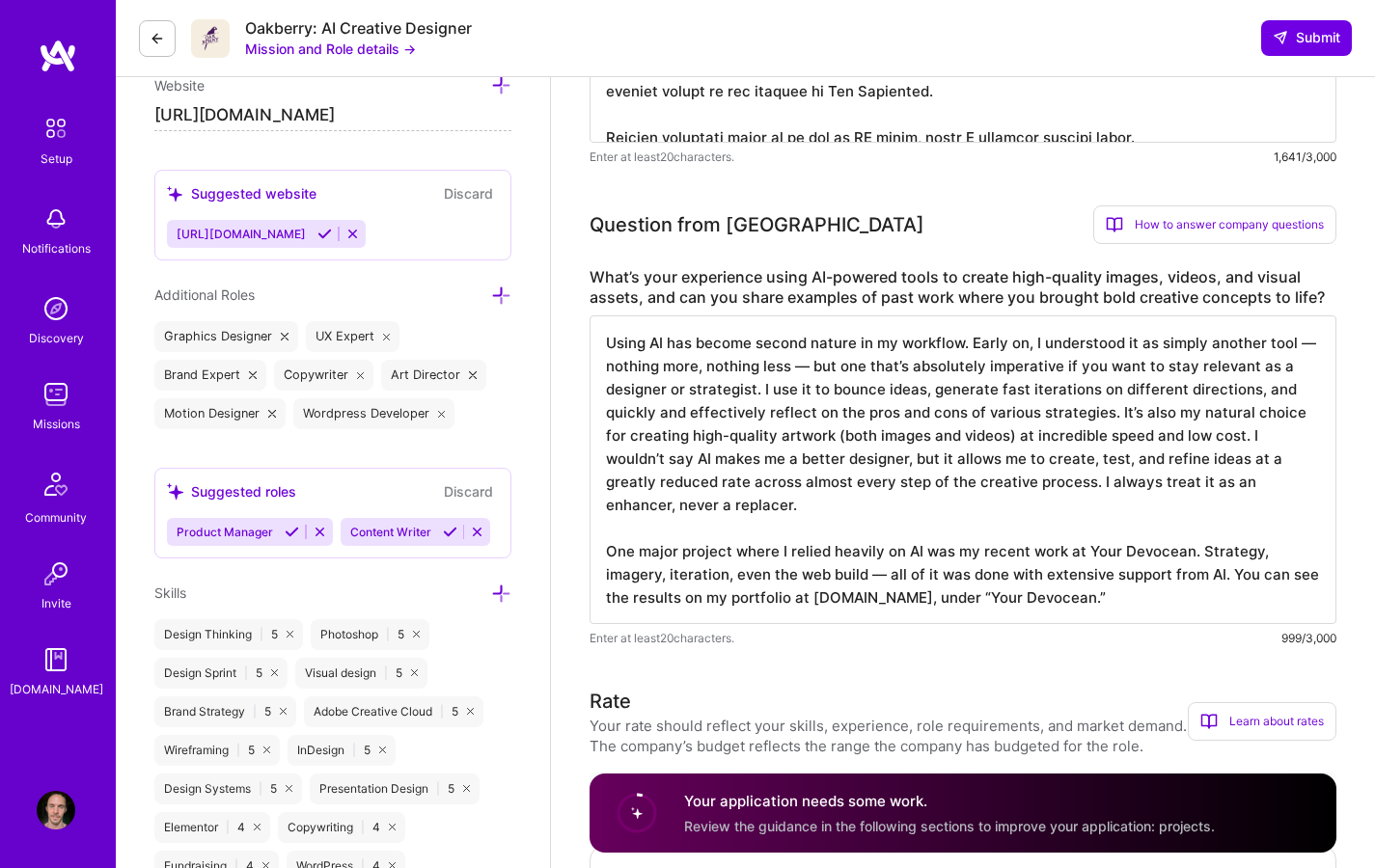
click at [929, 512] on textarea "Using AI has become second nature in my workflow. Early on, I understood it as …" at bounding box center [962, 470] width 747 height 309
click at [976, 506] on textarea "Using AI has become second nature in my workflow. Early on, I understood it as …" at bounding box center [962, 470] width 747 height 309
click at [905, 459] on textarea "Using AI has become second nature in my workflow. Early on, I understood it as …" at bounding box center [962, 470] width 747 height 309
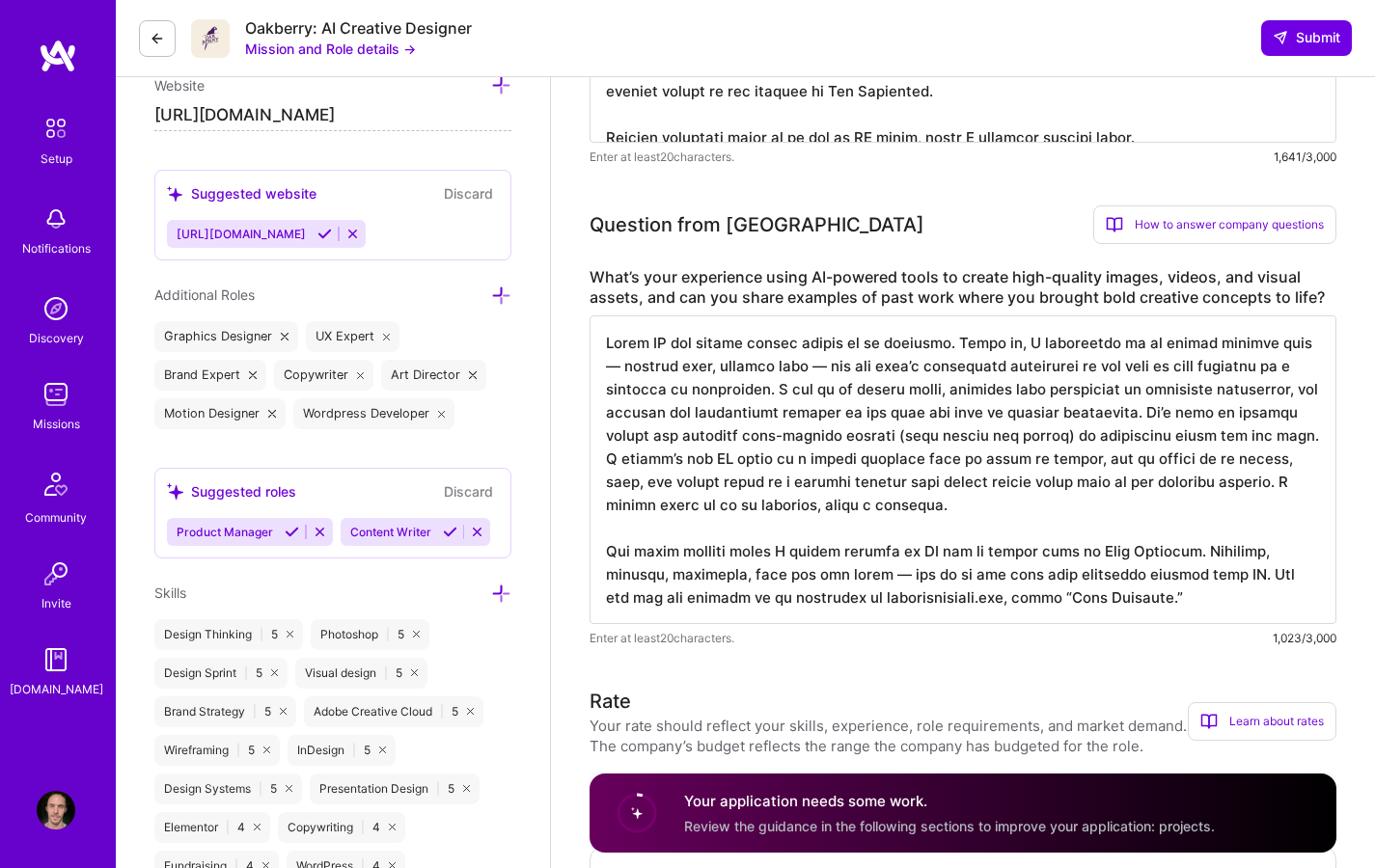
click at [1024, 455] on textarea at bounding box center [962, 470] width 747 height 309
click at [1029, 457] on textarea at bounding box center [962, 470] width 747 height 309
click at [1060, 494] on textarea at bounding box center [962, 470] width 747 height 309
drag, startPoint x: 1058, startPoint y: 455, endPoint x: 1048, endPoint y: 458, distance: 10.4
click at [1048, 458] on textarea at bounding box center [962, 470] width 747 height 309
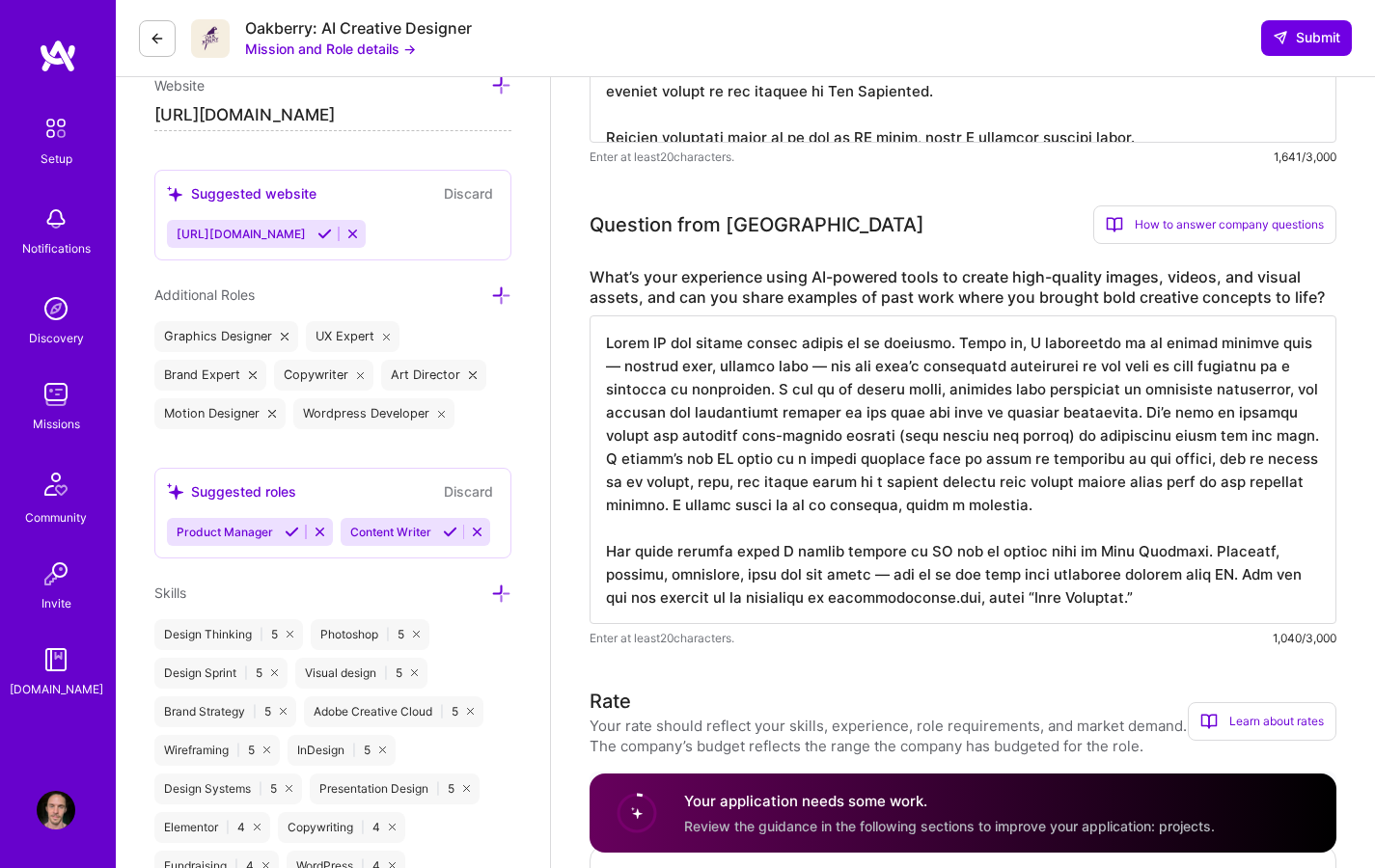
click at [1043, 512] on textarea at bounding box center [962, 470] width 747 height 309
click at [1193, 590] on textarea at bounding box center [962, 470] width 747 height 309
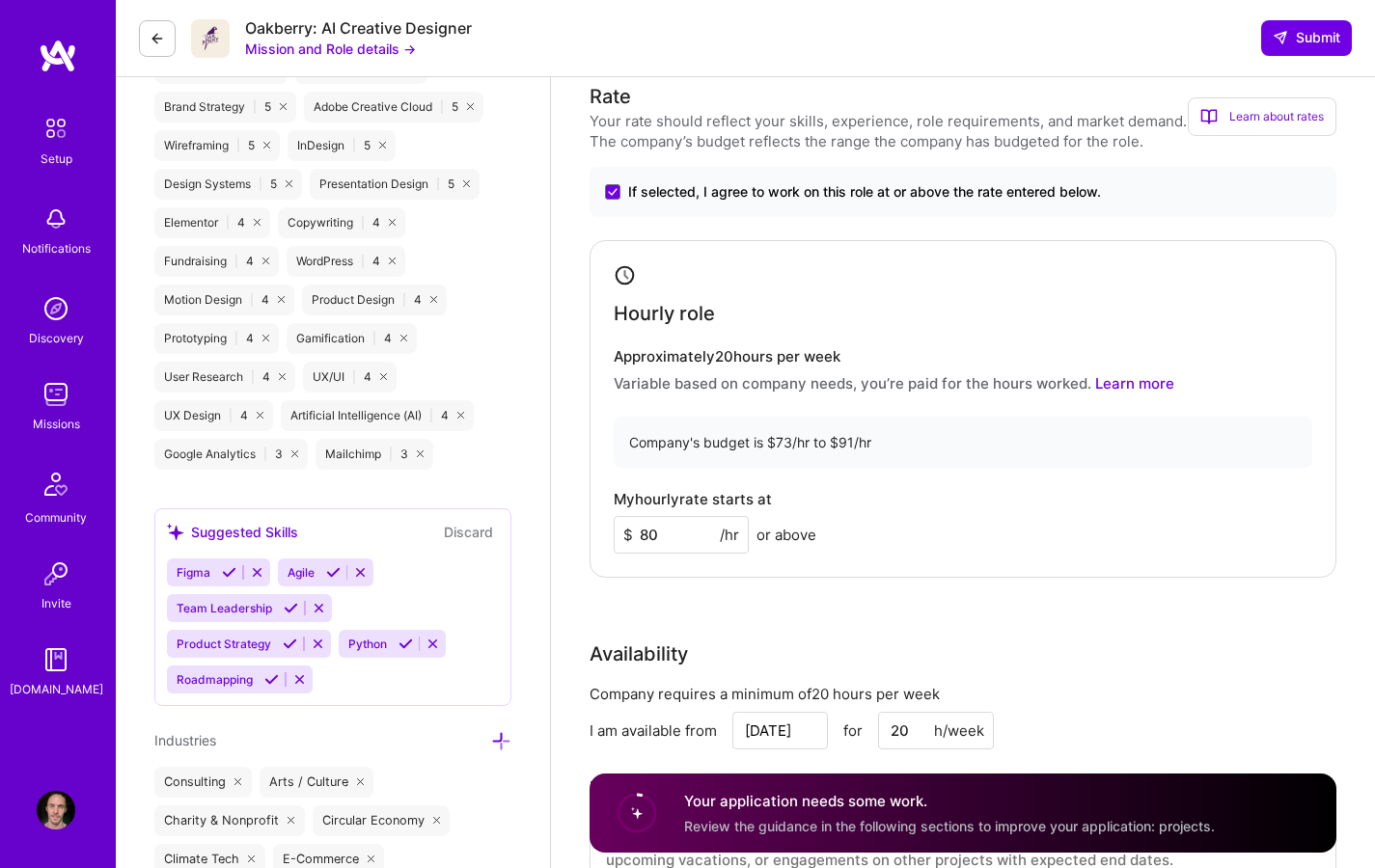
scroll to position [1693, 0]
type textarea "Using AI has become second nature in my workflow. Early on, I understood it as …"
click at [1266, 113] on div "Learn about rates" at bounding box center [1262, 116] width 148 height 39
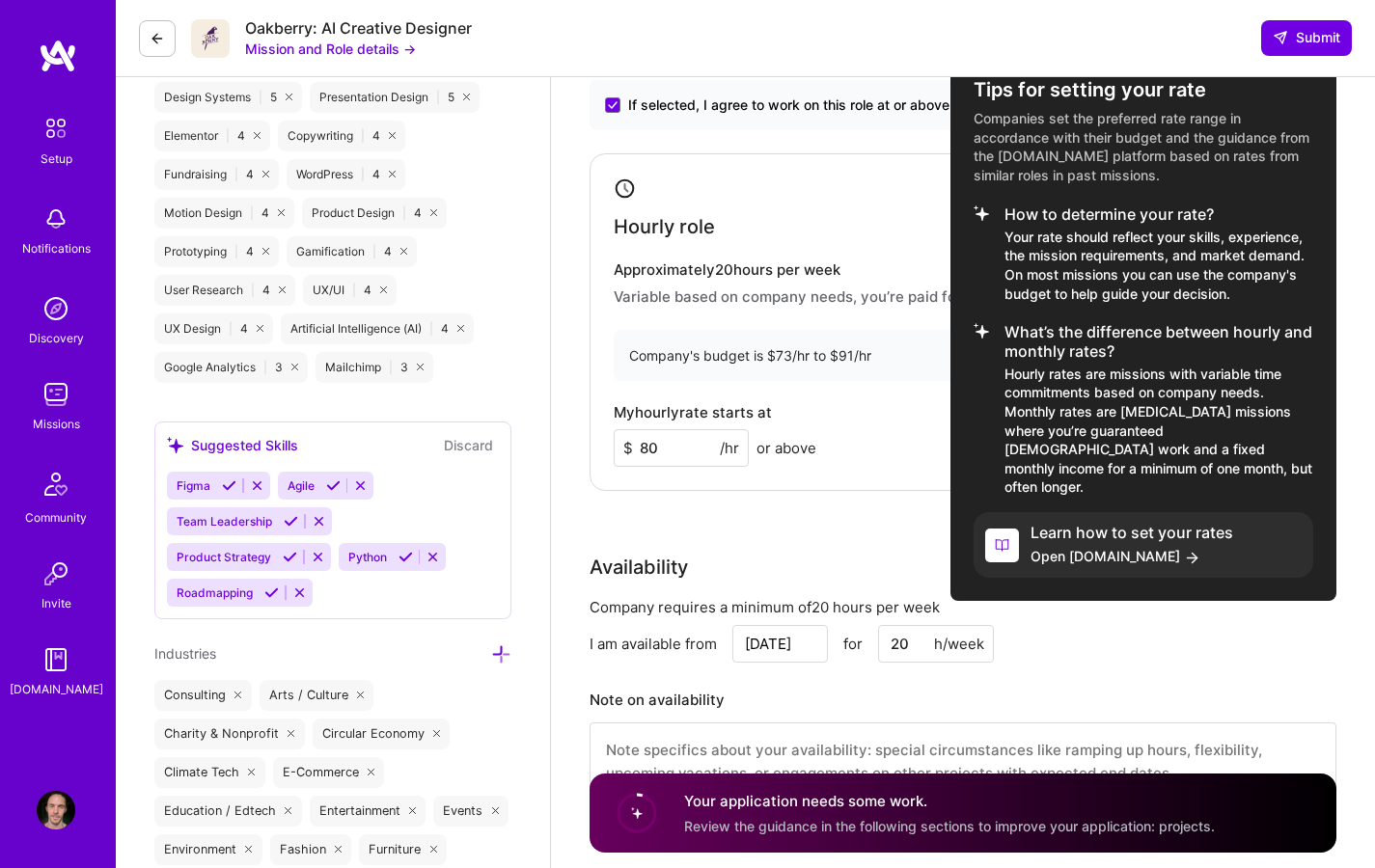
scroll to position [2004, 0]
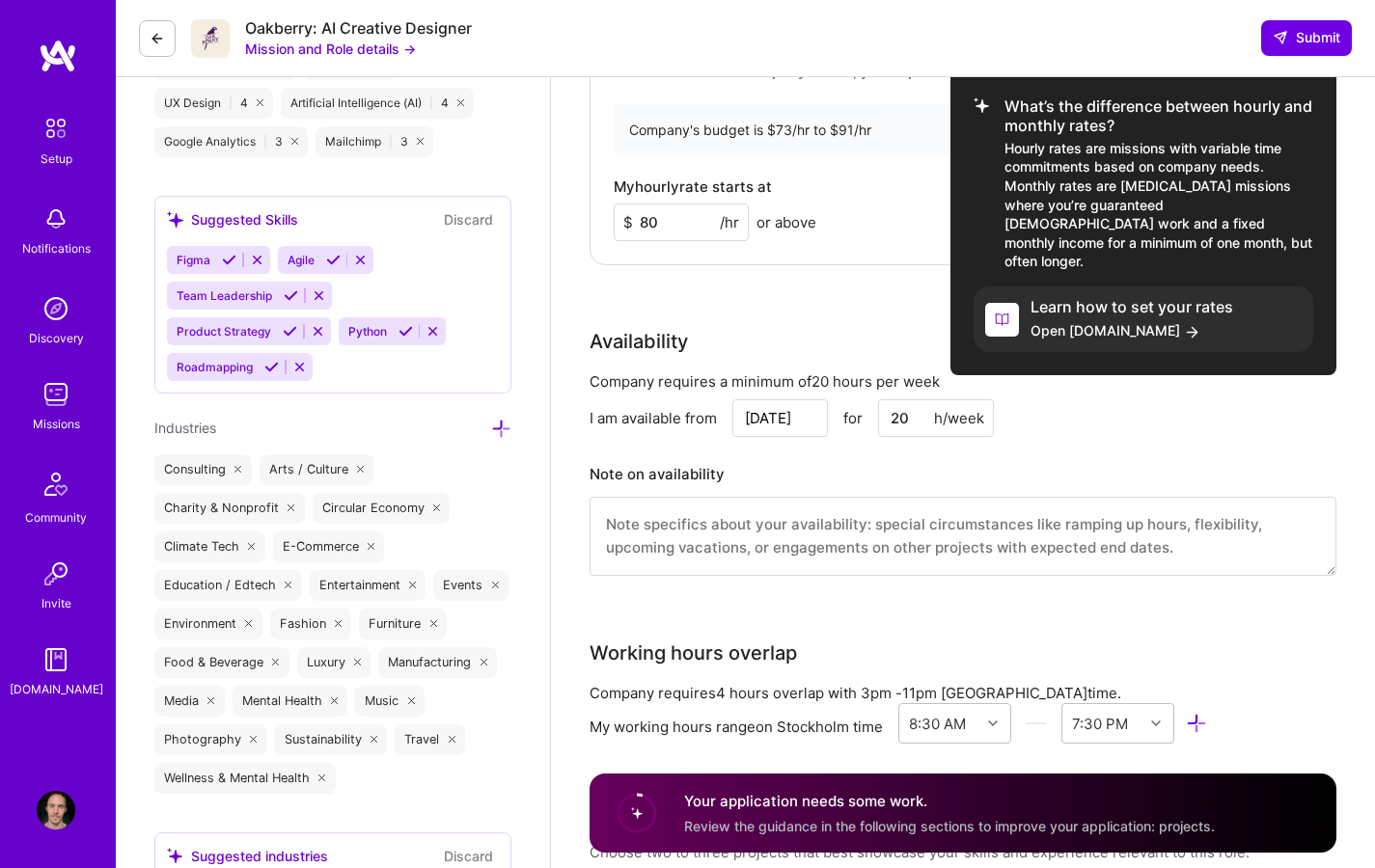
click at [1230, 424] on div at bounding box center [687, 434] width 1375 height 868
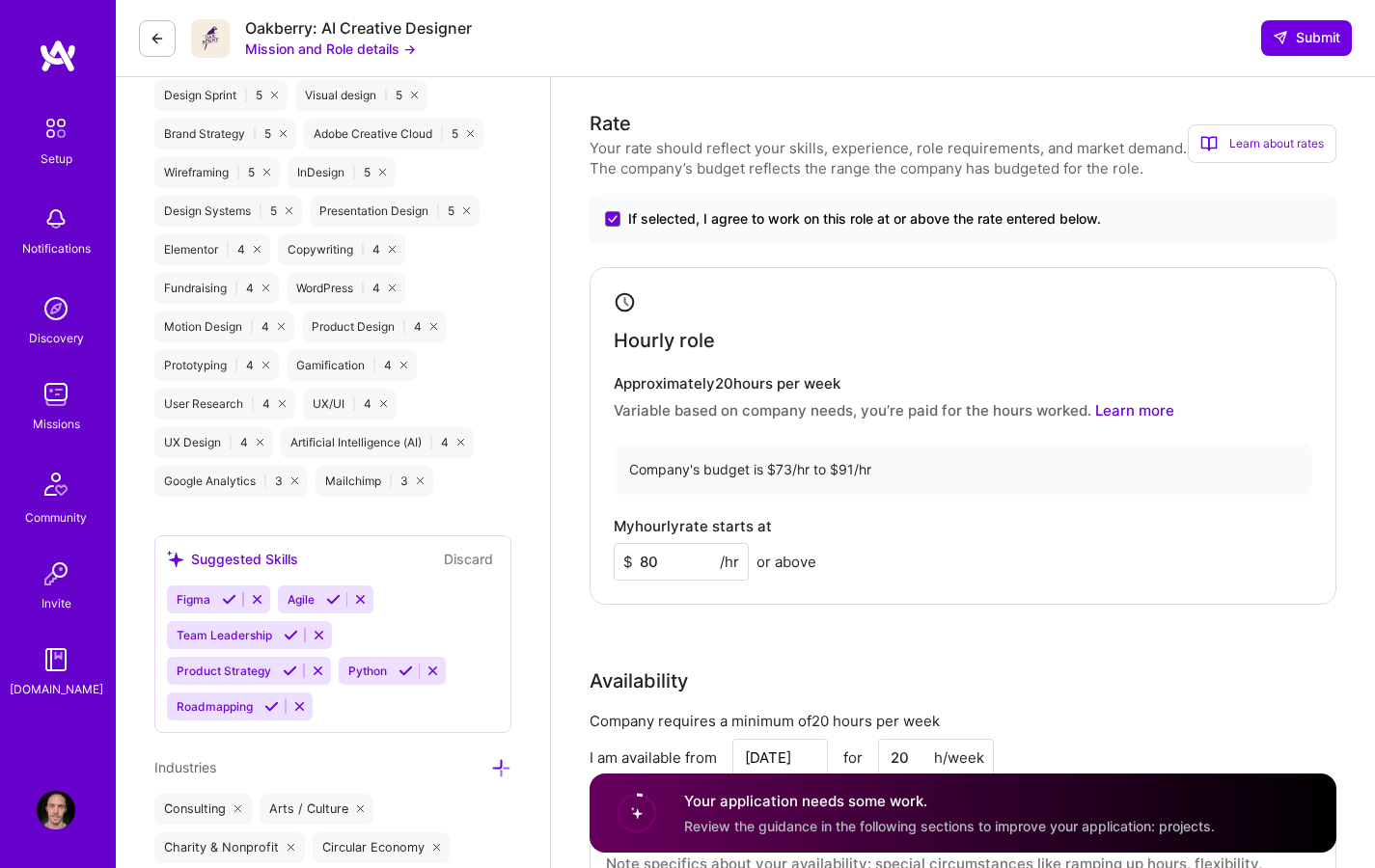
scroll to position [1663, 0]
click at [1352, 451] on div "Brand Designer role description We’re seeking an AI Creative Designer to bring …" at bounding box center [963, 667] width 824 height 4507
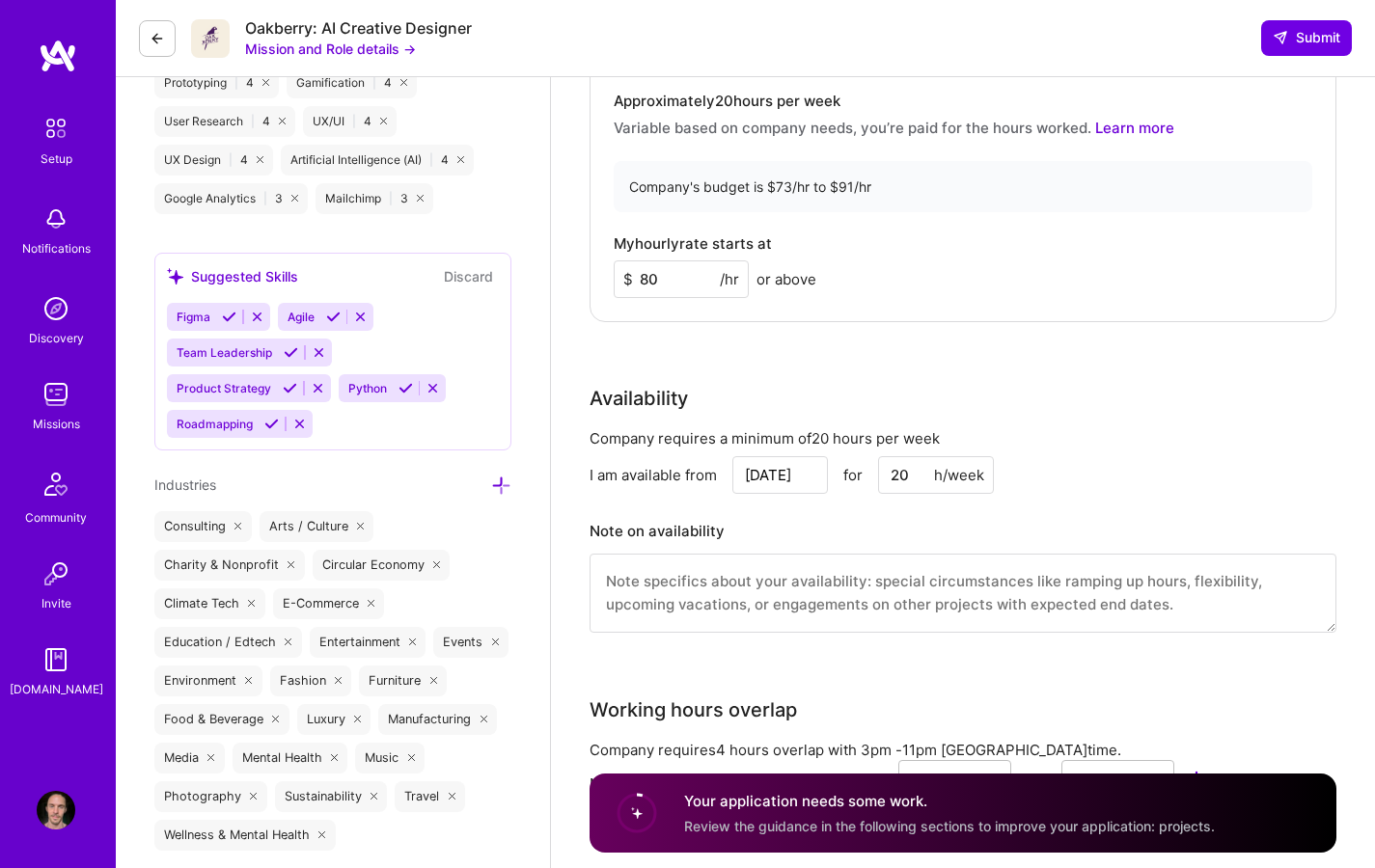
scroll to position [2035, 0]
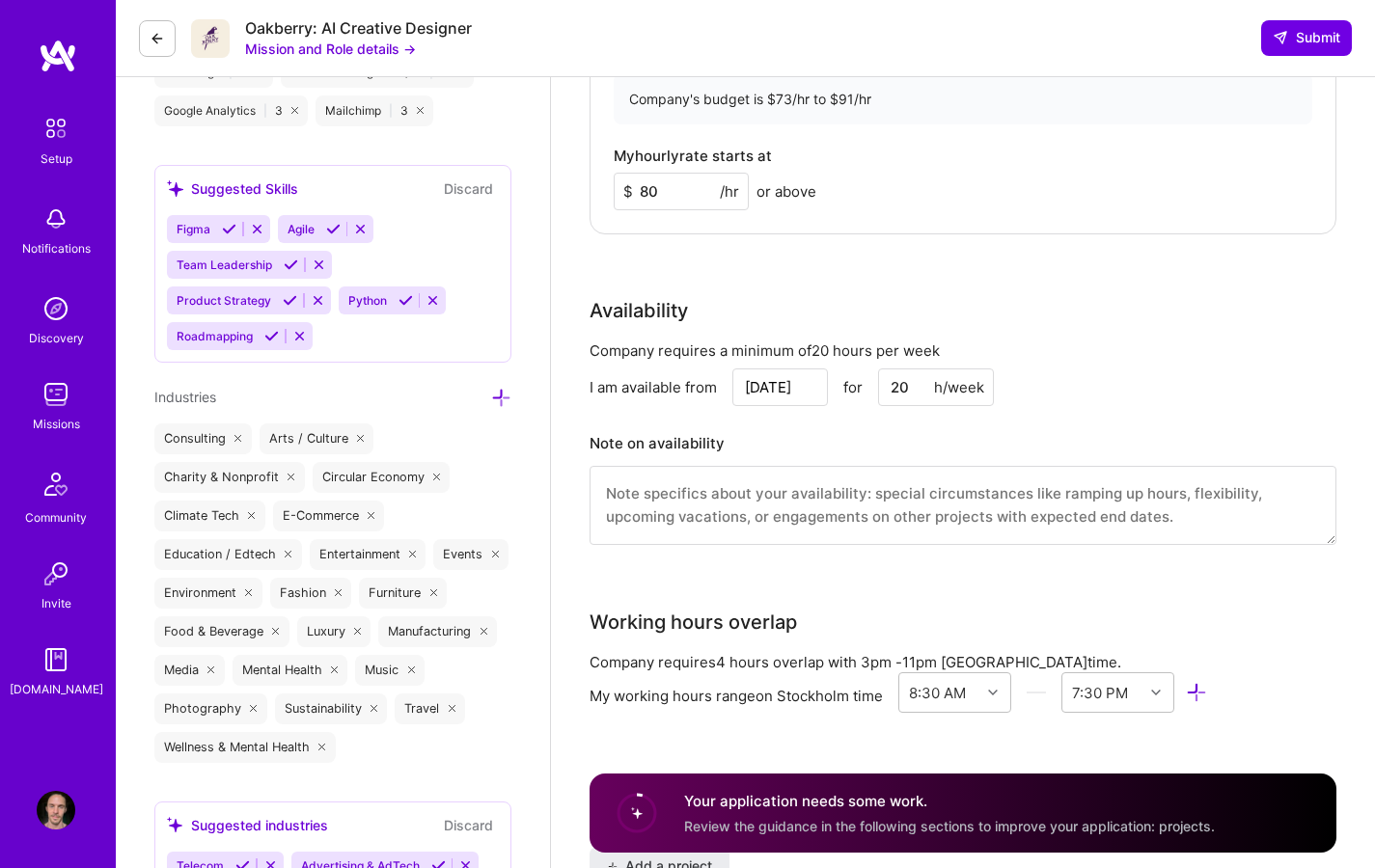
click at [1289, 353] on div "Company requires a minimum of 20 hours per week" at bounding box center [962, 351] width 747 height 20
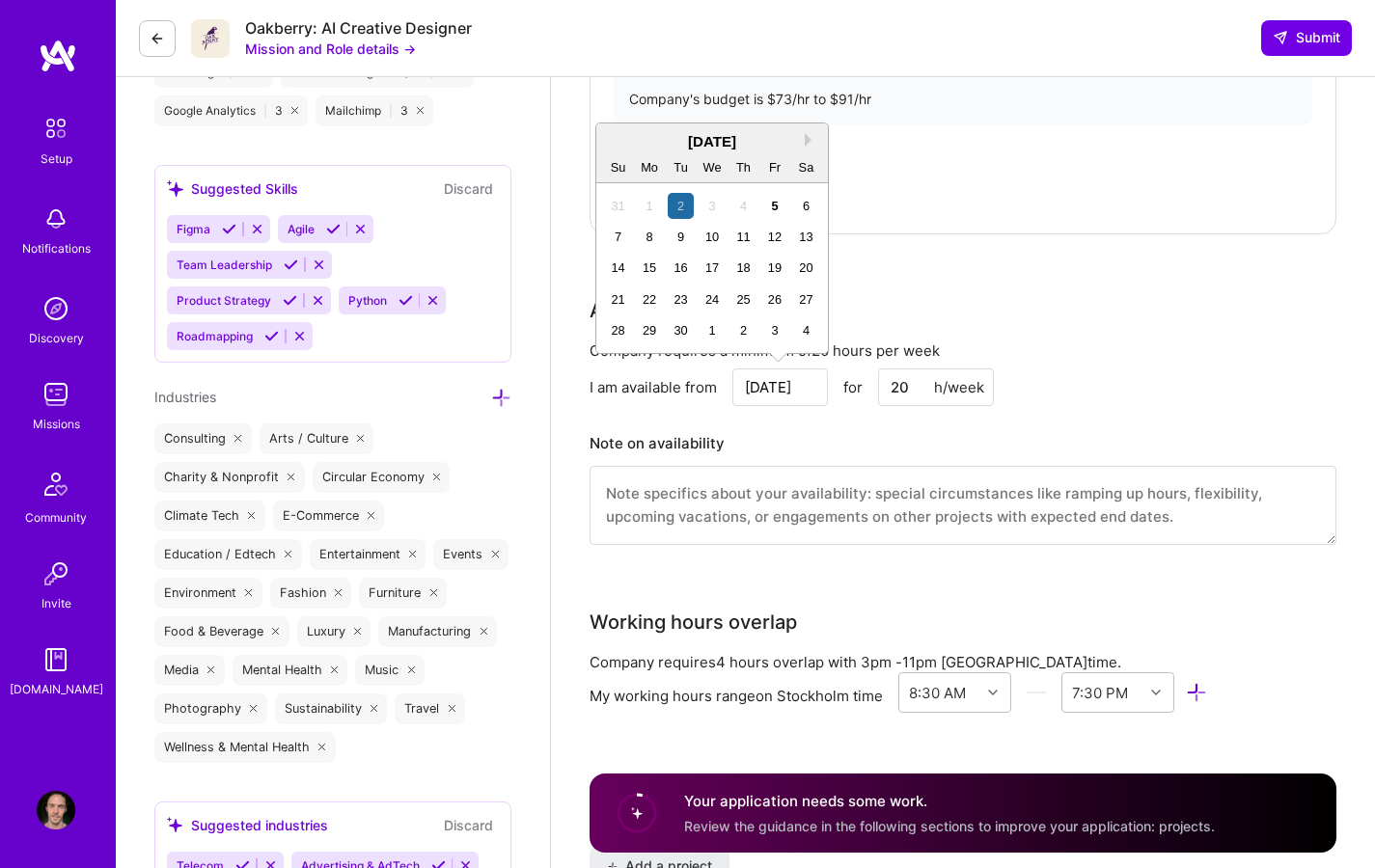
drag, startPoint x: 719, startPoint y: 383, endPoint x: 611, endPoint y: 385, distance: 108.0
click at [611, 385] on div "I am available from Sep 2 Next Month September 2025 Su Mo Tu We Th Fr Sa 31 1 2…" at bounding box center [962, 387] width 747 height 38
click at [650, 237] on div "8" at bounding box center [649, 236] width 26 height 26
type input "[DATE]"
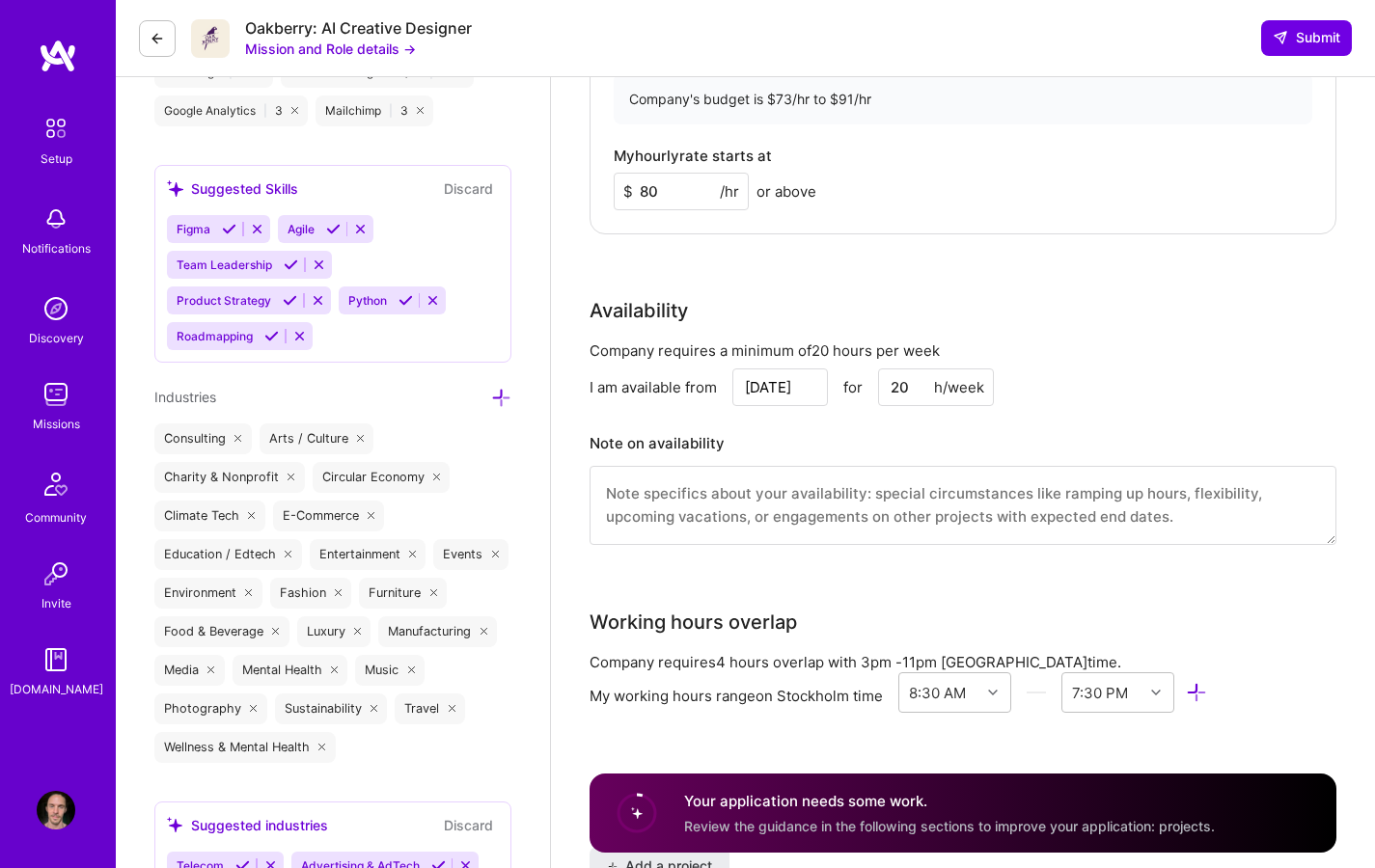
click at [1150, 328] on div "Availability Company requires a minimum of 20 hours per week I am available fro…" at bounding box center [962, 433] width 747 height 273
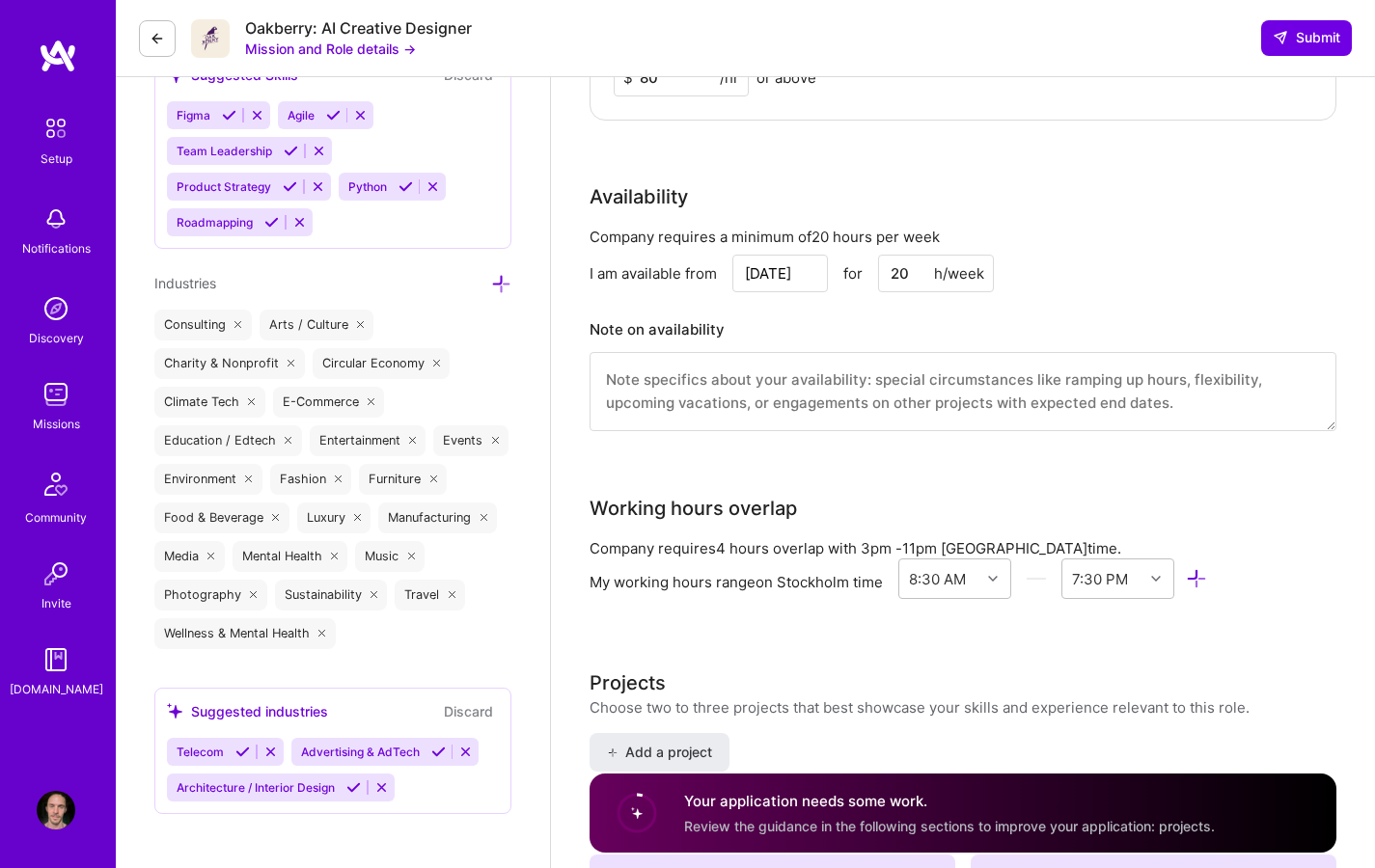
scroll to position [2167, 0]
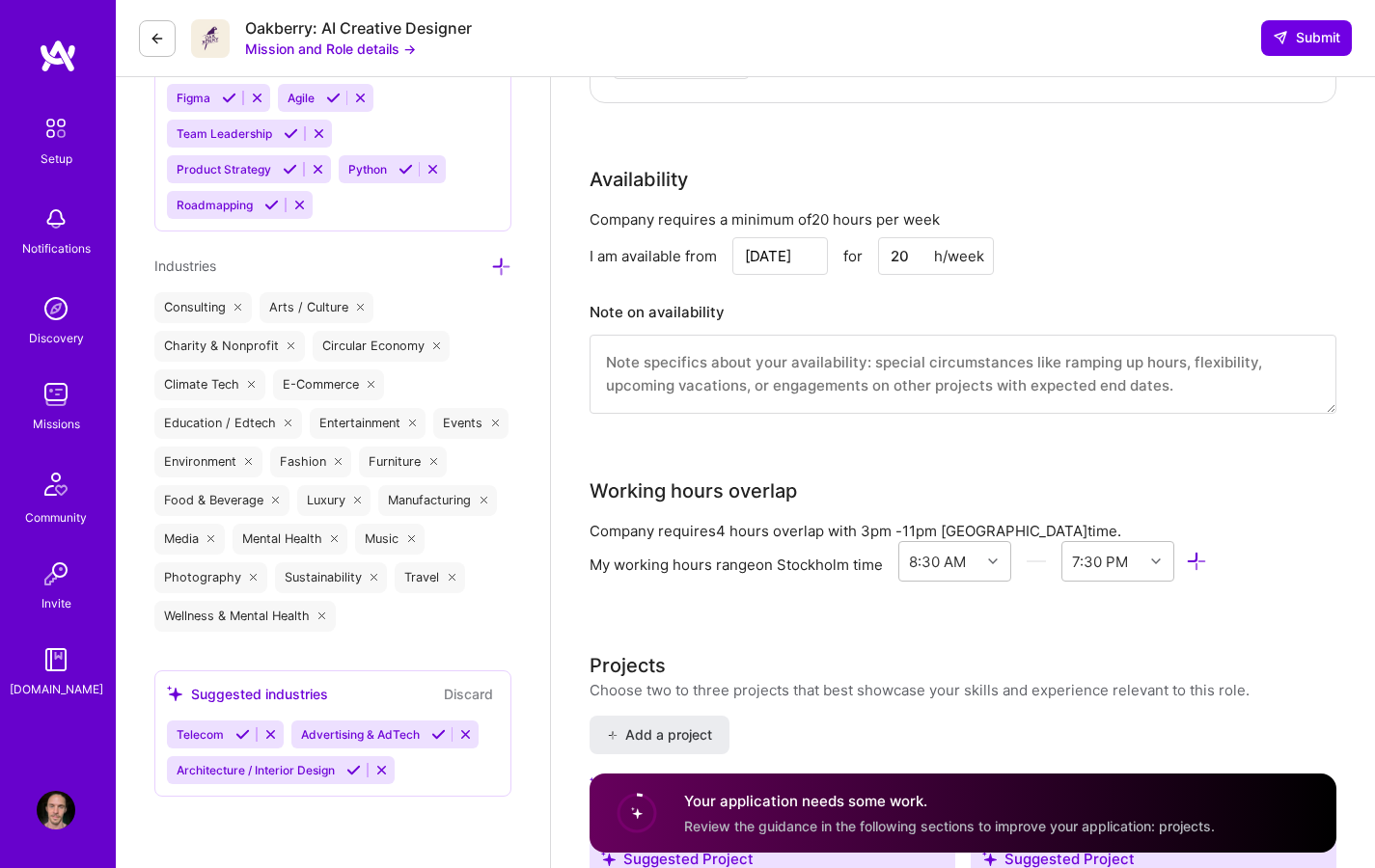
click at [1177, 247] on div "I am available from Sep 8 for 20 h/week" at bounding box center [962, 256] width 747 height 38
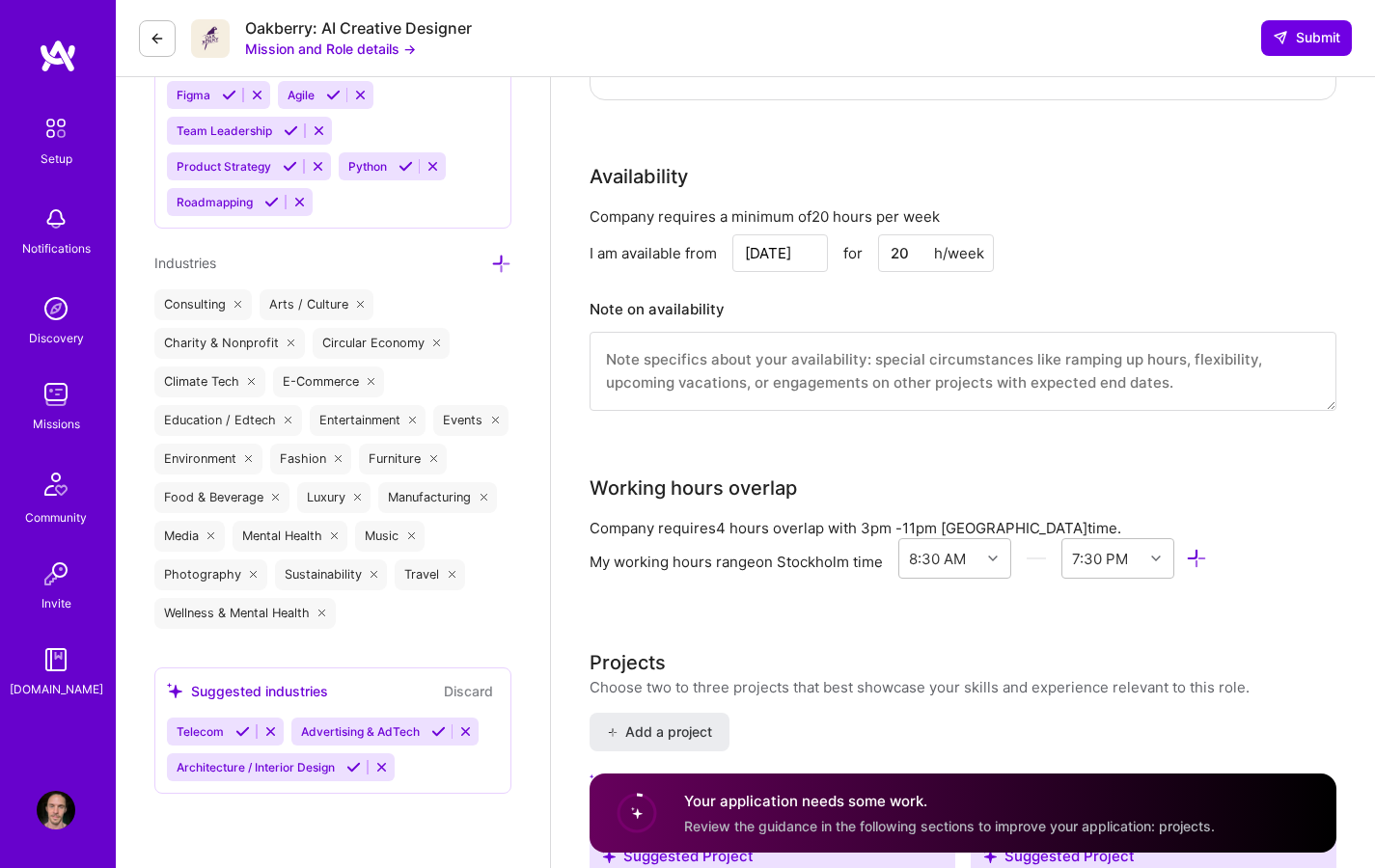
scroll to position [2171, 0]
click at [1223, 225] on div "Company requires a minimum of 20 hours per week I am available from Sep 8 for 2…" at bounding box center [962, 320] width 747 height 229
click at [1233, 233] on div "I am available from Sep 8 for 20 h/week" at bounding box center [962, 252] width 747 height 38
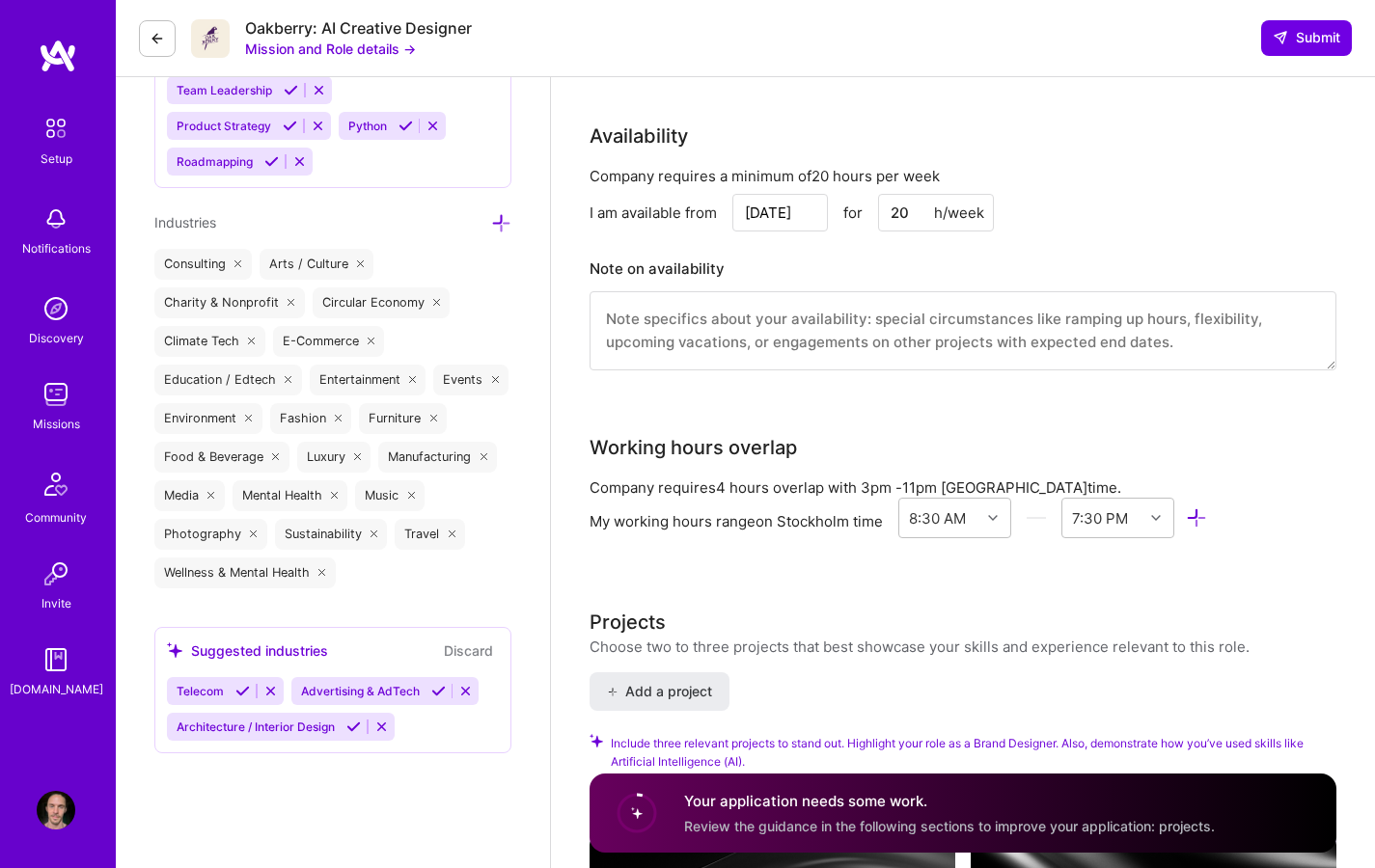
scroll to position [2214, 0]
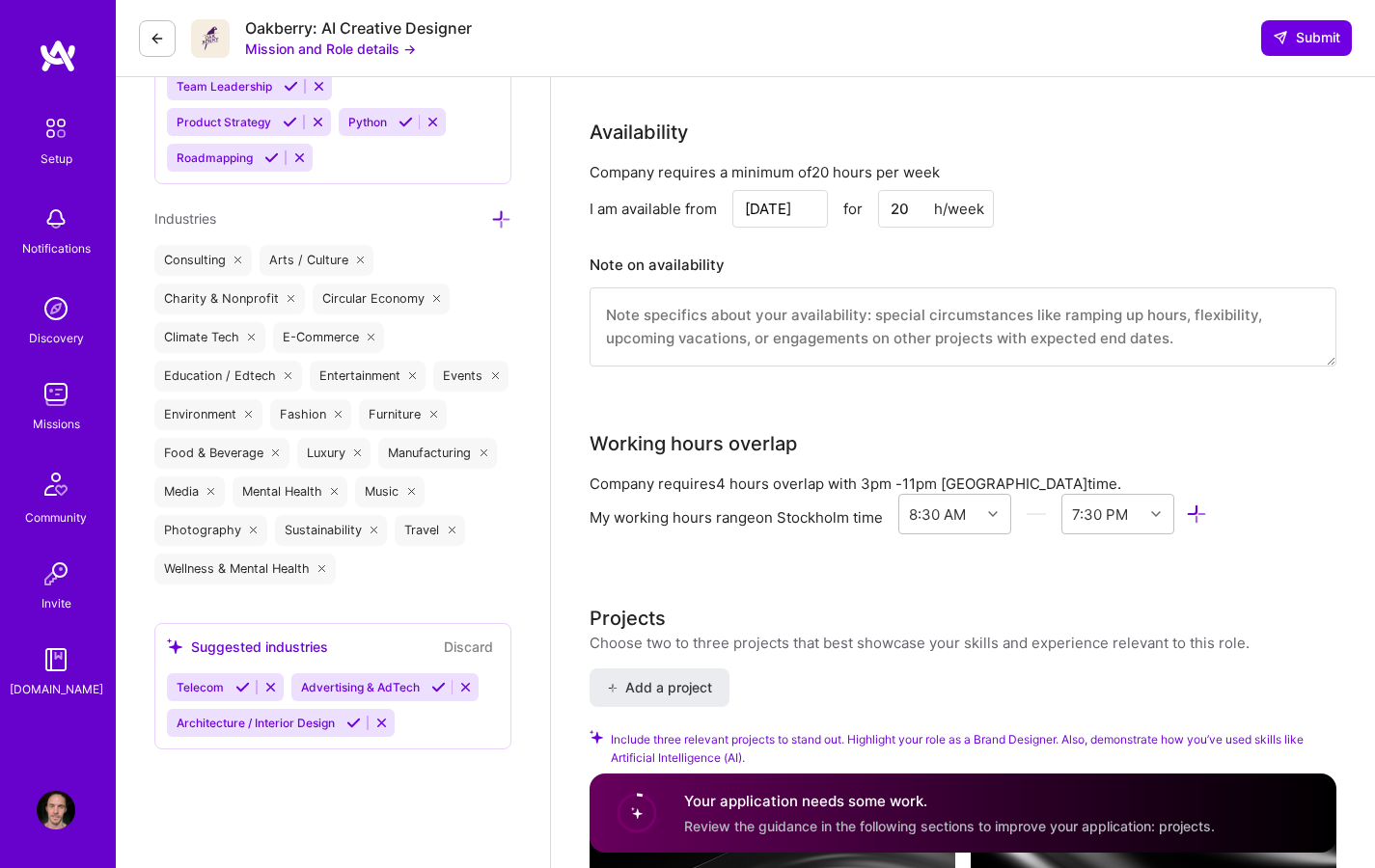
click at [1149, 312] on textarea at bounding box center [962, 327] width 747 height 79
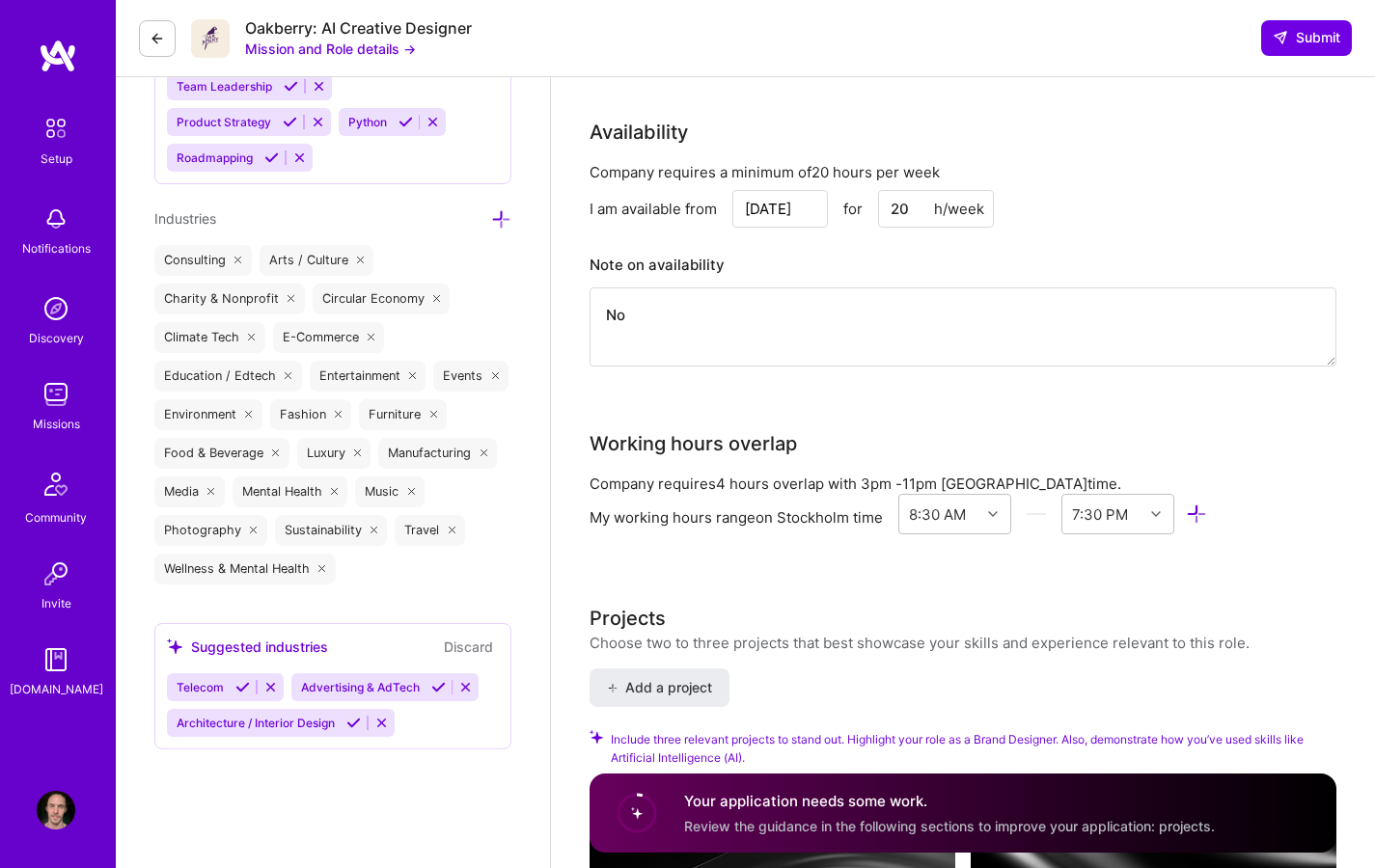
type textarea "N"
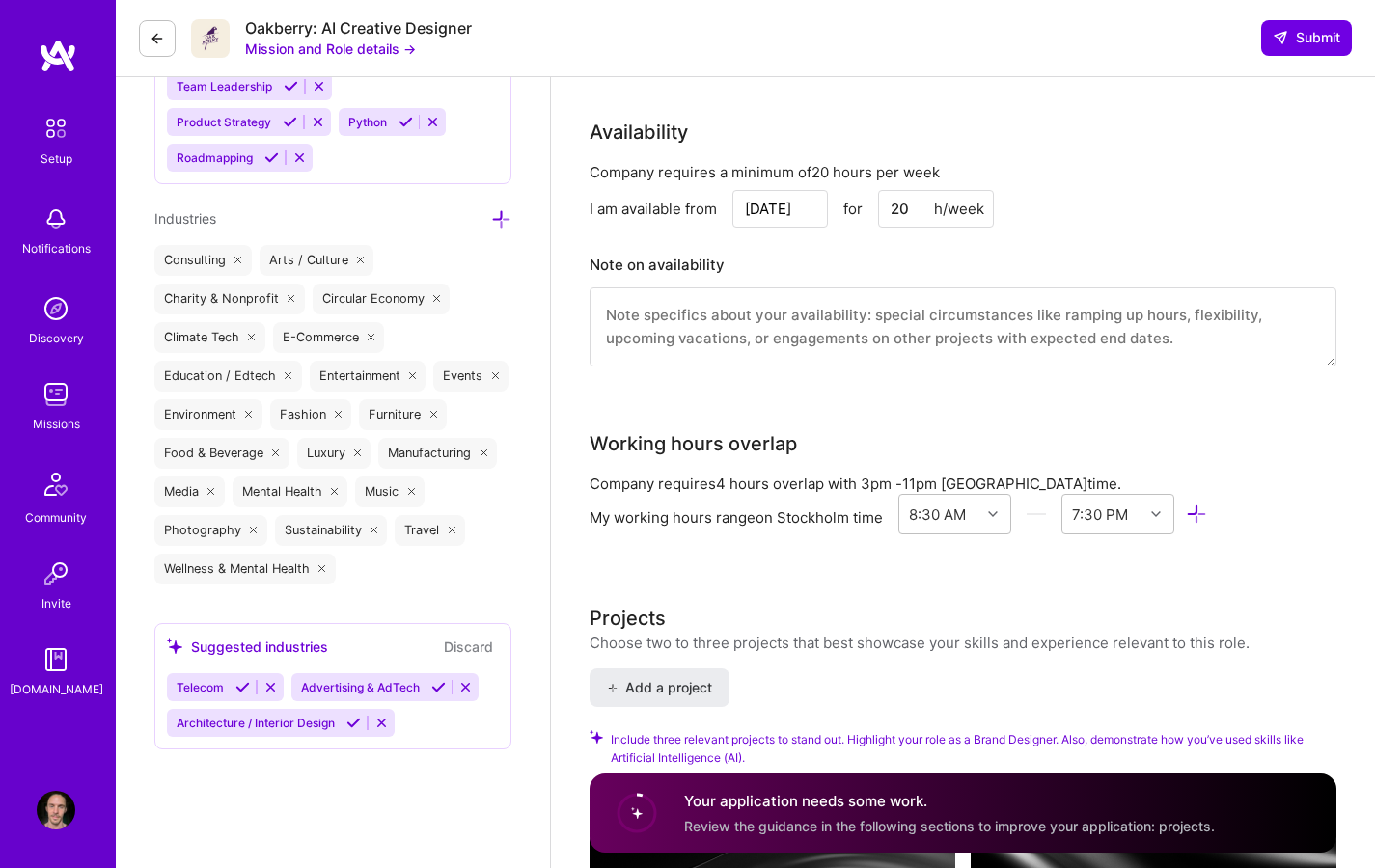
click at [1282, 385] on div "Company requires a minimum of 20 hours per week I am available from Sep 8 for 2…" at bounding box center [962, 276] width 747 height 229
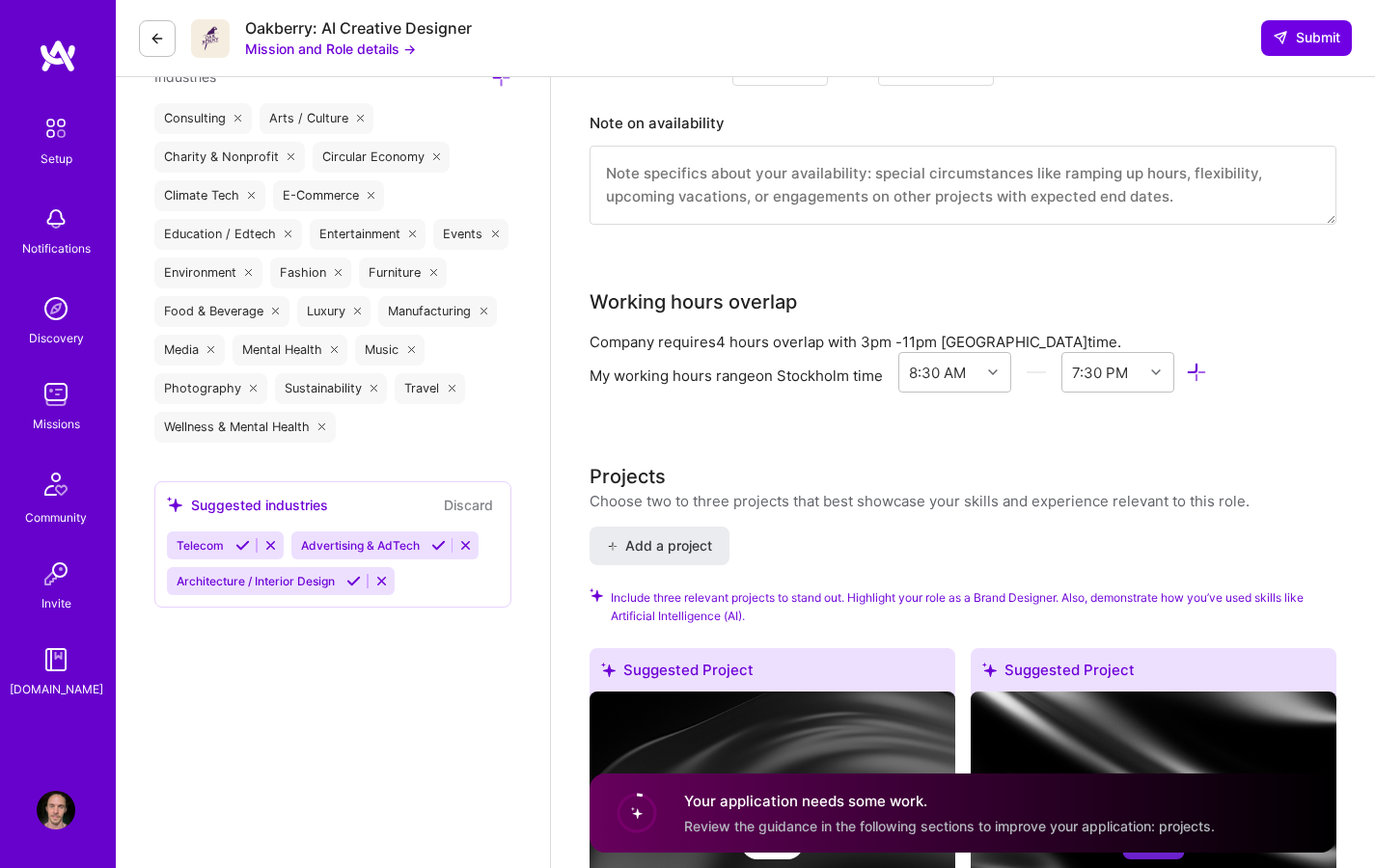
scroll to position [2357, 0]
click at [1287, 417] on div "Company requires 4 hours overlap with 3pm - 11pm Stockholm time. My working hou…" at bounding box center [962, 377] width 747 height 92
click at [772, 380] on div "My working hours range on Stockholm time" at bounding box center [735, 374] width 294 height 20
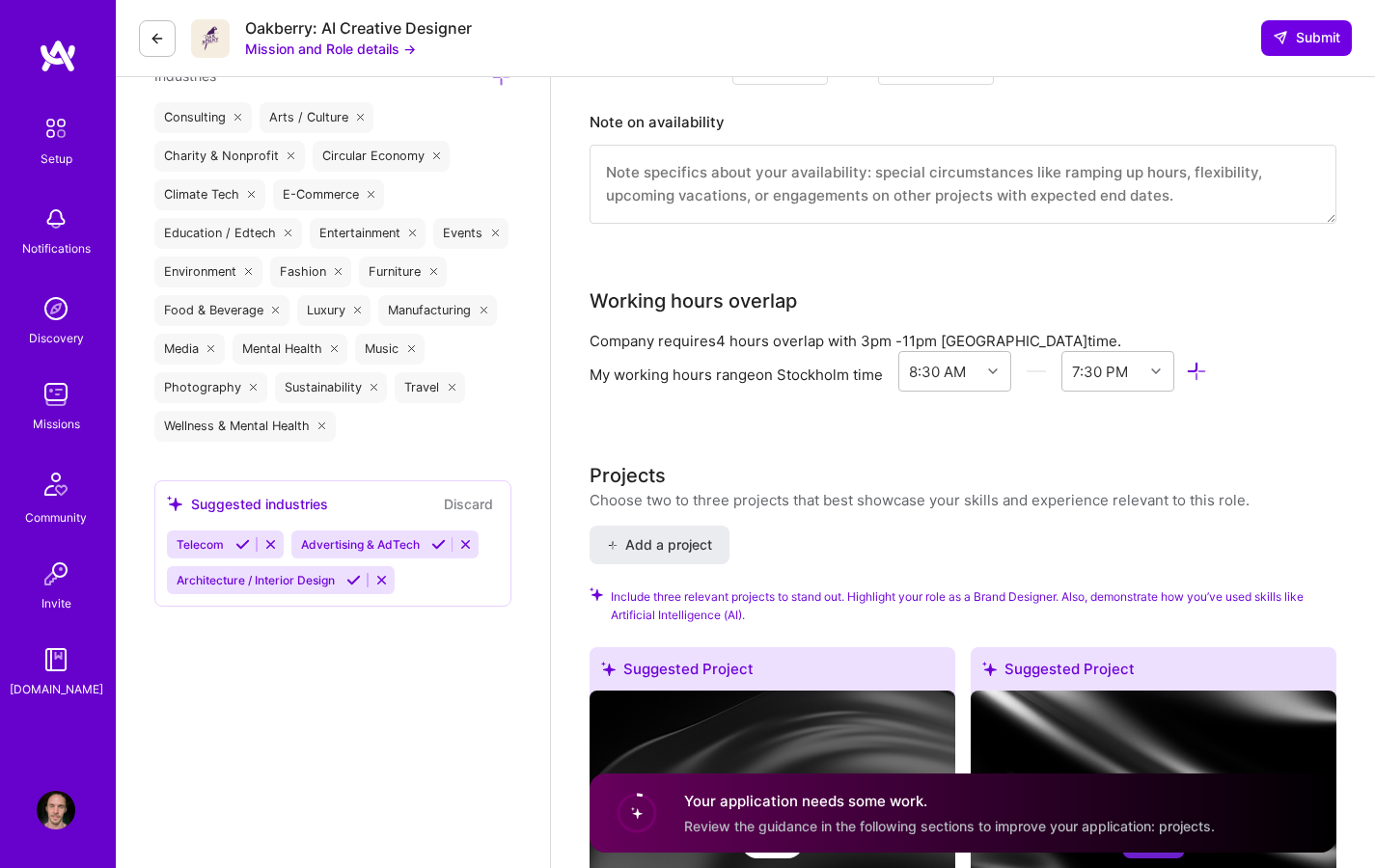
click at [897, 415] on div "Company requires 4 hours overlap with 3pm - 11pm Stockholm time. My working hou…" at bounding box center [962, 377] width 747 height 92
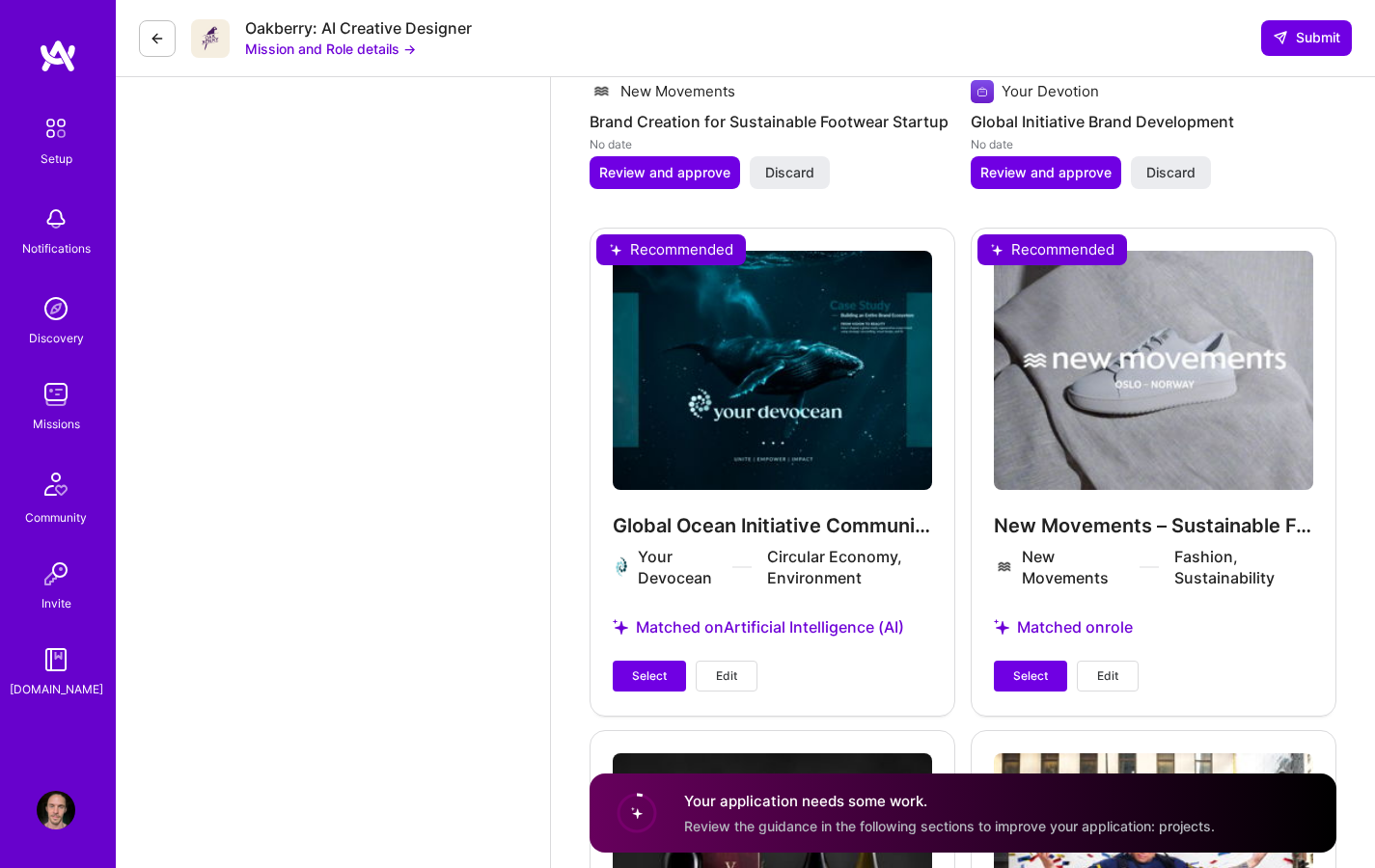
scroll to position [3293, 0]
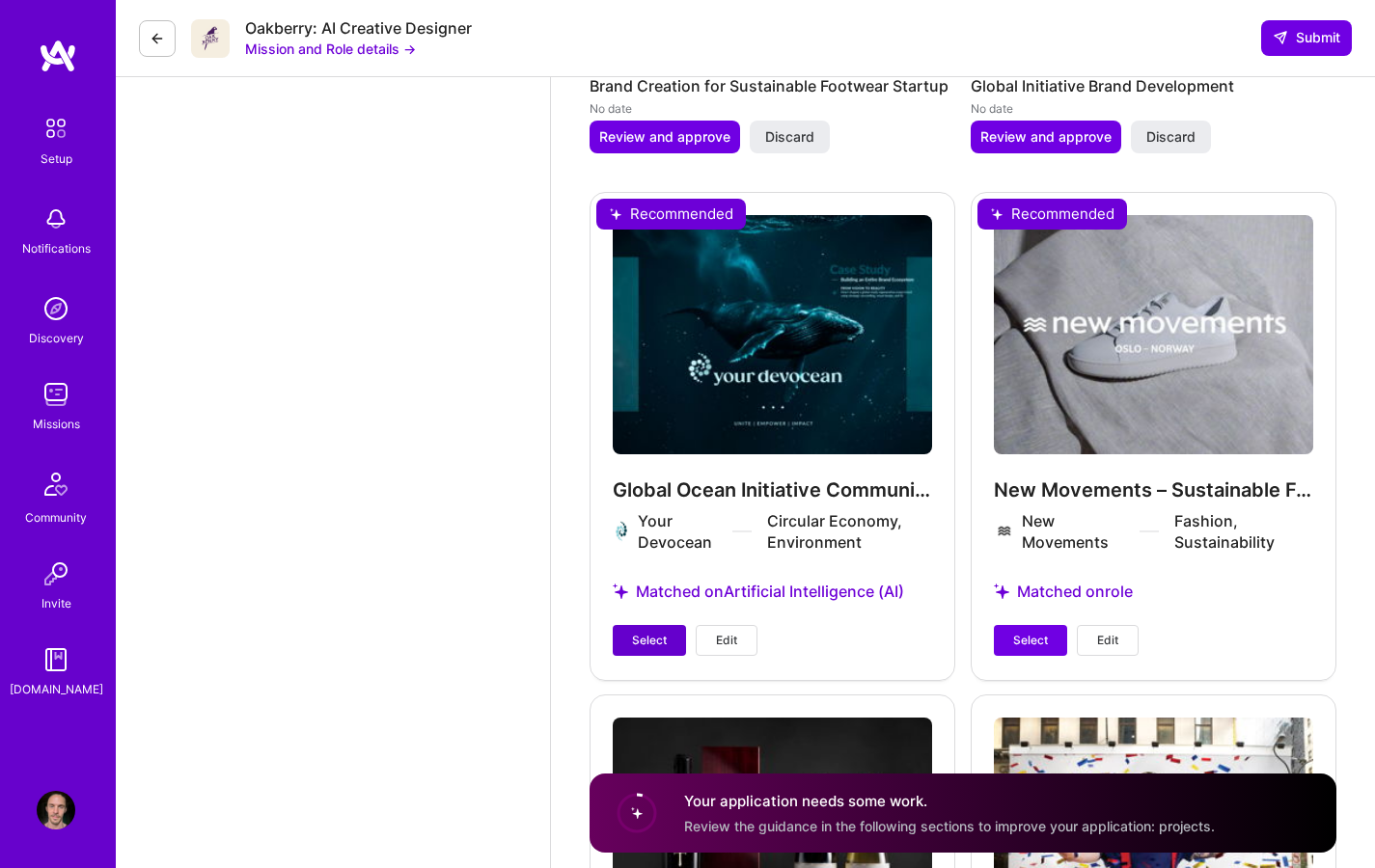
click at [648, 637] on span "Select" at bounding box center [649, 640] width 35 height 17
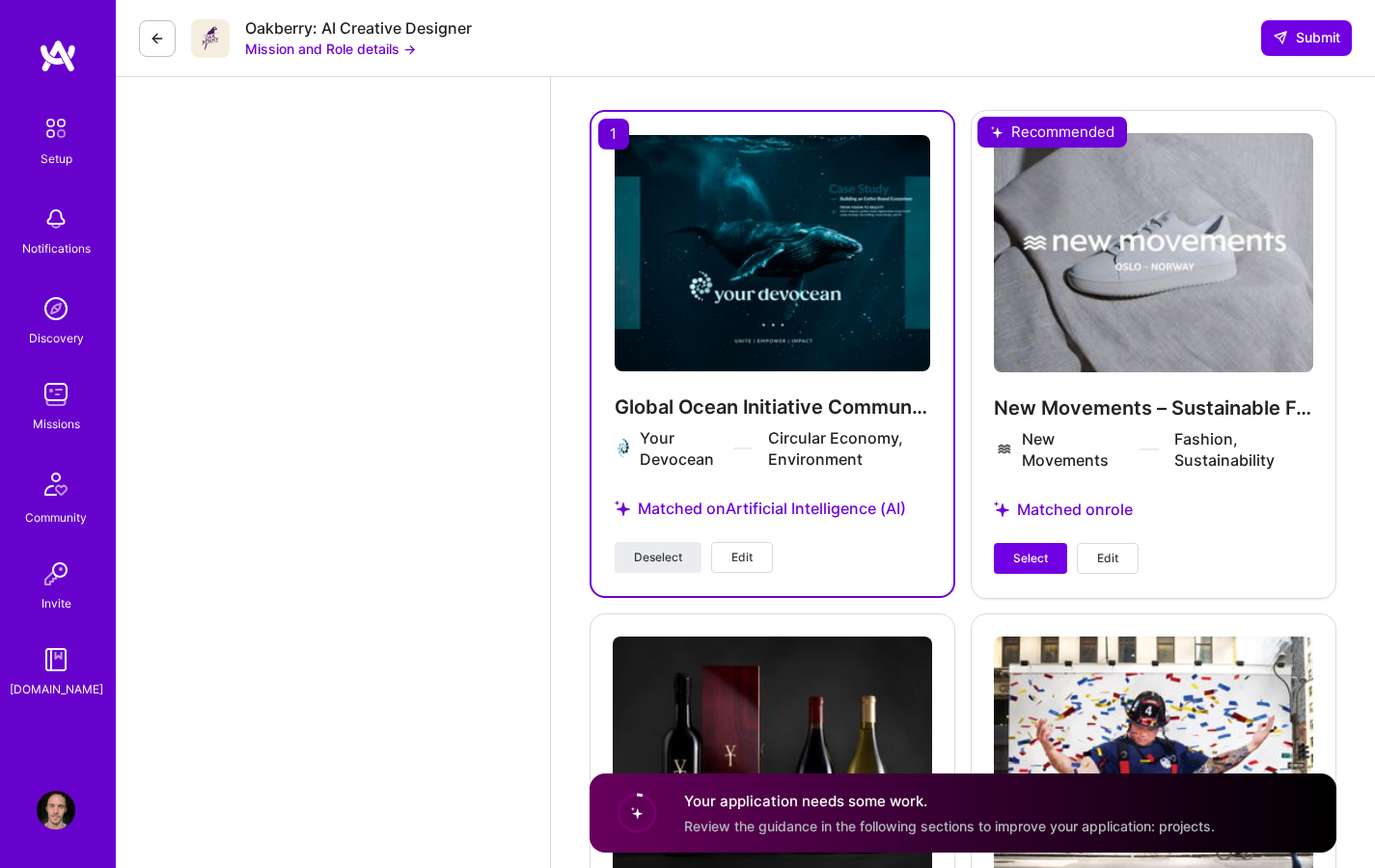
scroll to position [3348, 0]
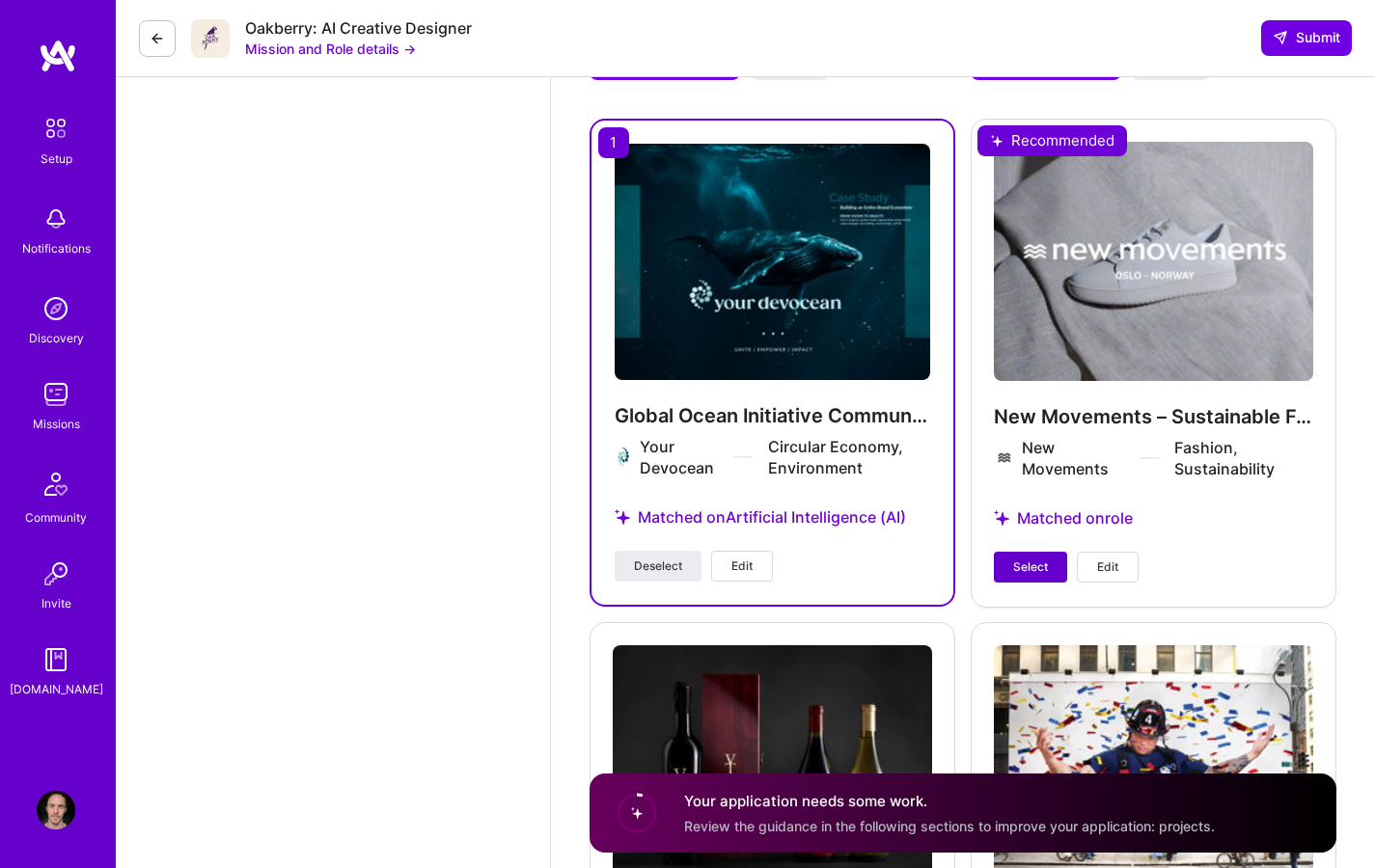
click at [1048, 563] on button "Select" at bounding box center [1031, 568] width 74 height 31
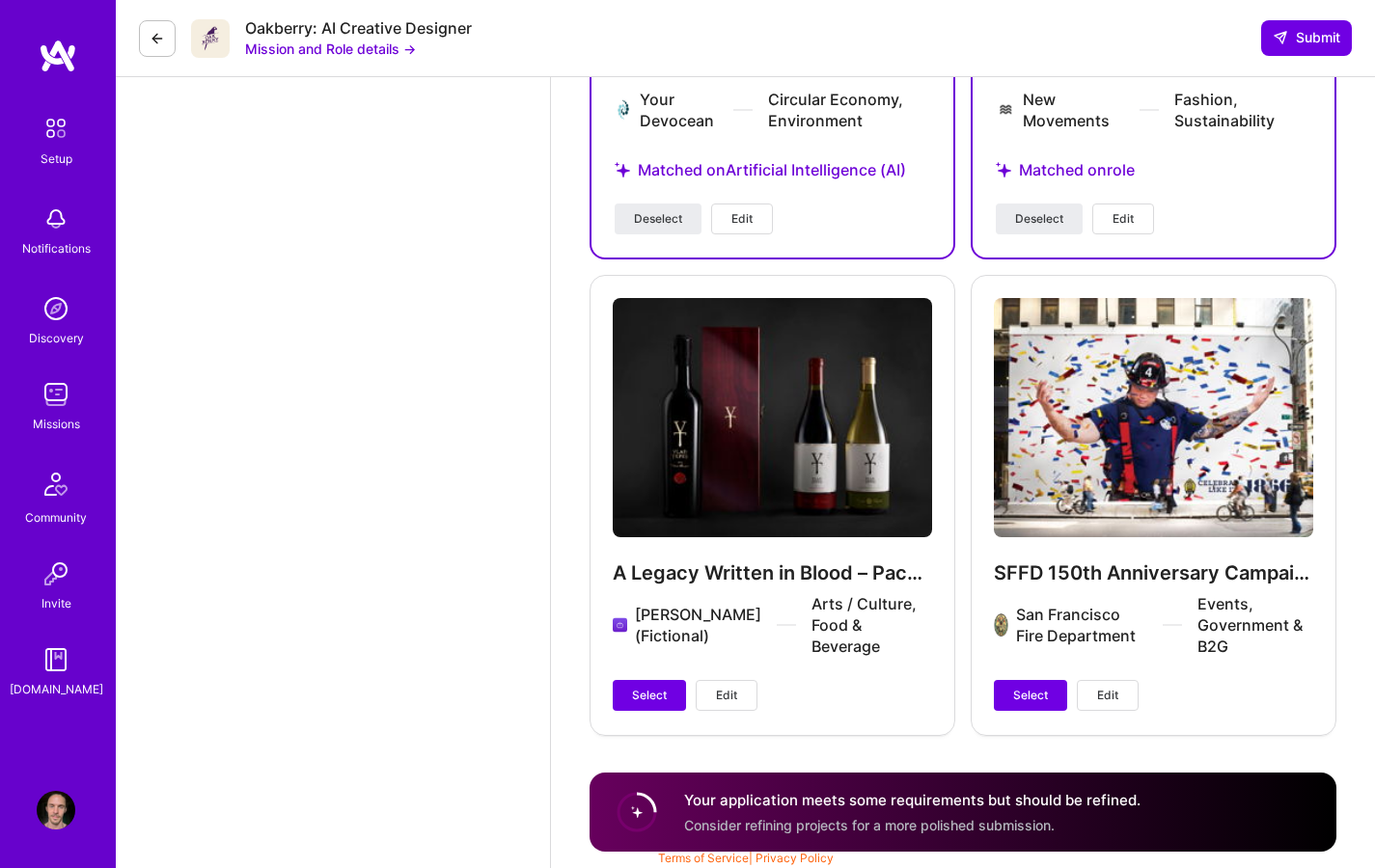
scroll to position [3698, 0]
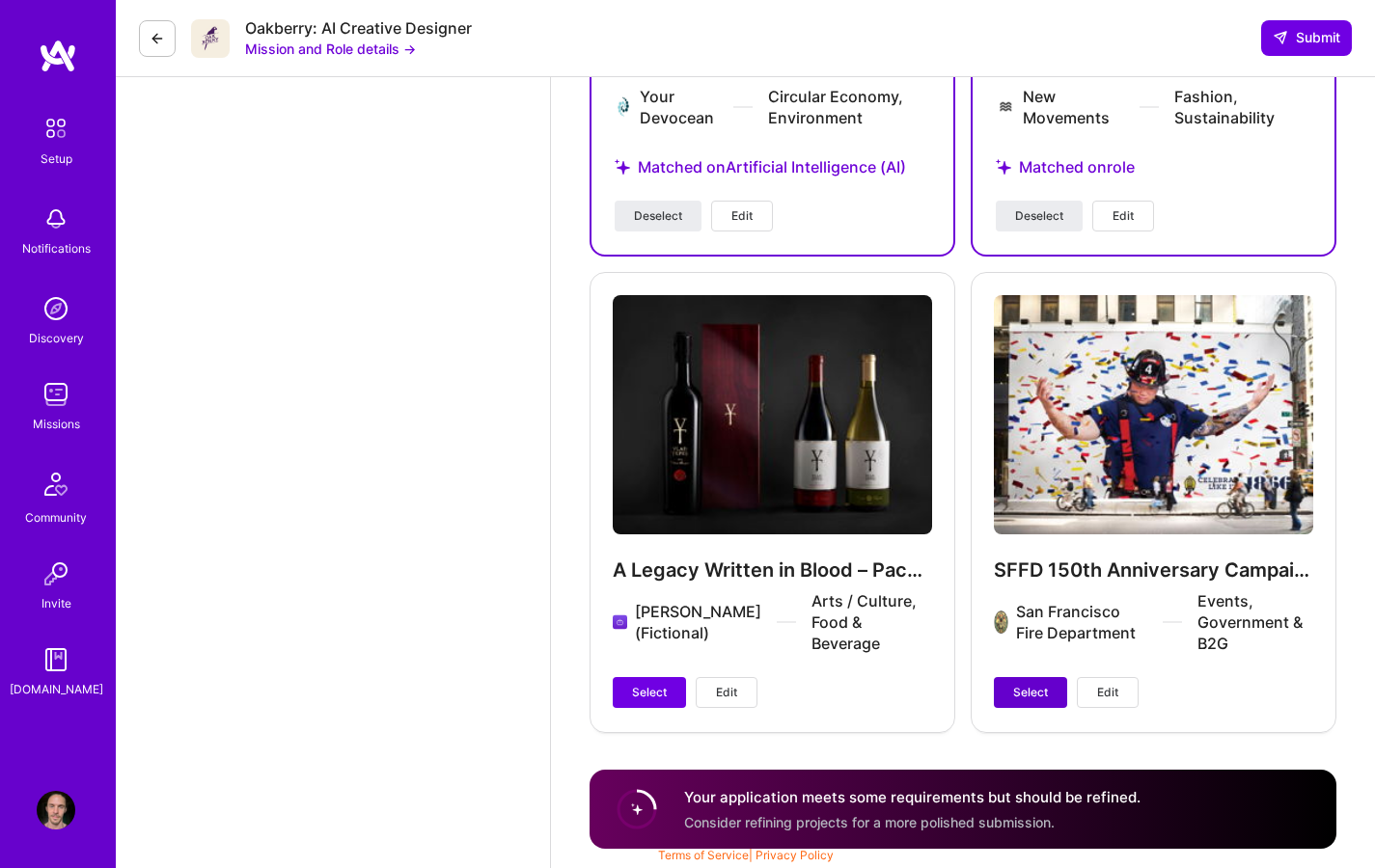
click at [1039, 693] on span "Select" at bounding box center [1031, 693] width 35 height 17
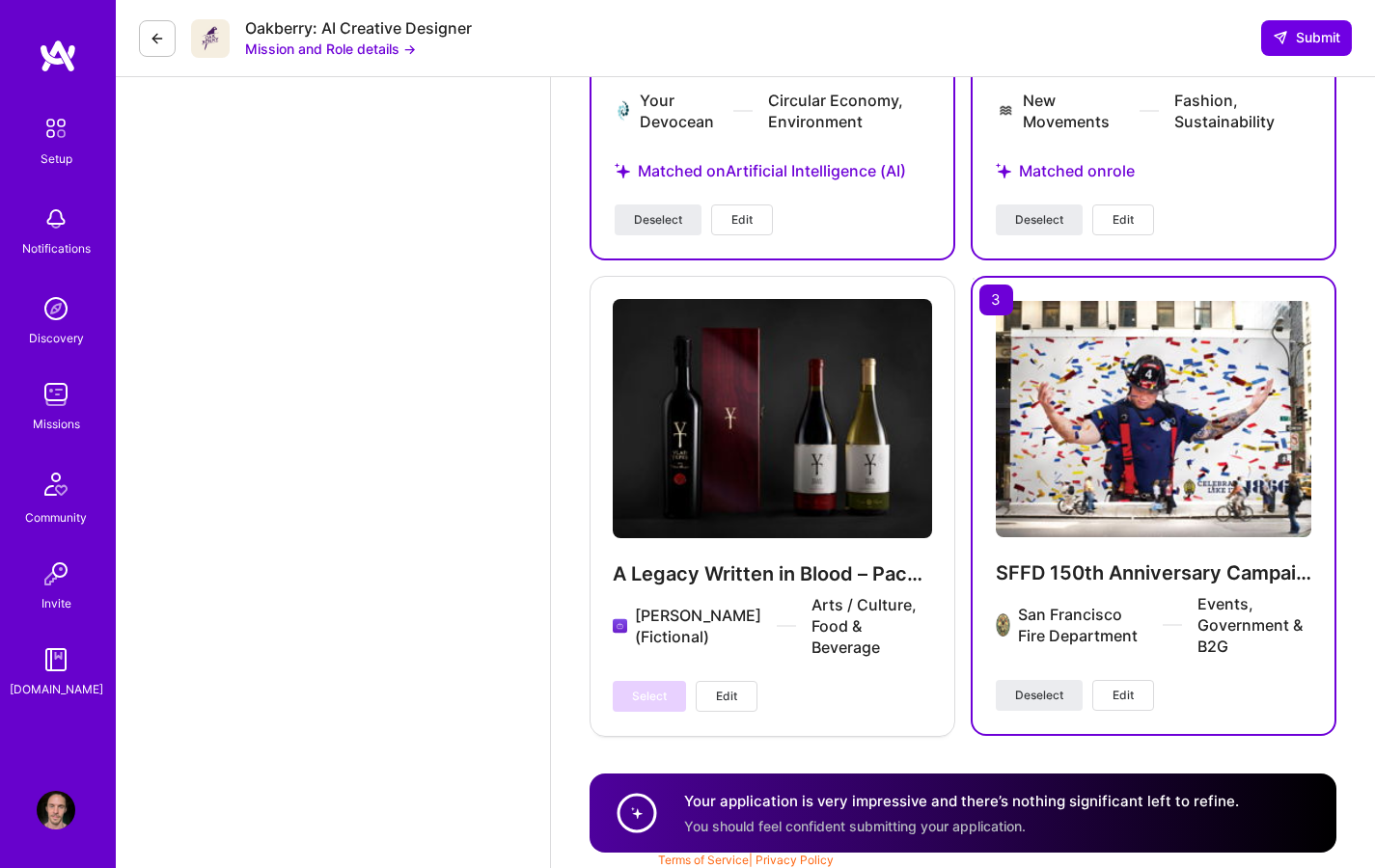
scroll to position [3657, 0]
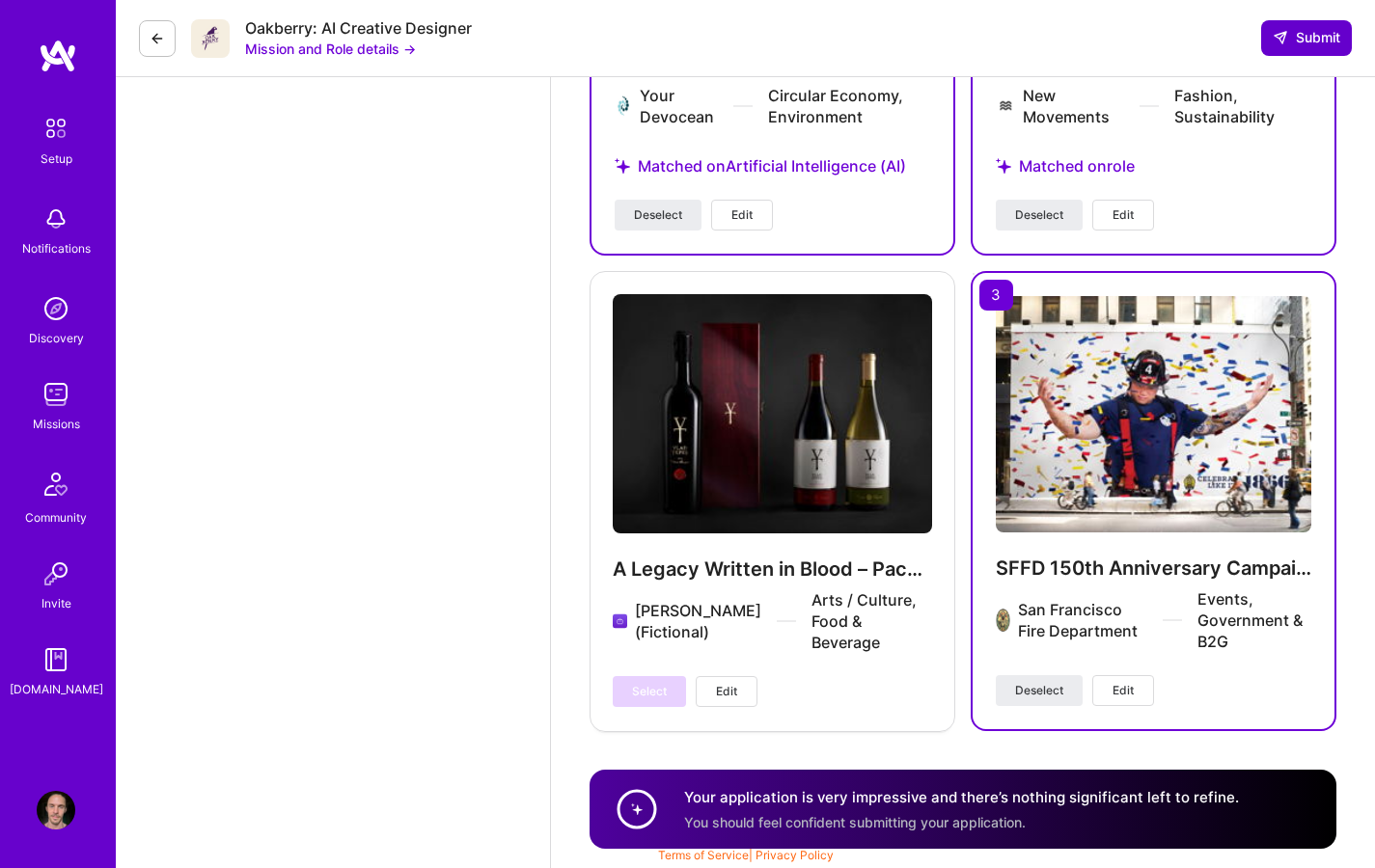
click at [1315, 36] on span "Submit" at bounding box center [1307, 38] width 68 height 19
drag, startPoint x: 471, startPoint y: 28, endPoint x: 244, endPoint y: 21, distance: 227.1
click at [245, 21] on div "Oakberry: AI Creative Designer" at bounding box center [359, 28] width 227 height 20
copy div "Oakberry: AI Creative Designer"
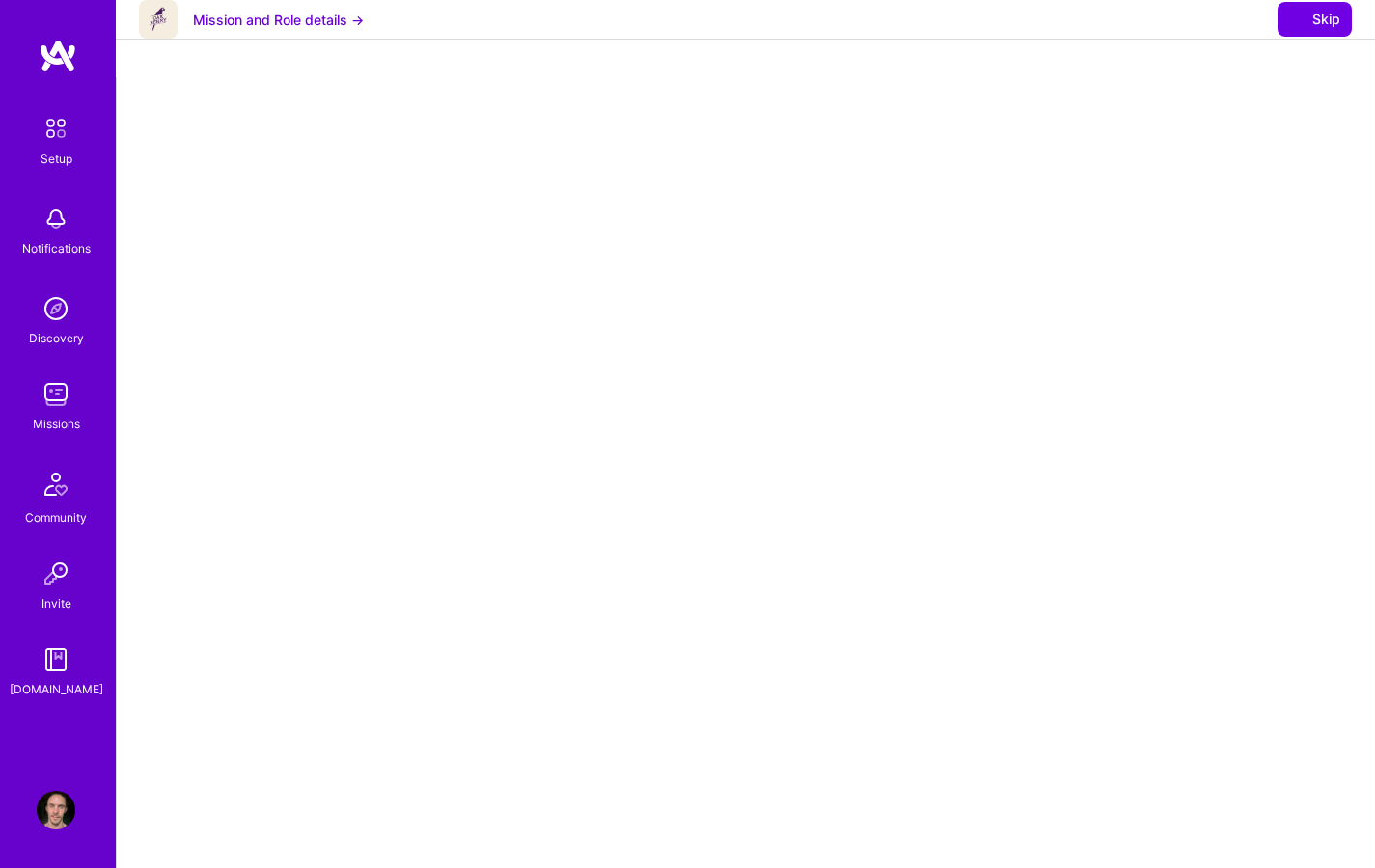
click at [1199, 305] on div at bounding box center [745, 581] width 1181 height 970
select select "SE"
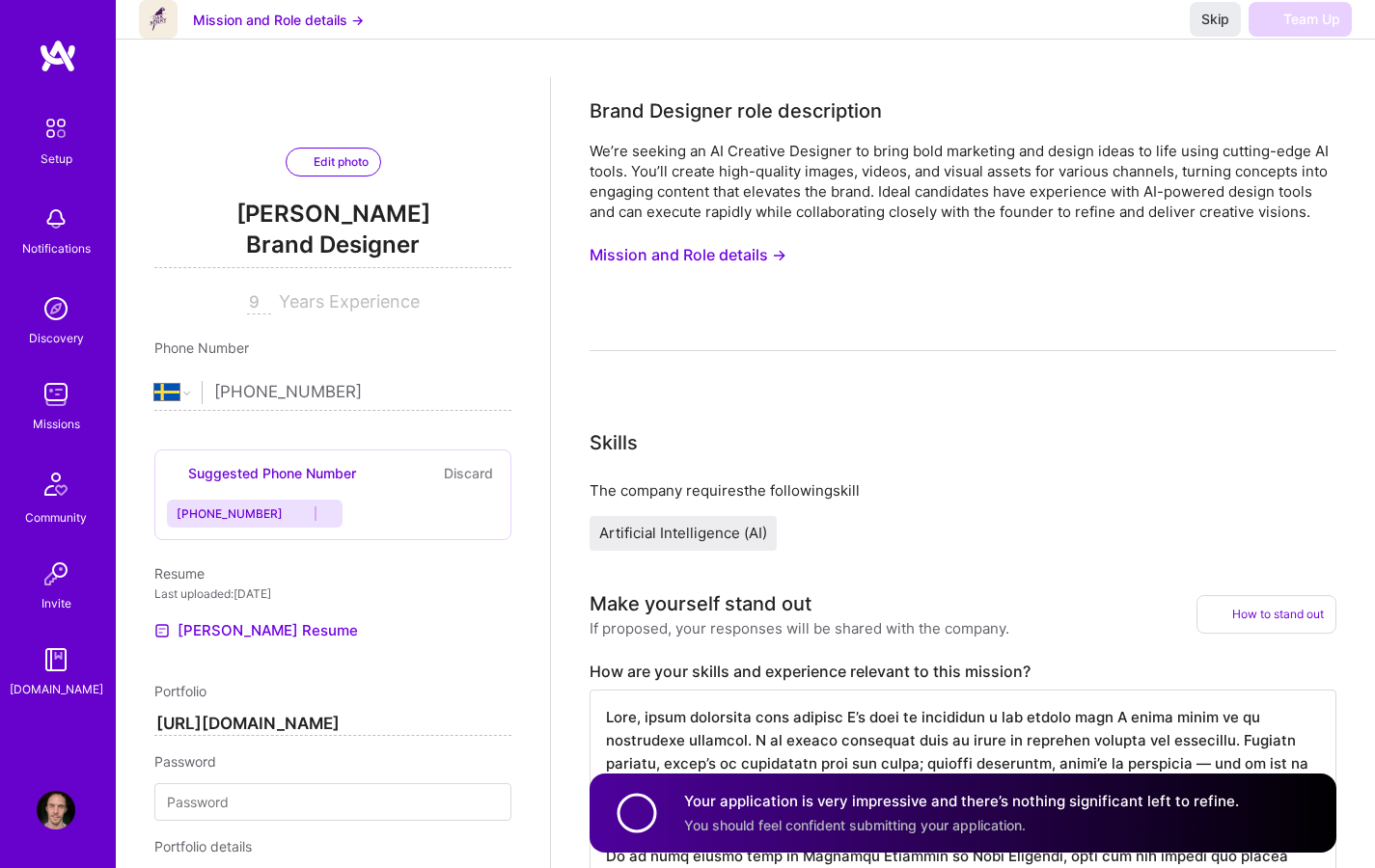
click at [929, 809] on h4 "Your application is very impressive and there’s nothing significant left to ref…" at bounding box center [961, 801] width 555 height 20
click at [759, 810] on h4 "Your application is very impressive and there’s nothing significant left to ref…" at bounding box center [961, 801] width 555 height 20
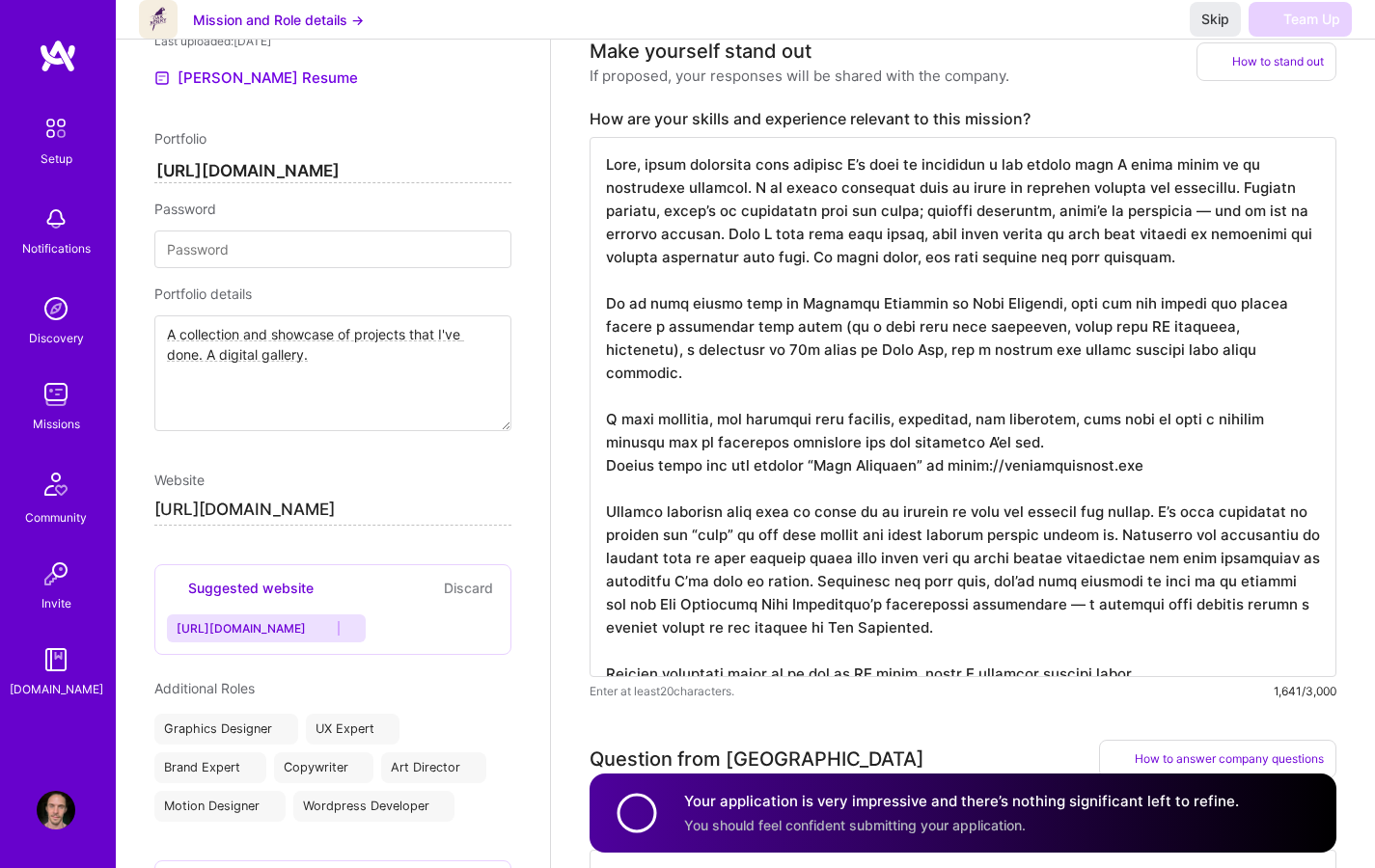
scroll to position [552, 0]
click at [951, 316] on textarea at bounding box center [962, 408] width 747 height 541
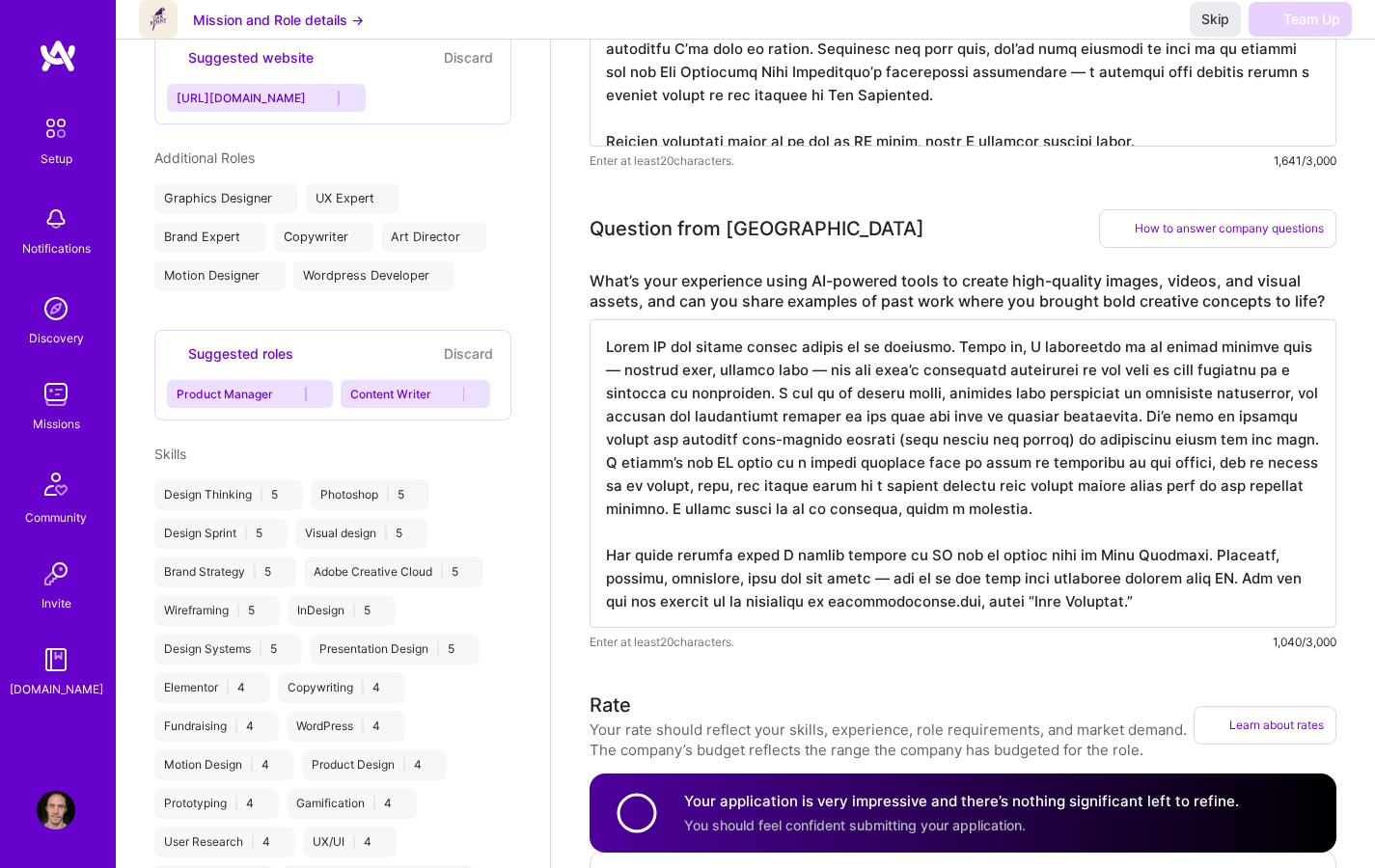
scroll to position [1132, 0]
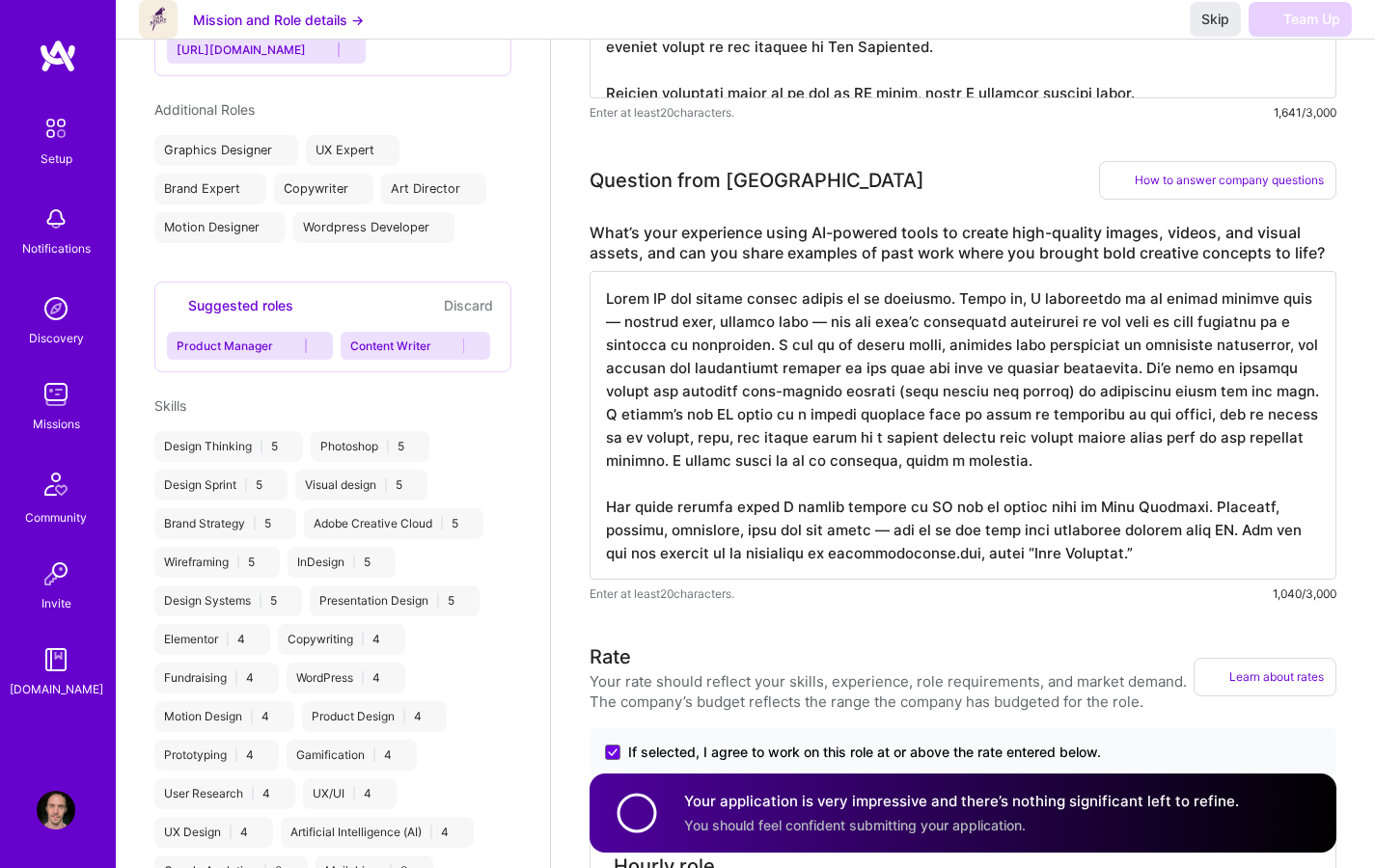
click at [768, 409] on textarea at bounding box center [962, 425] width 747 height 309
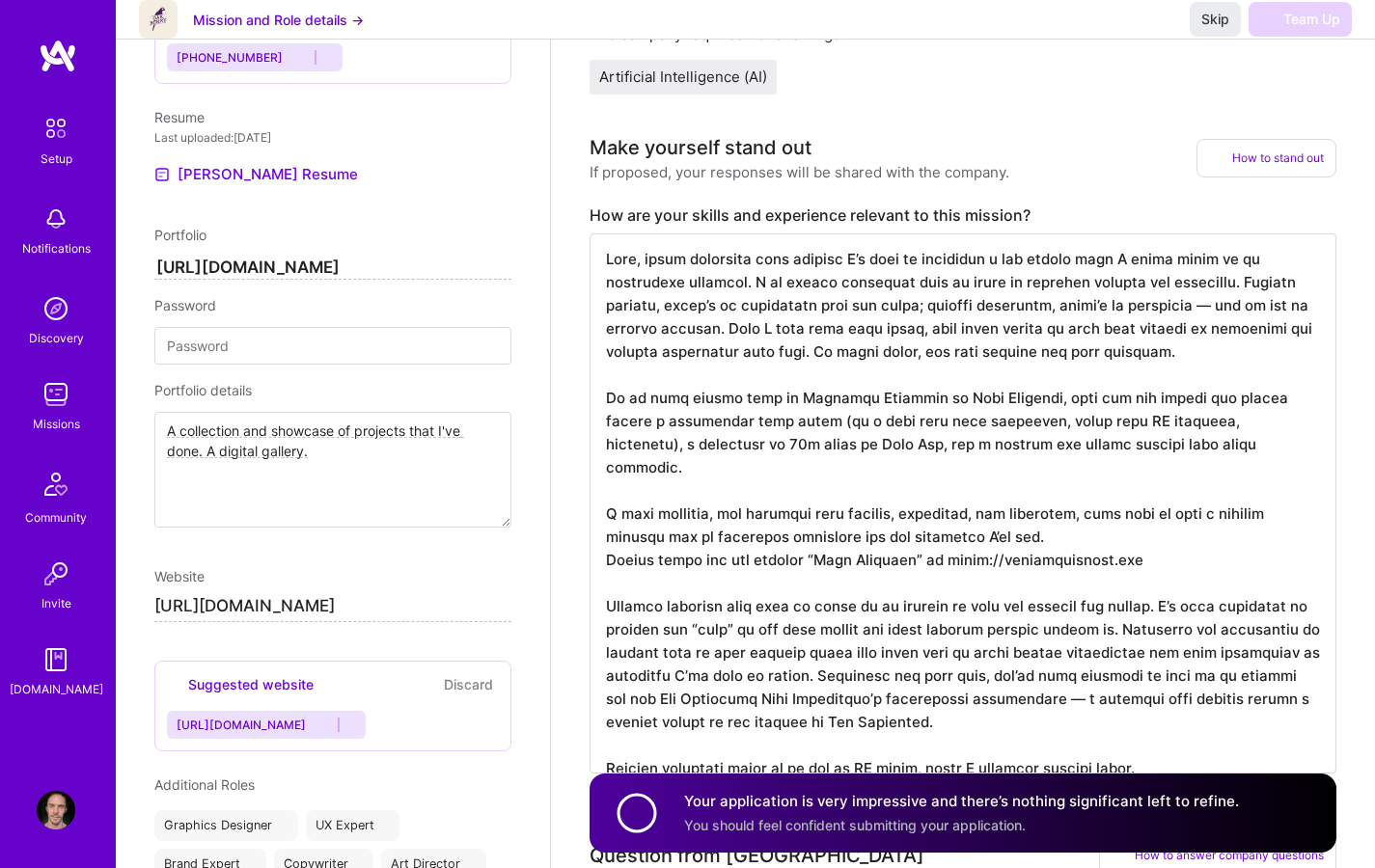
scroll to position [0, 0]
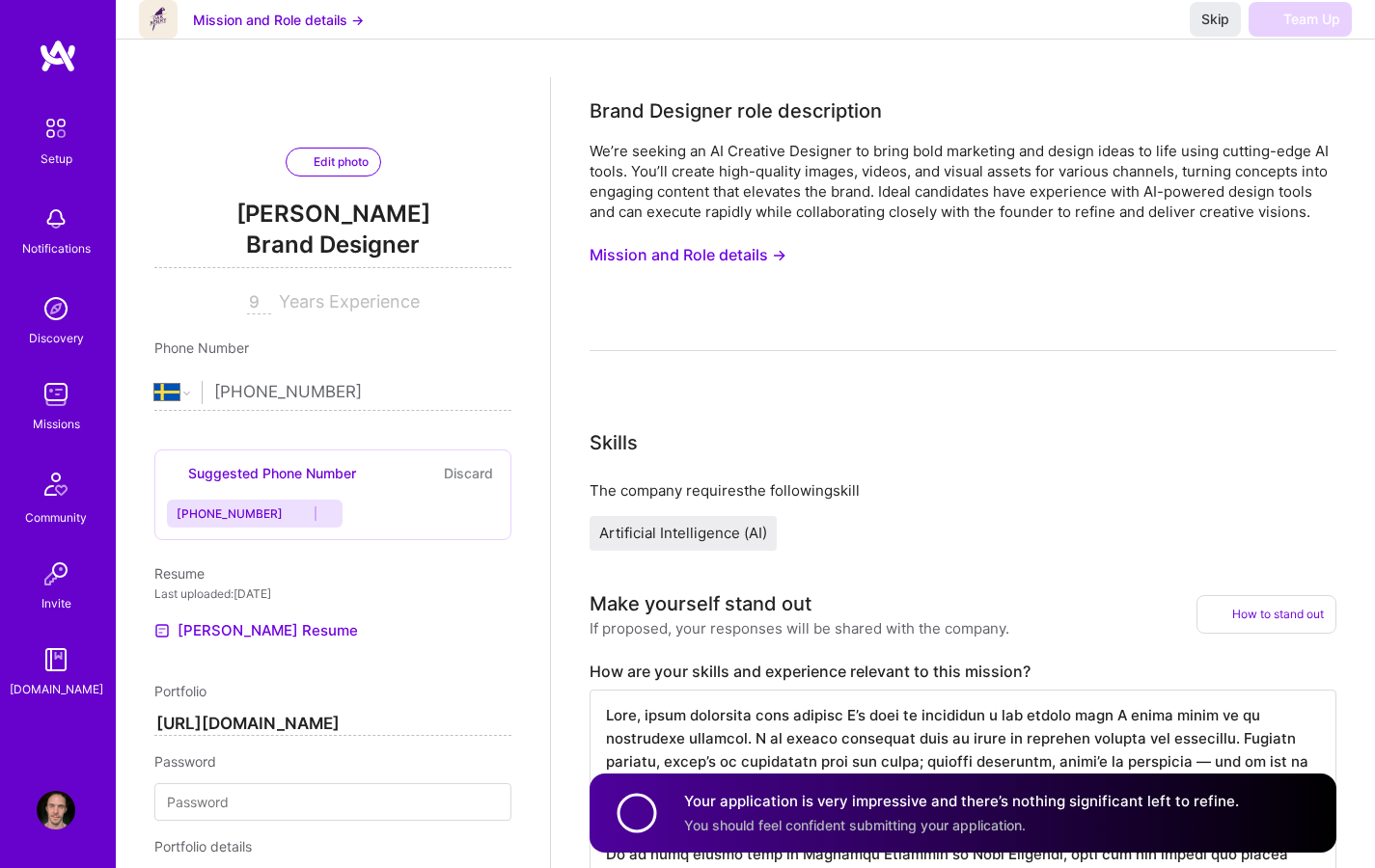
click at [1237, 179] on div "We’re seeking an AI Creative Designer to bring bold marketing and design ideas …" at bounding box center [962, 181] width 747 height 81
click at [1051, 804] on h4 "Your application is very impressive and there’s nothing significant left to ref…" at bounding box center [961, 801] width 555 height 20
click at [1309, 259] on div "We’re seeking an AI Creative Designer to bring bold marketing and design ideas …" at bounding box center [962, 245] width 747 height 210
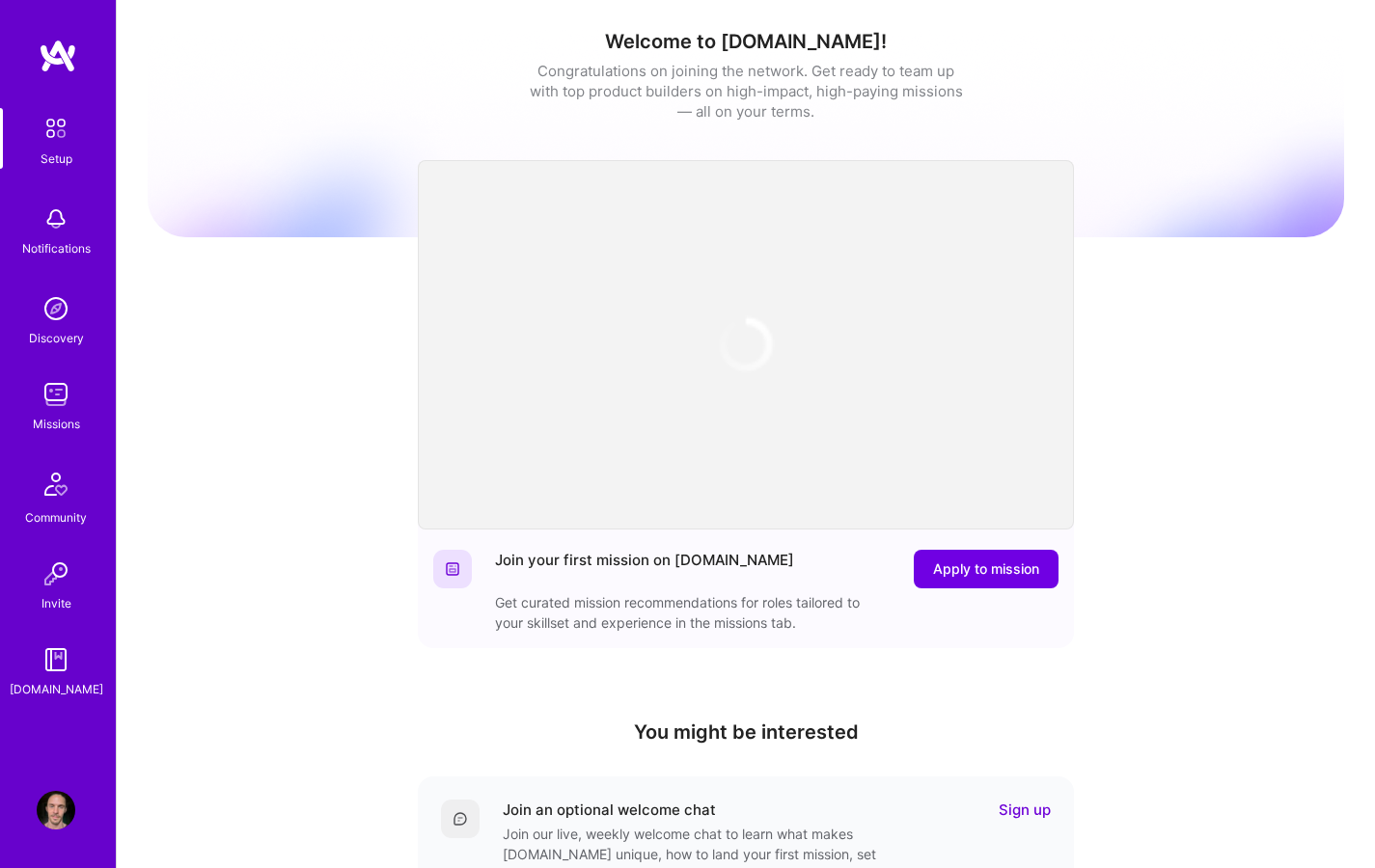
click at [1176, 298] on div "Welcome to A.Team! Congratulations on joining the network. Get ready to team up…" at bounding box center [745, 635] width 1197 height 1241
click at [270, 326] on div "Welcome to A.Team! Congratulations on joining the network. Get ready to team up…" at bounding box center [745, 635] width 1197 height 1241
click at [47, 391] on img at bounding box center [56, 394] width 39 height 39
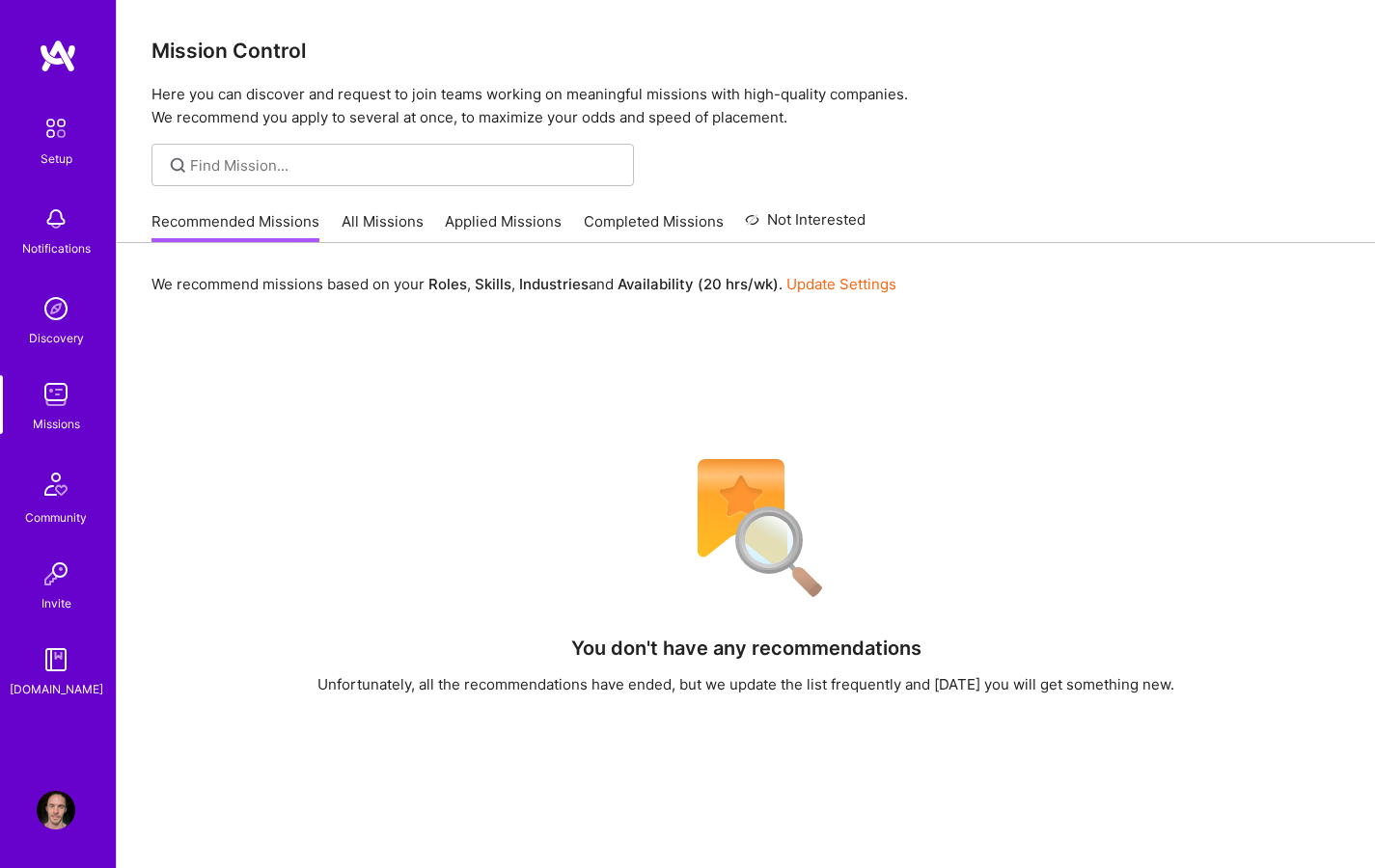
click at [1135, 273] on div "We recommend missions based on your Roles , Skills , Industries and Availabilit…" at bounding box center [745, 284] width 1189 height 36
click at [1137, 273] on div "We recommend missions based on your Roles , Skills , Industries and Availabilit…" at bounding box center [745, 284] width 1189 height 36
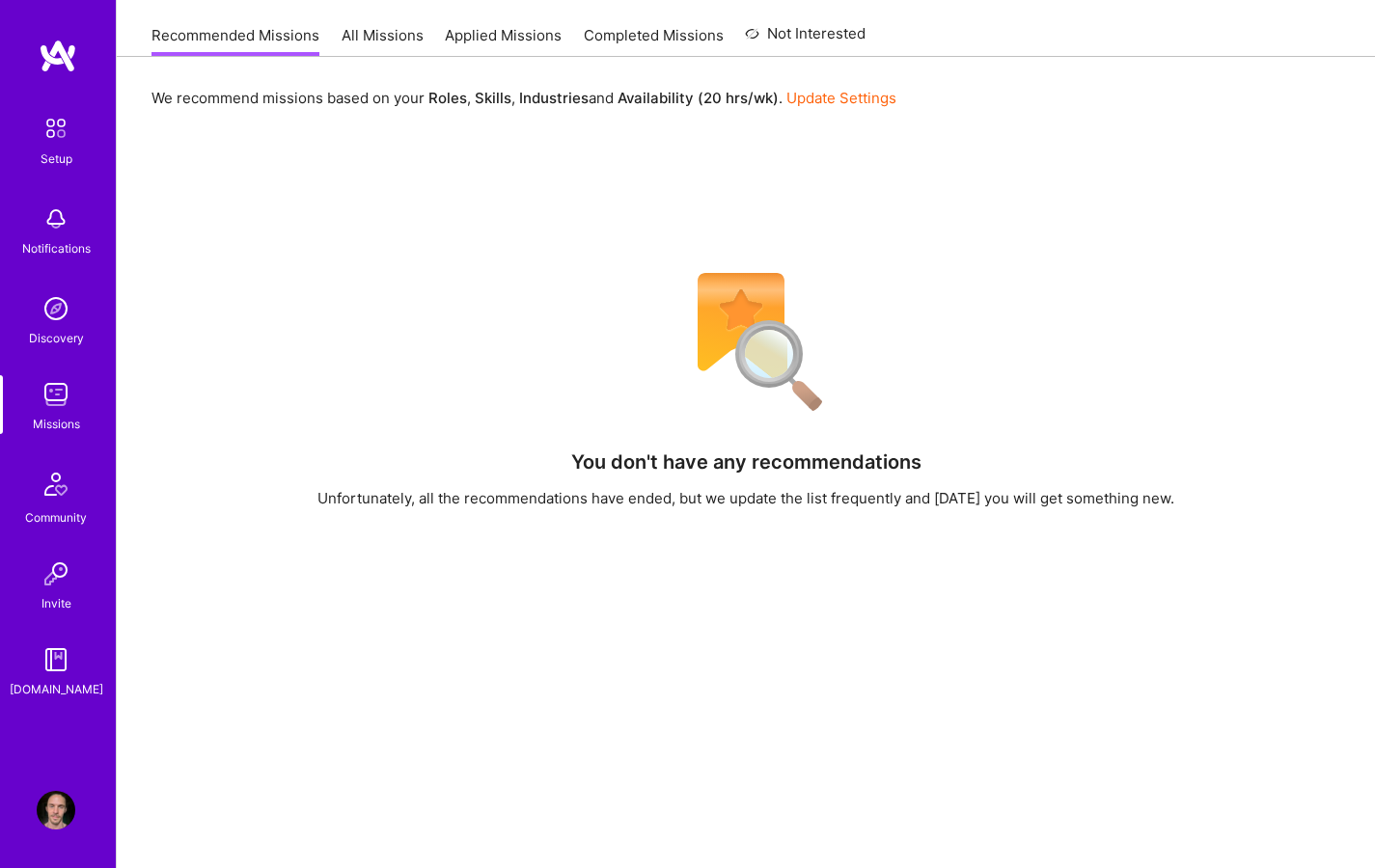
scroll to position [296, 0]
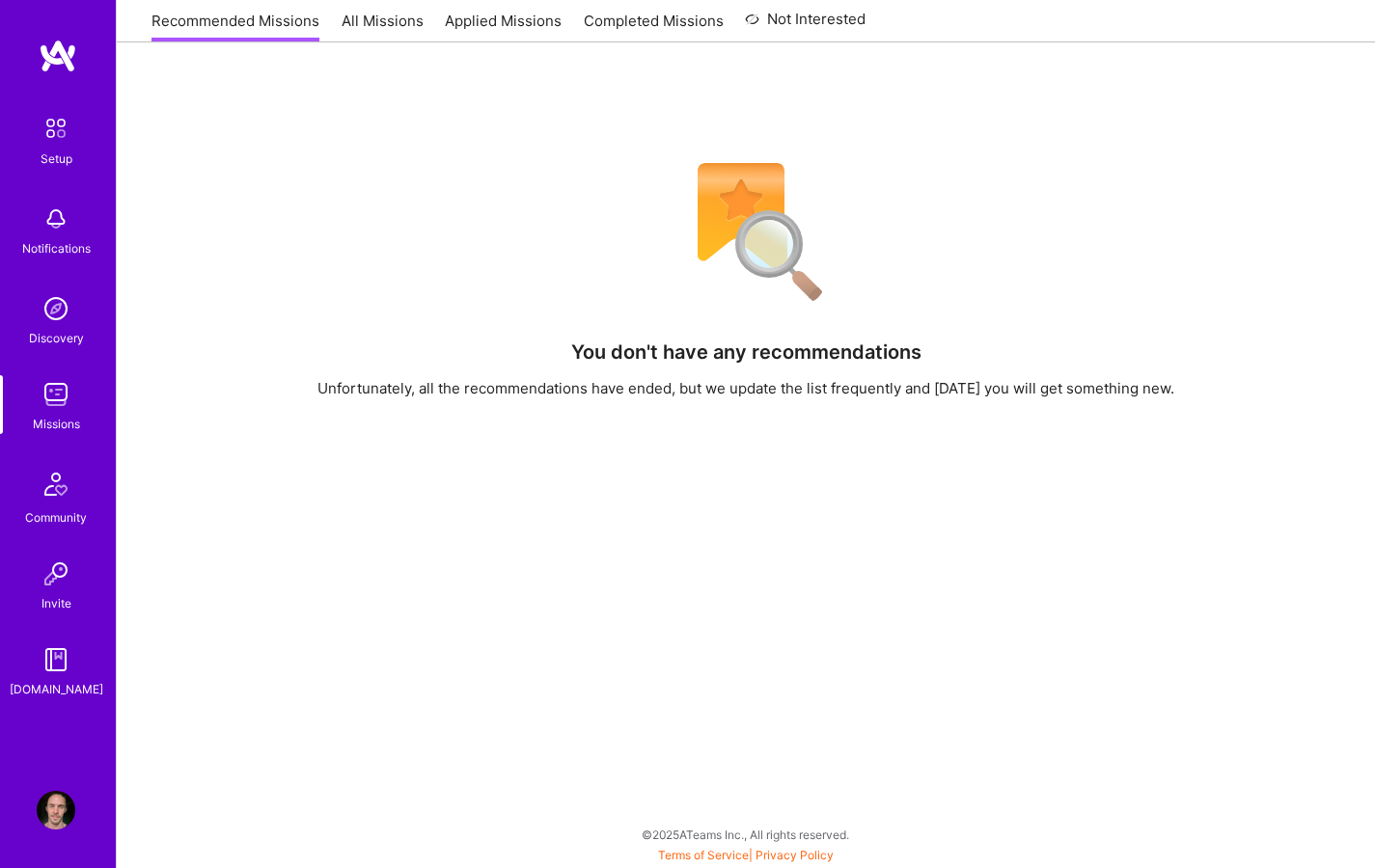
click at [1037, 475] on div "You don't have any recommendations Unfortunately, all the recommendations have …" at bounding box center [745, 497] width 1189 height 695
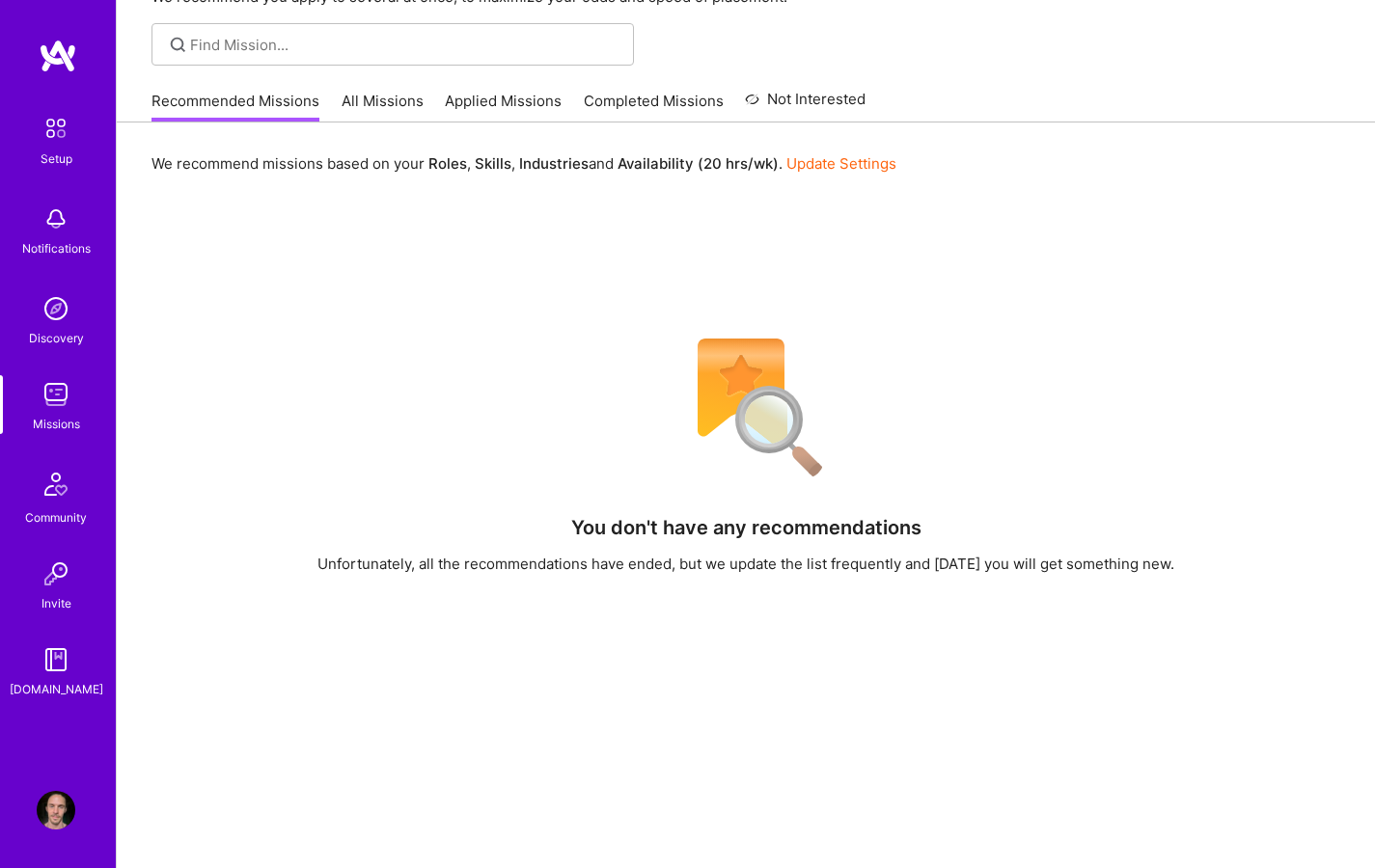
scroll to position [0, 0]
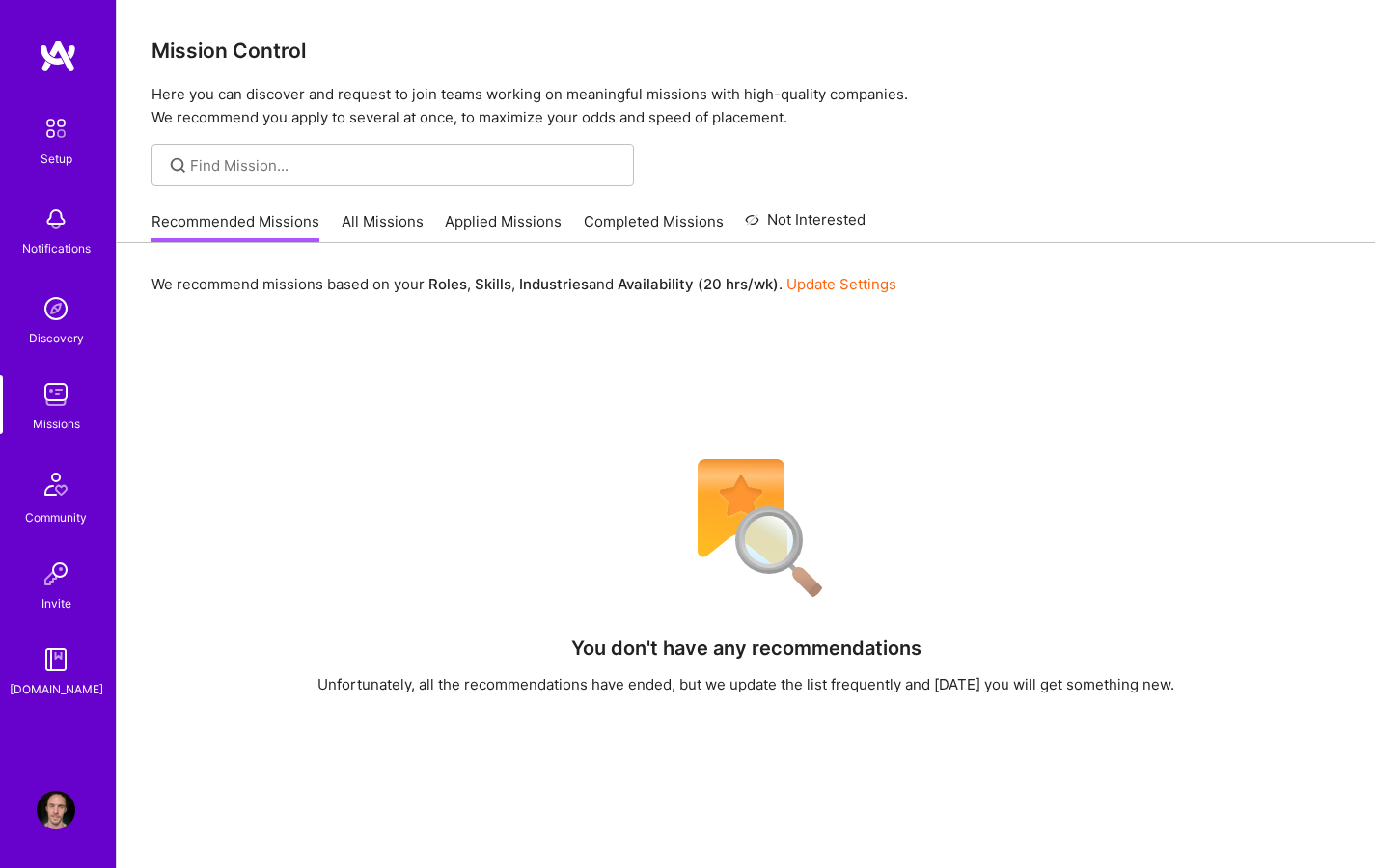
click at [1176, 290] on div "We recommend missions based on your Roles , Skills , Industries and Availabilit…" at bounding box center [745, 284] width 1189 height 36
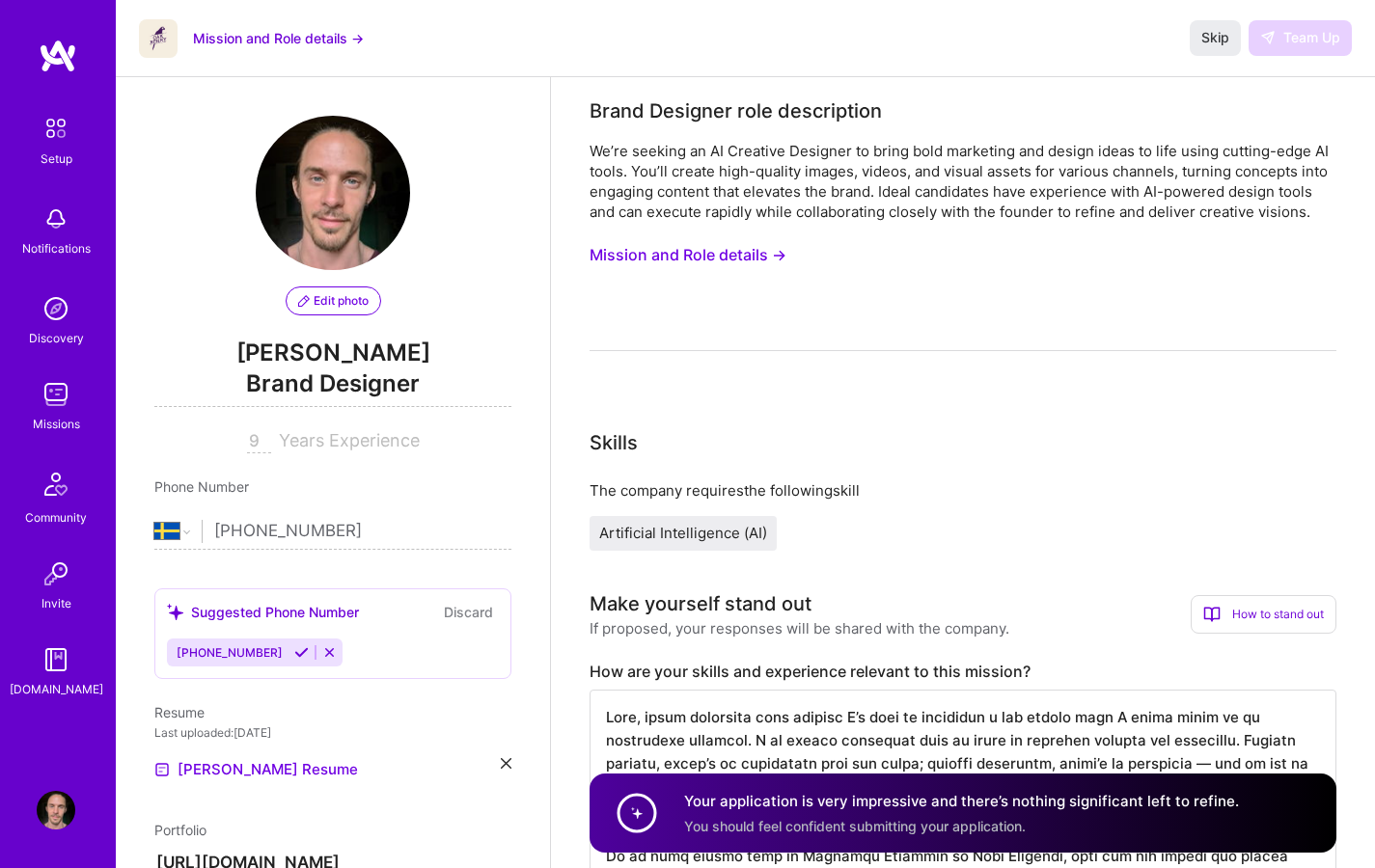
select select "SE"
click at [1154, 264] on div "We’re seeking an AI Creative Designer to bring bold marketing and design ideas …" at bounding box center [962, 245] width 747 height 210
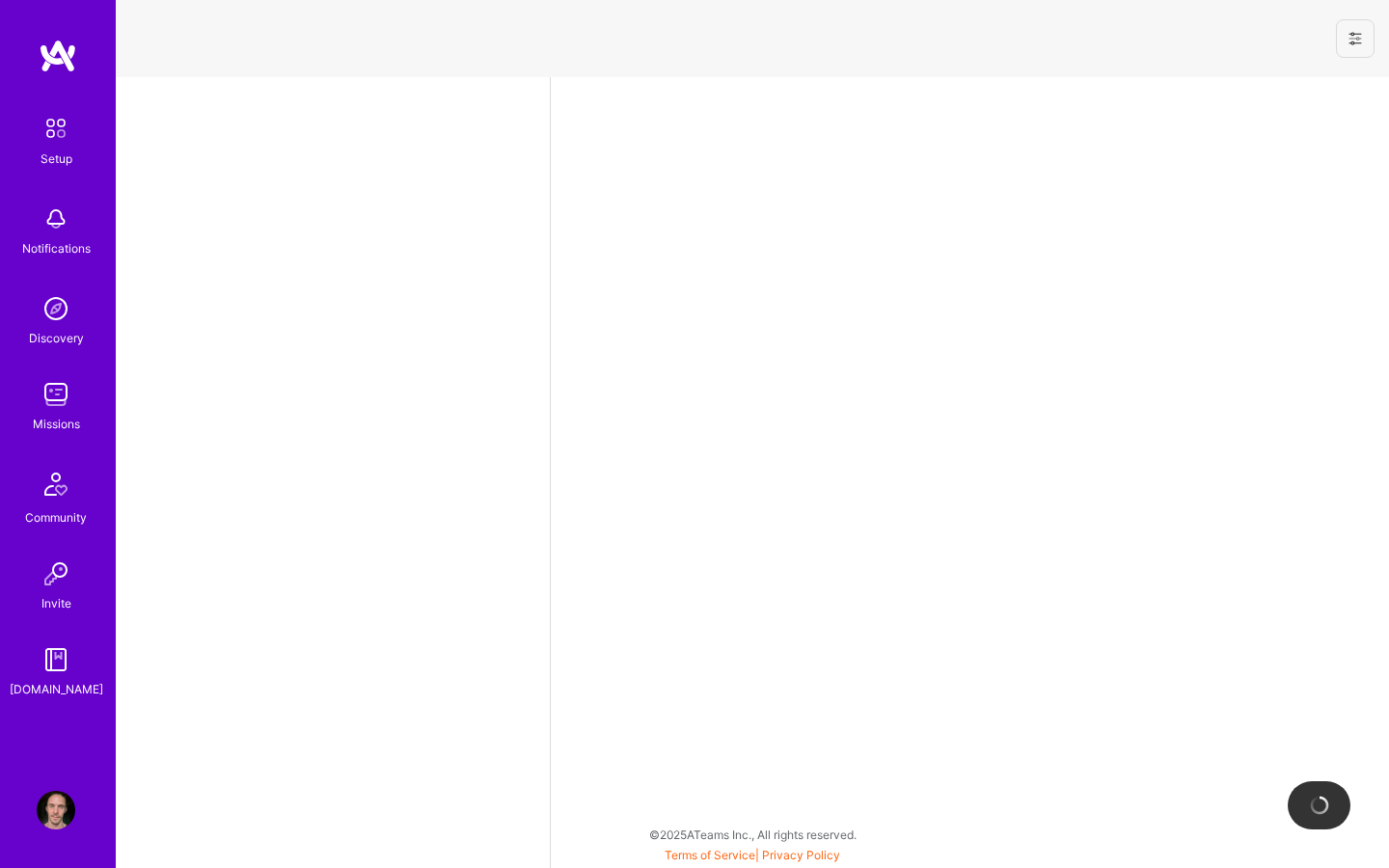
select select "SE"
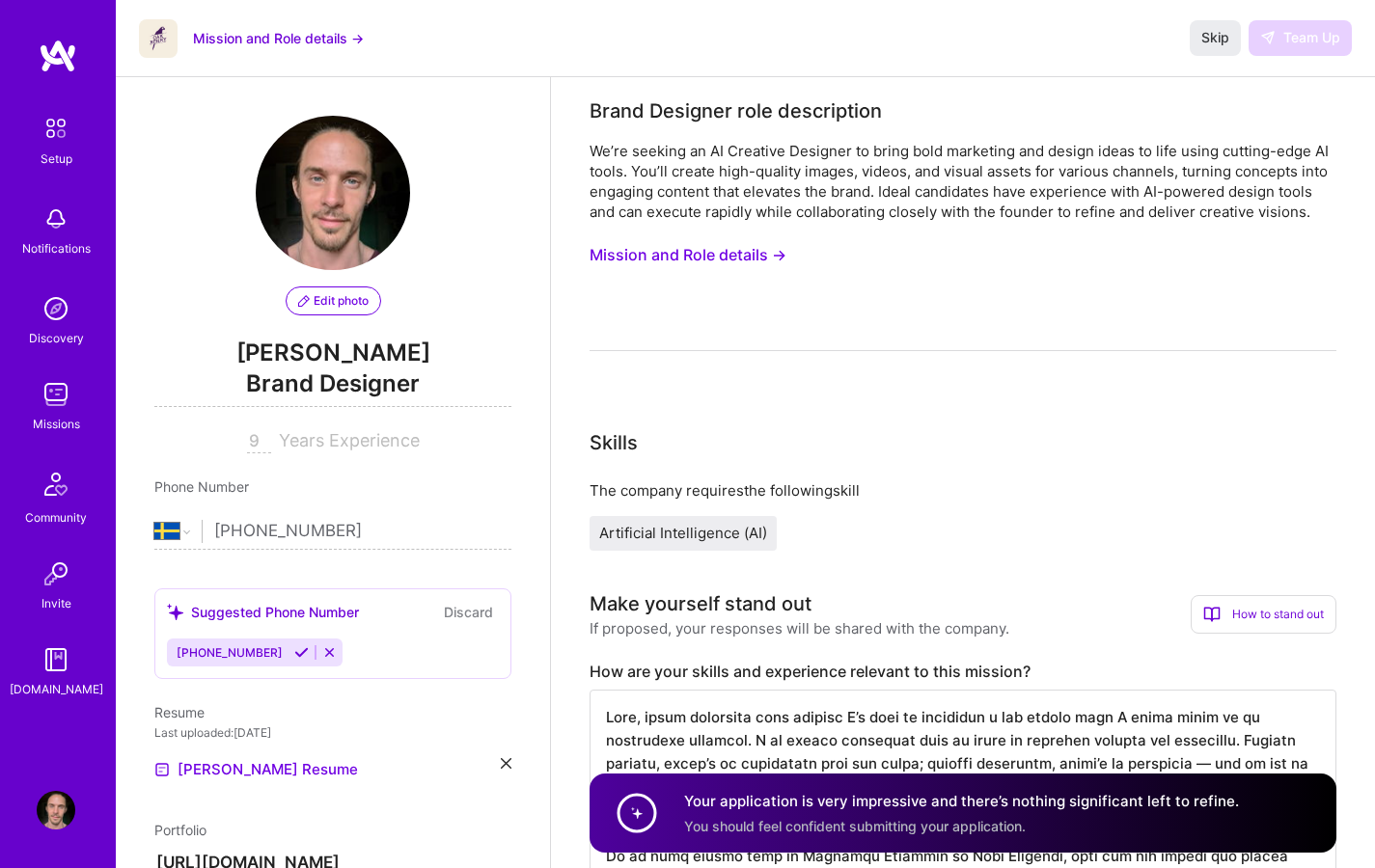
click at [1335, 231] on div "We’re seeking an AI Creative Designer to bring bold marketing and design ideas …" at bounding box center [962, 245] width 747 height 210
click at [1292, 42] on div "Skip Team Up" at bounding box center [1270, 38] width 162 height 35
click at [1129, 176] on div "We’re seeking an AI Creative Designer to bring bold marketing and design ideas …" at bounding box center [962, 181] width 747 height 81
